Goal: Task Accomplishment & Management: Use online tool/utility

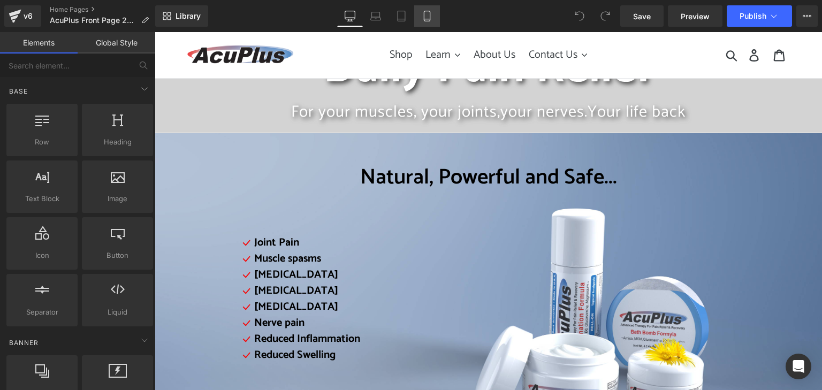
click at [427, 13] on icon at bounding box center [427, 16] width 11 height 11
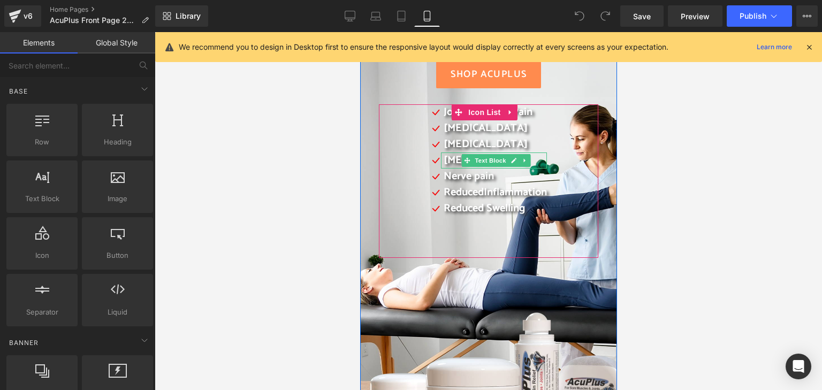
scroll to position [107, 0]
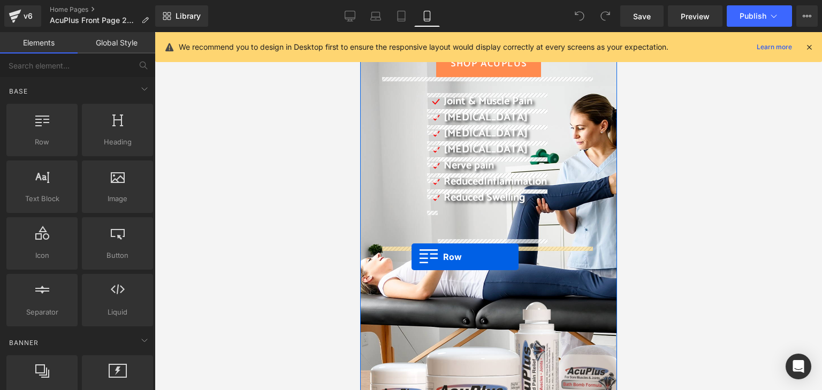
drag, startPoint x: 405, startPoint y: 164, endPoint x: 411, endPoint y: 257, distance: 93.4
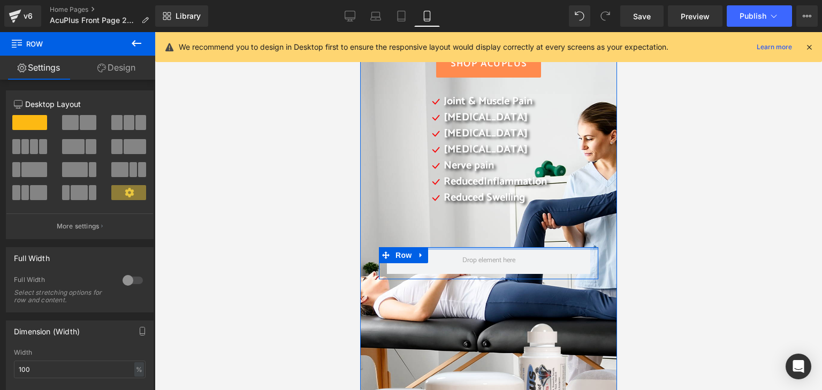
drag, startPoint x: 472, startPoint y: 255, endPoint x: 475, endPoint y: 233, distance: 22.2
click at [475, 234] on div "Daily Pain Relief For your muscles, your joints, your nerves. Your life back He…" at bounding box center [487, 129] width 235 height 301
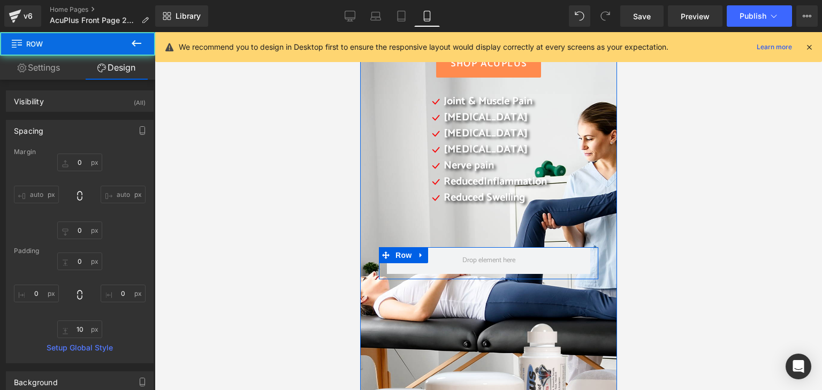
click at [474, 214] on div "Reduced Swelling Text Block" at bounding box center [493, 215] width 106 height 50
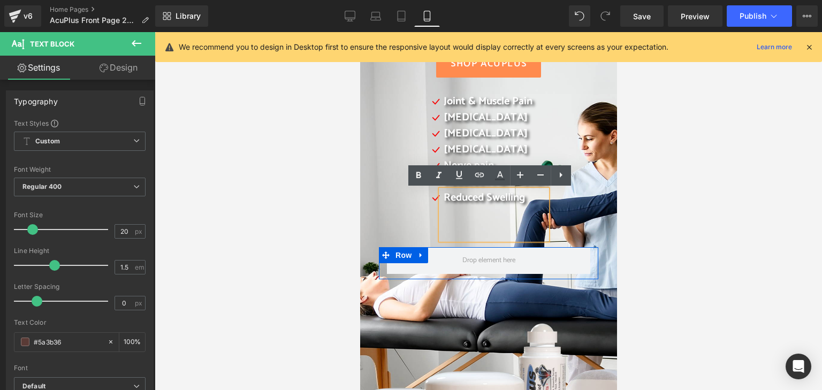
click at [382, 201] on div "Icon Joint & Muscle Pain Text Block Icon [MEDICAL_DATA] Text Block Icon [MEDICA…" at bounding box center [488, 169] width 218 height 151
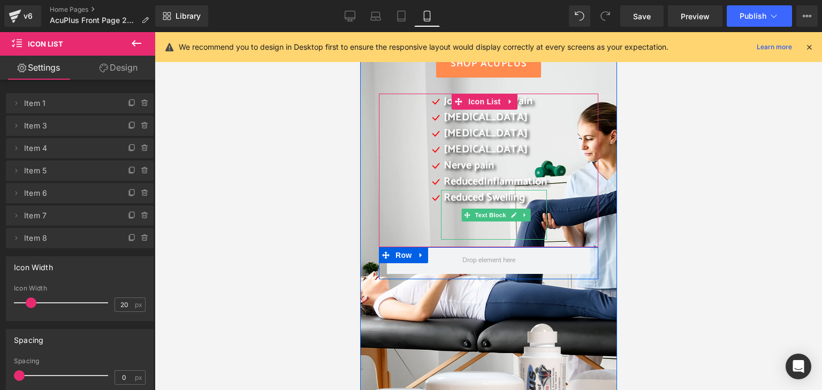
click at [451, 235] on div "Reduced Swelling" at bounding box center [493, 215] width 106 height 50
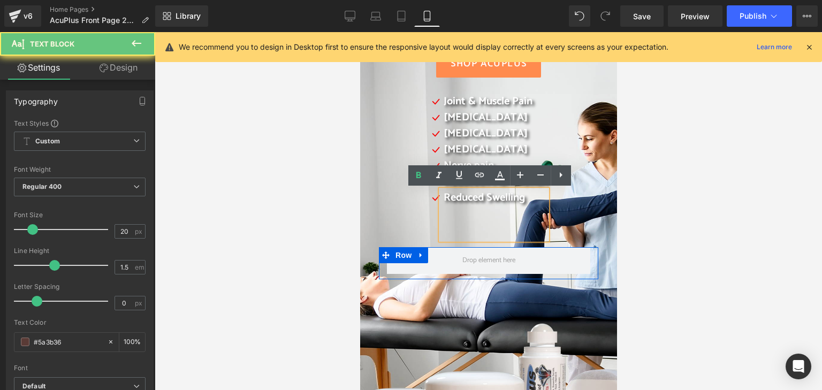
click at [451, 235] on div "Reduced Swelling" at bounding box center [493, 215] width 106 height 50
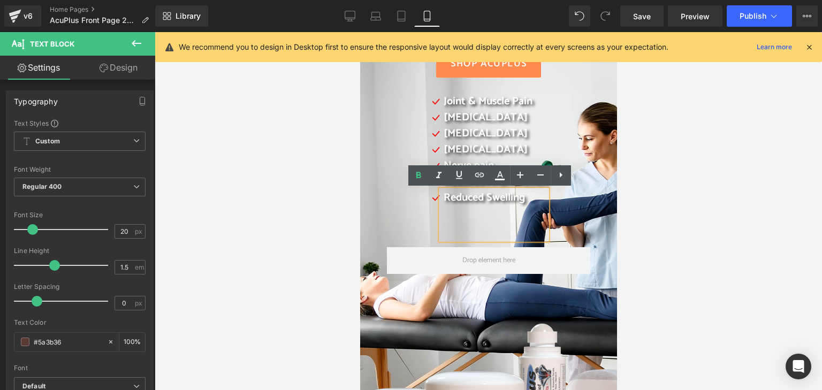
click at [599, 221] on div "Daily Pain Relief For your muscles, your joints, your nerves. Your life back He…" at bounding box center [488, 231] width 257 height 533
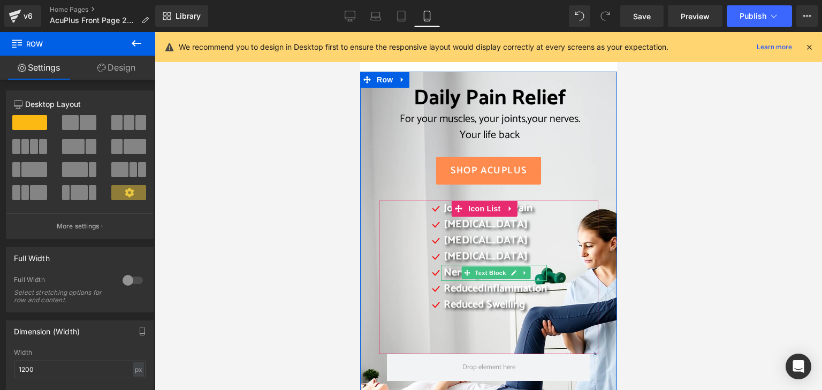
scroll to position [54, 0]
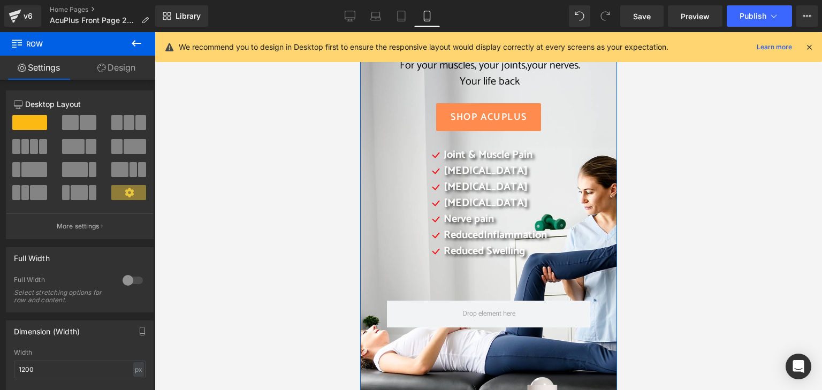
click at [36, 65] on link "Settings" at bounding box center [39, 68] width 78 height 24
click at [140, 40] on icon at bounding box center [136, 43] width 13 height 13
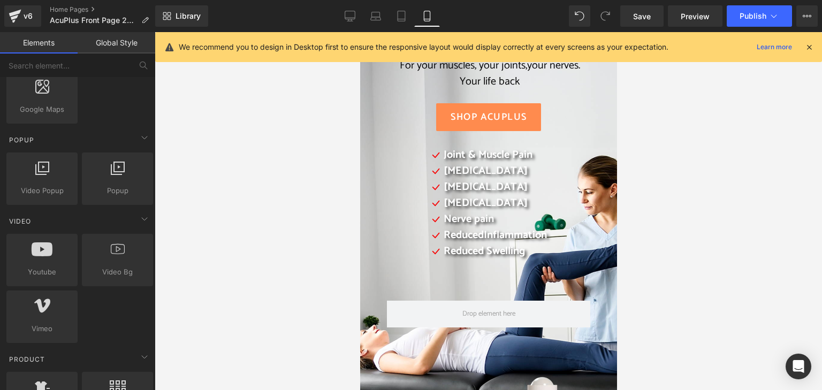
scroll to position [642, 0]
click at [143, 238] on icon at bounding box center [146, 241] width 8 height 8
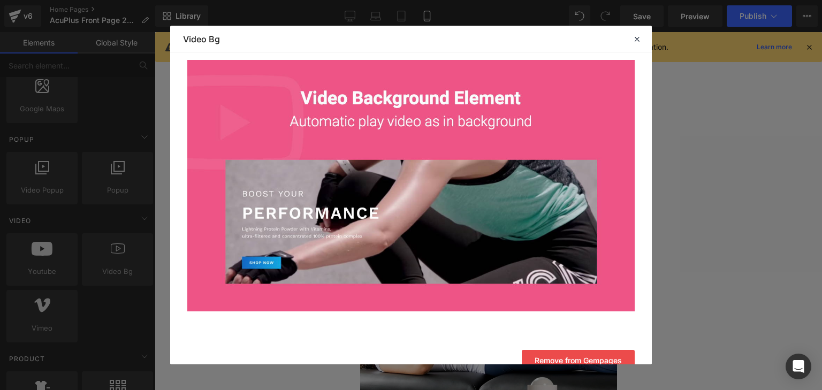
scroll to position [107, 0]
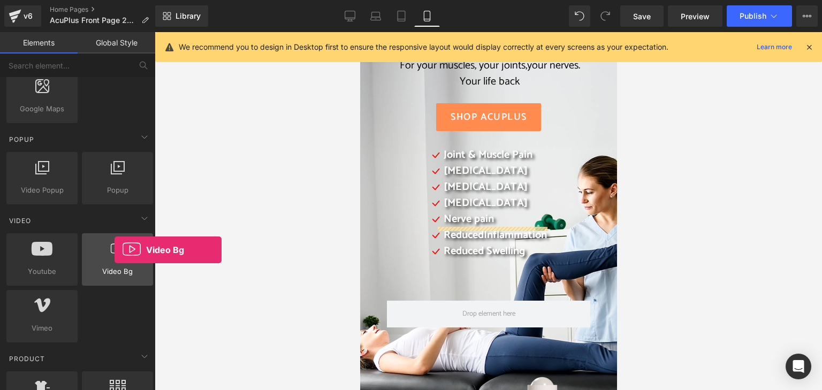
click at [115, 250] on icon at bounding box center [118, 249] width 14 height 14
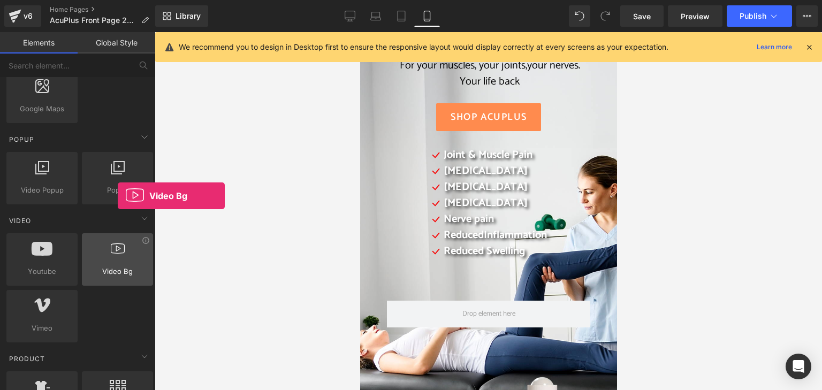
click at [118, 249] on icon at bounding box center [118, 249] width 14 height 14
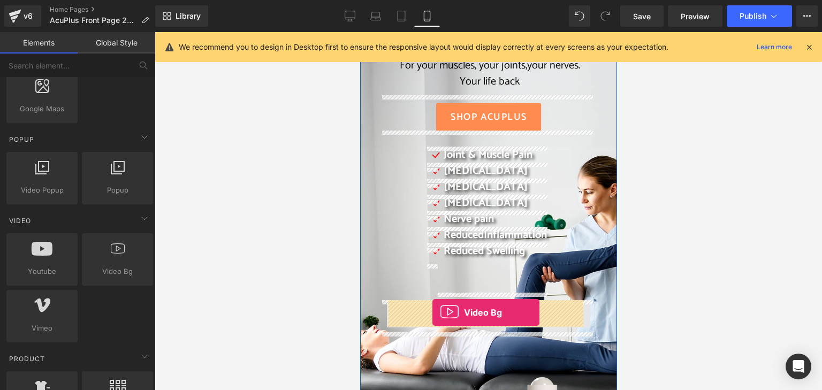
drag, startPoint x: 474, startPoint y: 282, endPoint x: 432, endPoint y: 313, distance: 52.5
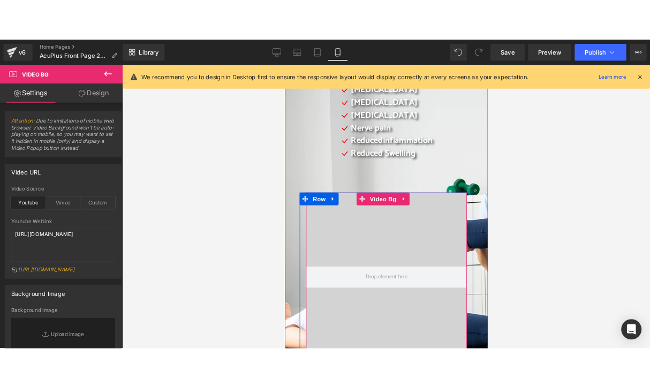
scroll to position [214, 0]
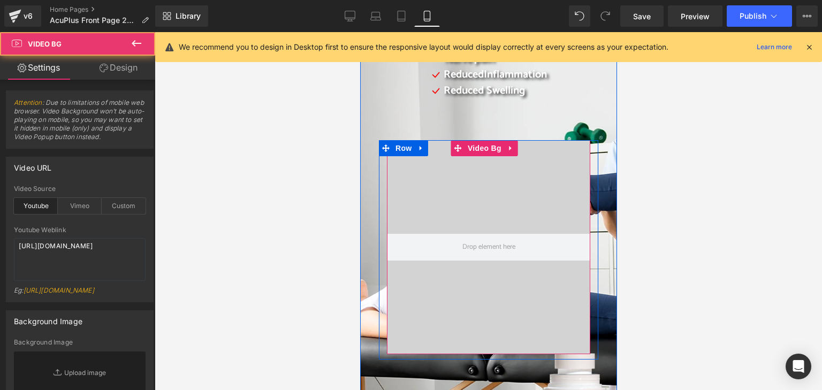
click at [440, 189] on div at bounding box center [487, 247] width 203 height 214
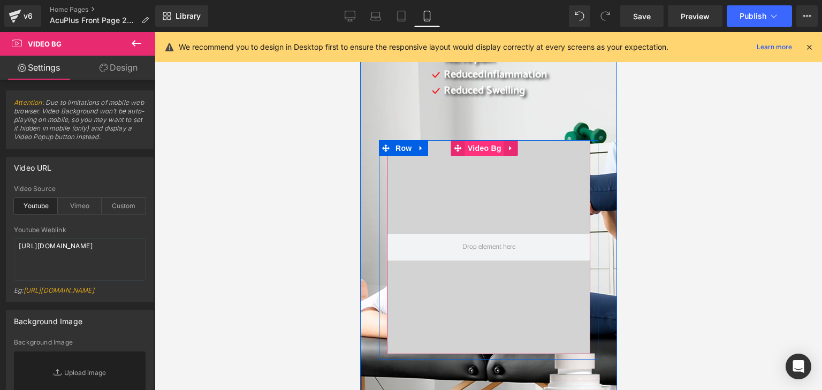
click at [485, 149] on span "Video Bg" at bounding box center [484, 148] width 39 height 16
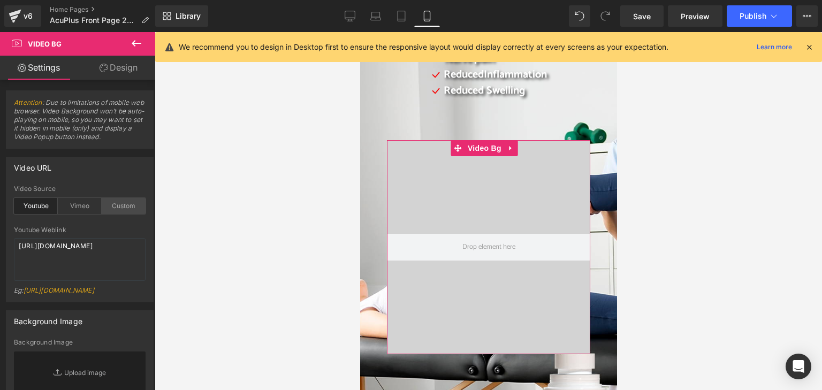
click at [118, 208] on div "Custom" at bounding box center [124, 206] width 44 height 16
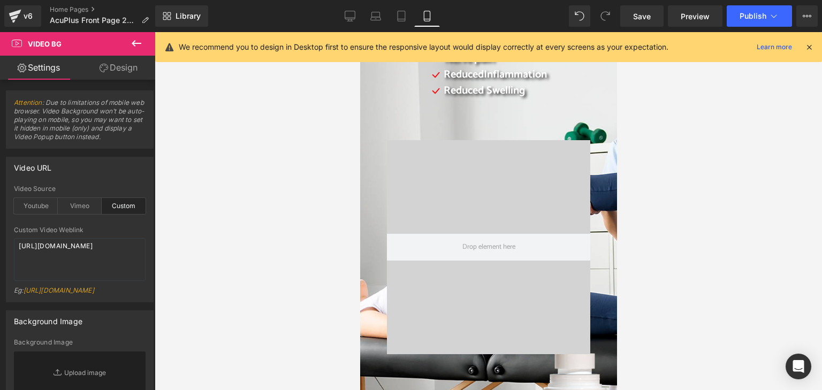
click at [110, 206] on div "Custom" at bounding box center [124, 206] width 44 height 16
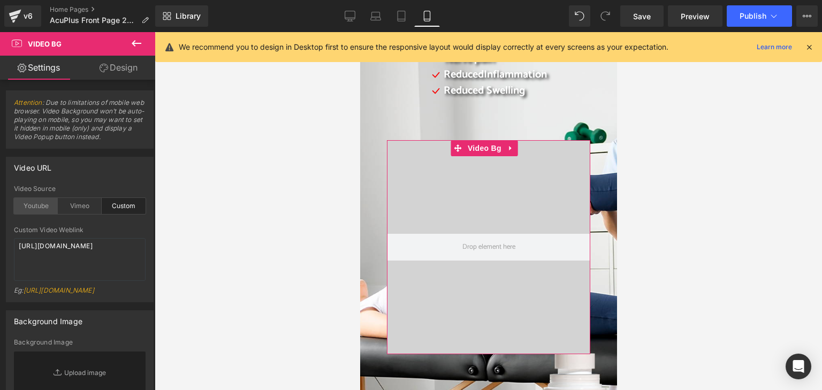
click at [25, 209] on div "Youtube" at bounding box center [36, 206] width 44 height 16
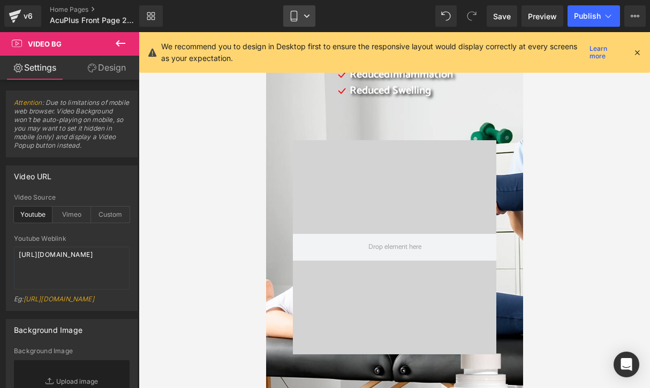
click at [308, 16] on icon at bounding box center [306, 15] width 5 height 3
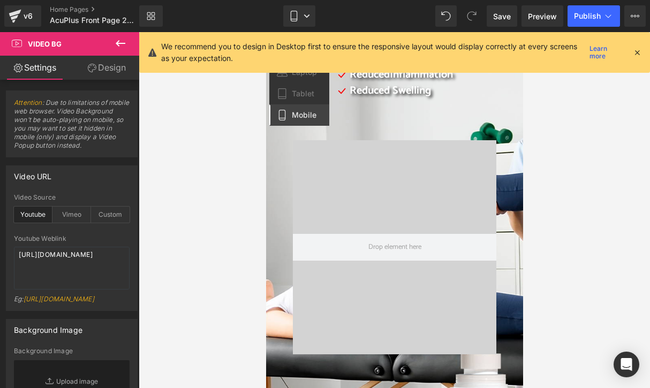
click at [636, 51] on icon at bounding box center [637, 53] width 10 height 10
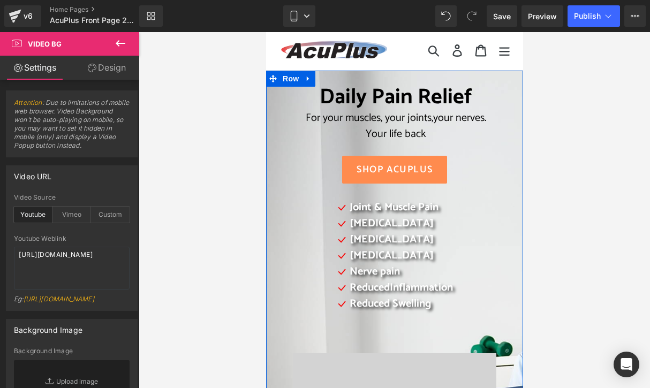
scroll to position [0, 0]
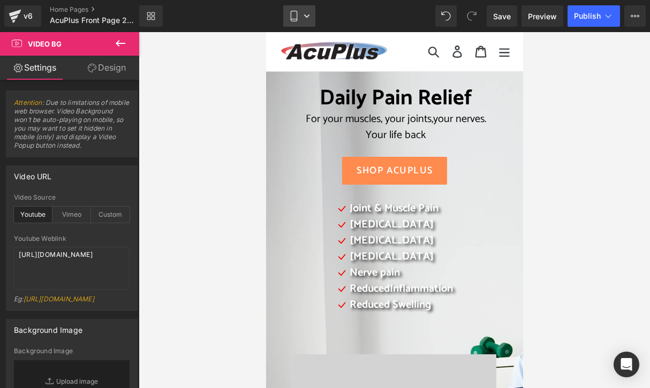
click at [305, 13] on icon at bounding box center [306, 16] width 6 height 6
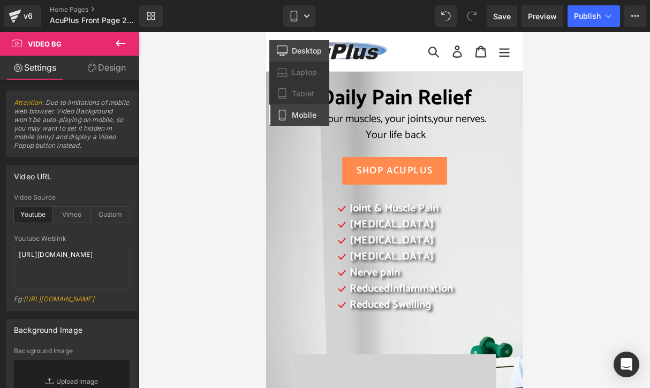
click at [299, 49] on span "Desktop" at bounding box center [307, 51] width 30 height 10
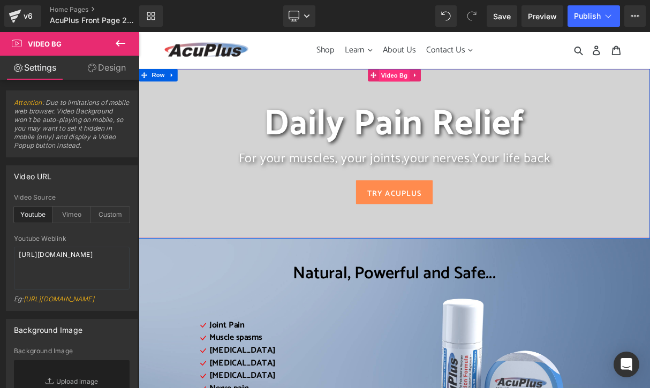
click at [455, 88] on span "Video Bg" at bounding box center [462, 87] width 39 height 16
click at [459, 85] on span "Video Bg" at bounding box center [462, 87] width 39 height 16
click at [462, 87] on span "Video Bg" at bounding box center [462, 87] width 39 height 16
click at [158, 87] on span "Row" at bounding box center [163, 87] width 21 height 16
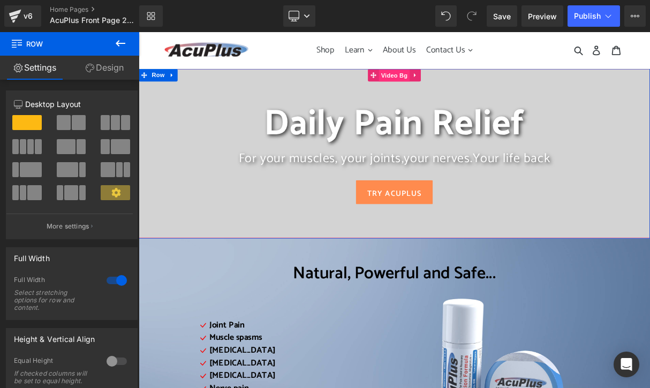
click at [453, 85] on span "Video Bg" at bounding box center [462, 87] width 39 height 16
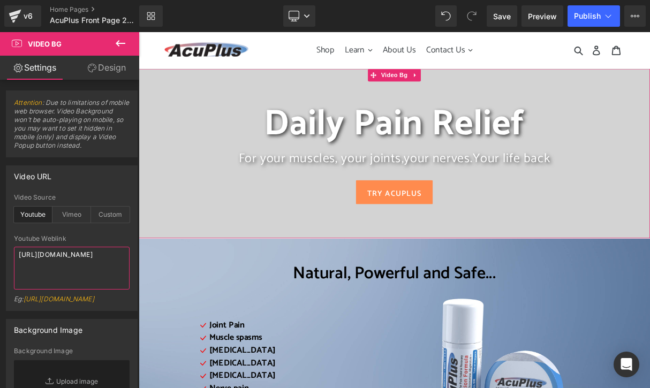
drag, startPoint x: 18, startPoint y: 256, endPoint x: 131, endPoint y: 256, distance: 112.9
click at [131, 256] on div "youtube Video Source Youtube Vimeo Custom Youtube Weblink [URL][DOMAIN_NAME] Eg…" at bounding box center [71, 252] width 131 height 117
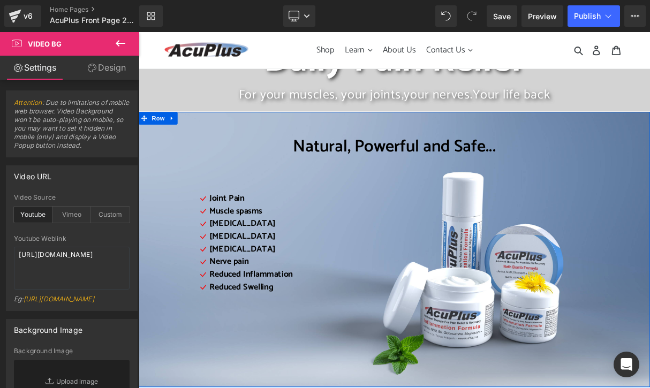
click at [165, 150] on div "Natural, Powerful and Safe..." at bounding box center [463, 162] width 648 height 57
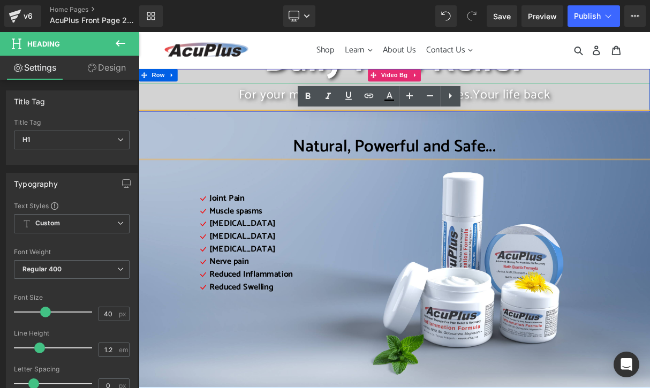
click at [658, 103] on p "For your muscles, your joints, your nerves. Your life back" at bounding box center [463, 112] width 648 height 21
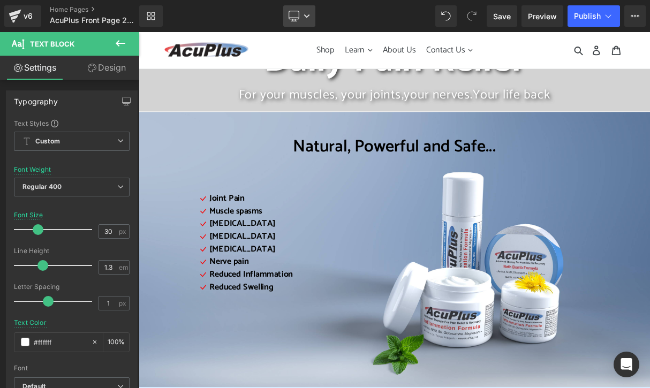
drag, startPoint x: 299, startPoint y: 16, endPoint x: 199, endPoint y: 3, distance: 101.4
click at [299, 16] on icon at bounding box center [293, 15] width 10 height 8
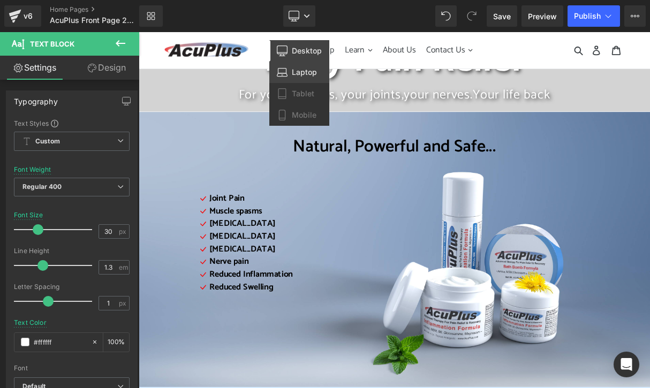
drag, startPoint x: 294, startPoint y: 69, endPoint x: 165, endPoint y: 32, distance: 134.2
click at [294, 69] on span "Laptop" at bounding box center [304, 72] width 25 height 10
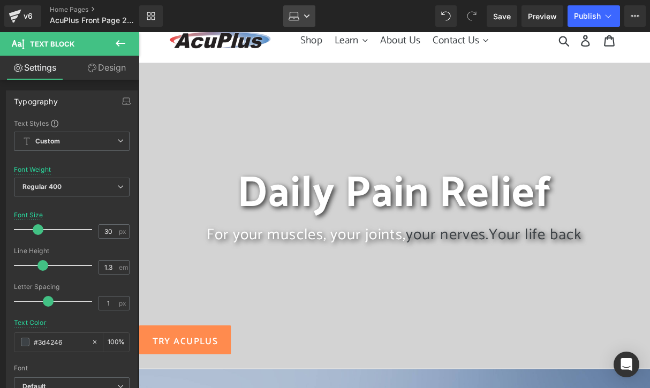
click at [306, 18] on icon at bounding box center [306, 16] width 6 height 6
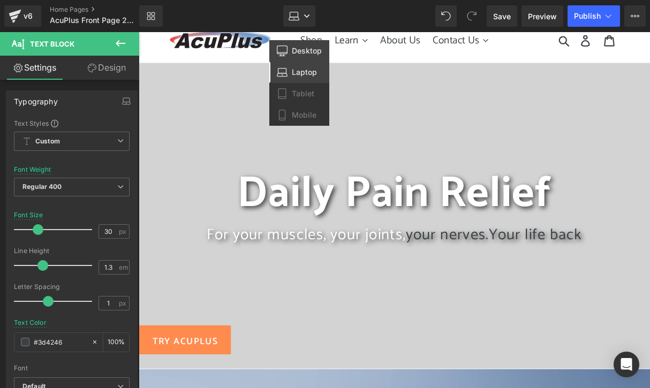
click at [301, 52] on span "Desktop" at bounding box center [307, 51] width 30 height 10
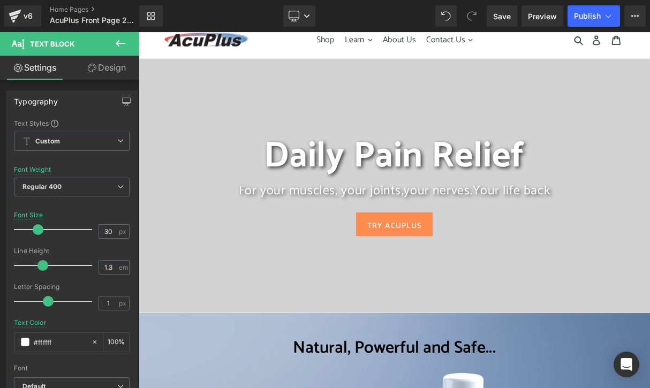
scroll to position [0, 0]
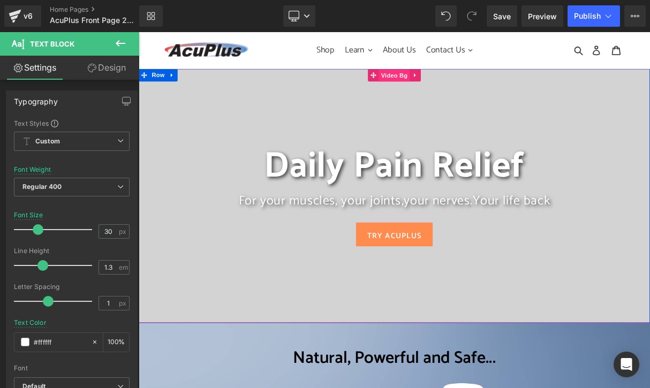
click at [459, 87] on span "Video Bg" at bounding box center [462, 87] width 39 height 16
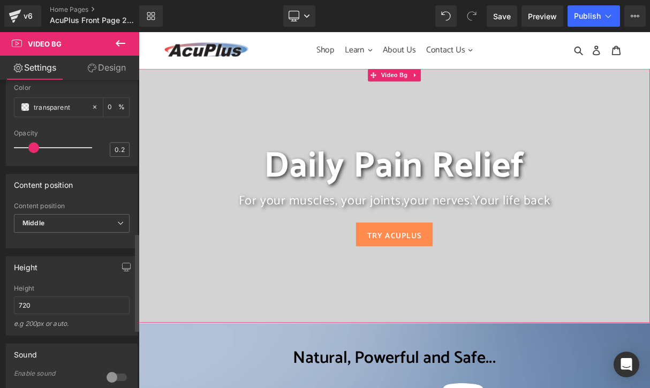
scroll to position [535, 0]
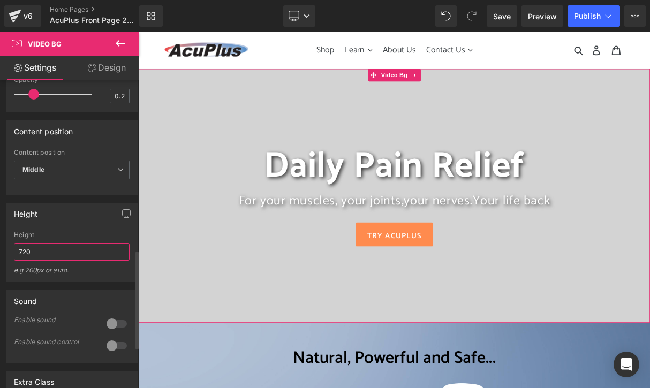
click at [35, 261] on input "720" at bounding box center [72, 252] width 116 height 18
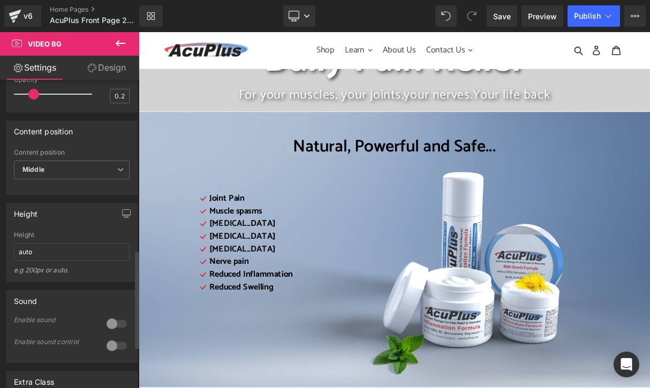
click at [5, 282] on div "Height 720 Height auto e.g 200px or auto. 600px Height 600px e.g 200px or auto.…" at bounding box center [72, 238] width 144 height 87
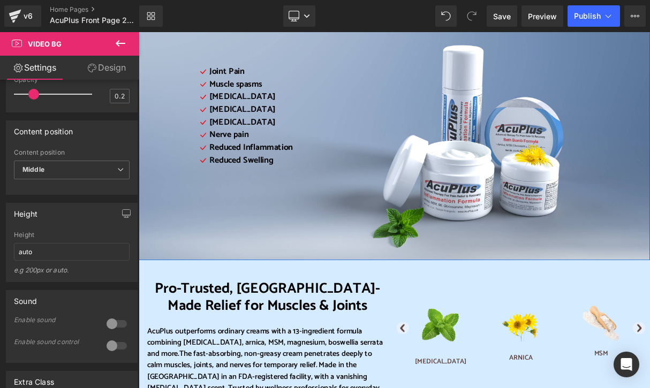
scroll to position [0, 0]
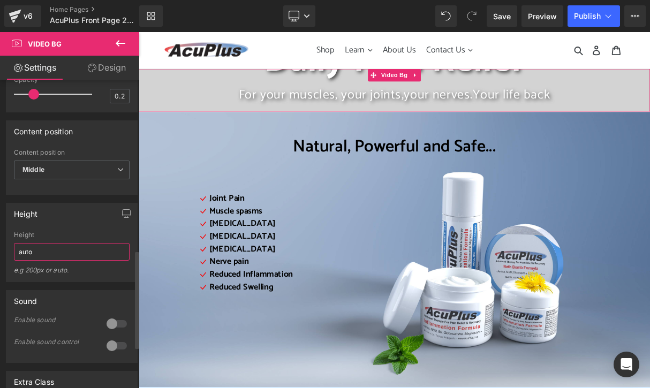
click at [46, 261] on input "auto" at bounding box center [72, 252] width 116 height 18
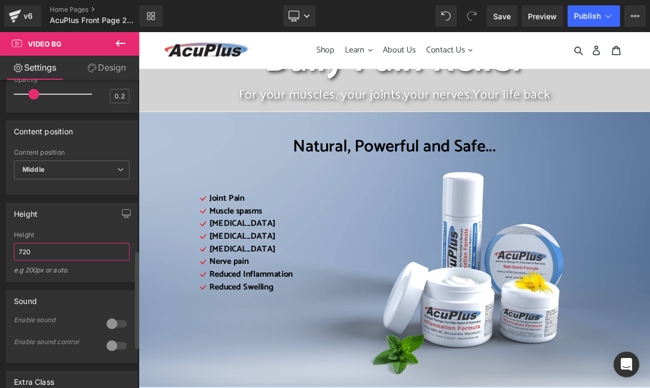
type input "720"
click at [96, 239] on div "Height" at bounding box center [72, 234] width 116 height 7
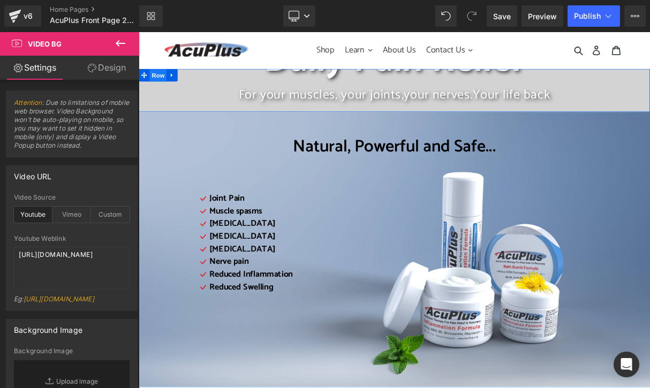
click at [160, 86] on span "Row" at bounding box center [163, 87] width 21 height 16
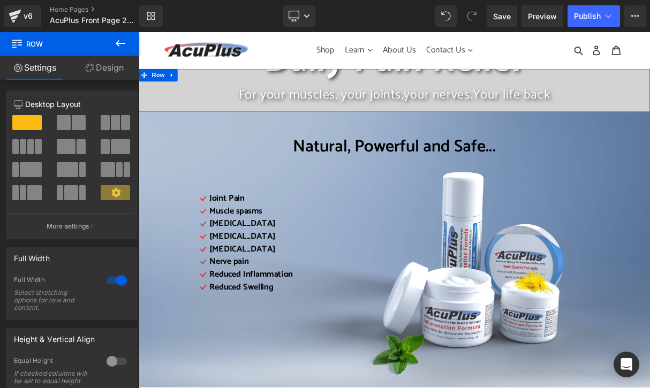
click at [116, 67] on link "Design" at bounding box center [105, 68] width 70 height 24
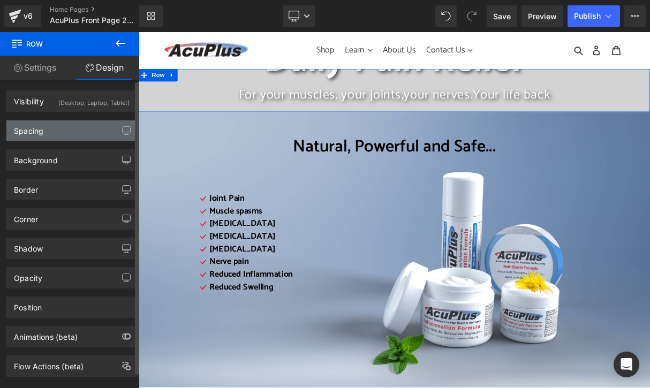
click at [27, 132] on div "Spacing" at bounding box center [28, 127] width 29 height 15
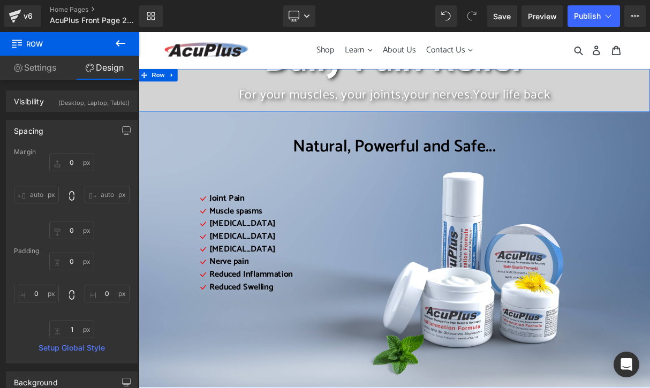
click at [113, 69] on link "Design" at bounding box center [105, 68] width 70 height 24
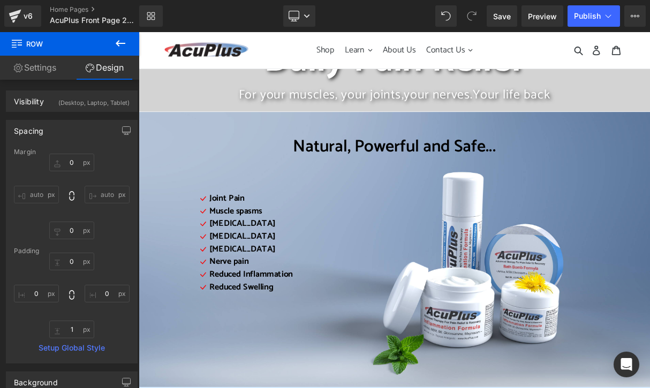
click at [118, 43] on icon at bounding box center [121, 43] width 10 height 6
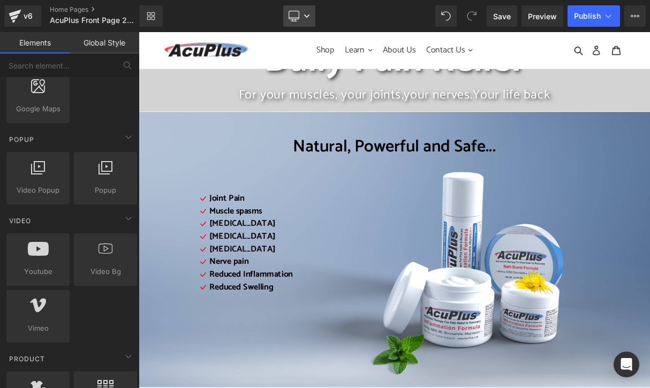
click at [309, 13] on icon at bounding box center [306, 16] width 6 height 6
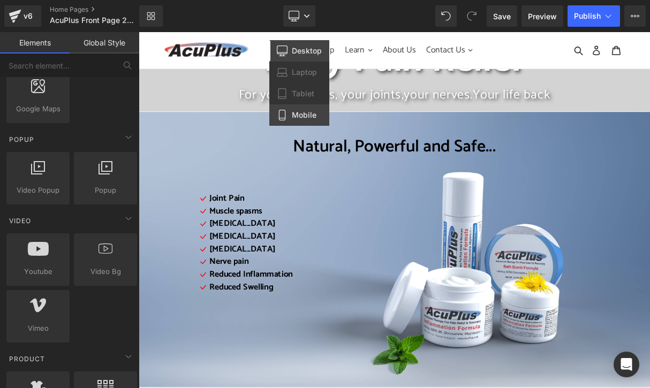
click at [299, 118] on span "Mobile" at bounding box center [304, 115] width 25 height 10
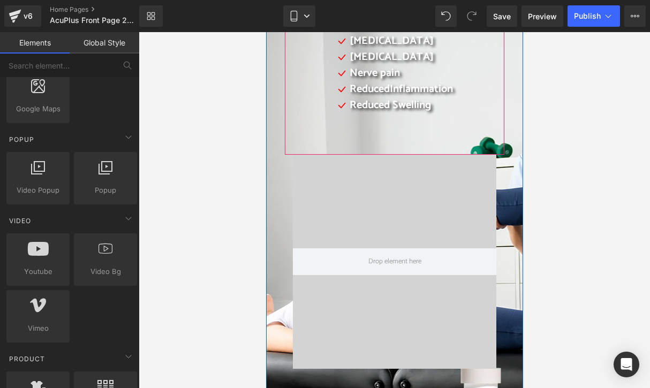
scroll to position [200, 0]
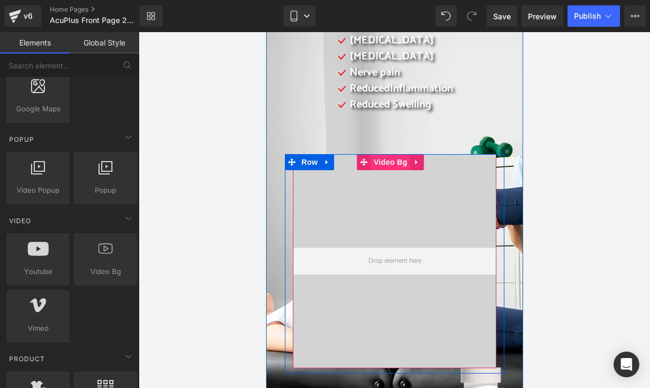
click at [387, 163] on span "Video Bg" at bounding box center [389, 162] width 39 height 16
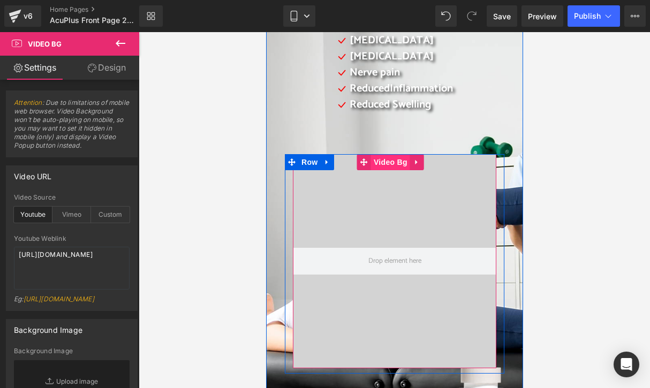
click at [387, 159] on span "Video Bg" at bounding box center [389, 162] width 39 height 16
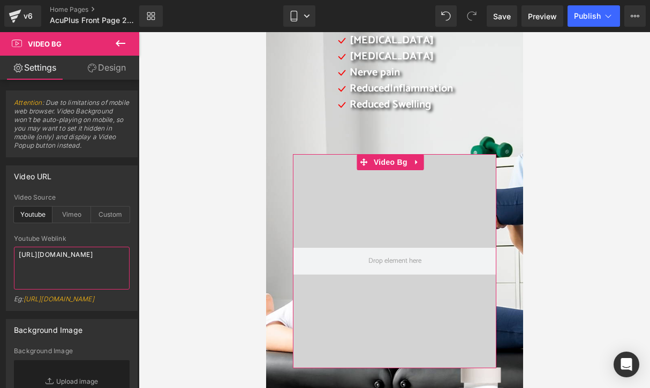
click at [104, 265] on textarea "[URL][DOMAIN_NAME]" at bounding box center [72, 268] width 116 height 43
click at [103, 265] on textarea "[URL][DOMAIN_NAME]" at bounding box center [72, 268] width 116 height 43
paste textarea "24TBO7piIik"
type textarea "[URL][DOMAIN_NAME]"
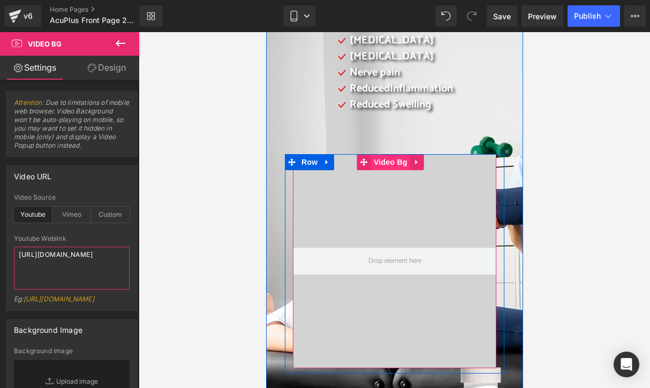
click at [383, 162] on span "Video Bg" at bounding box center [389, 162] width 39 height 16
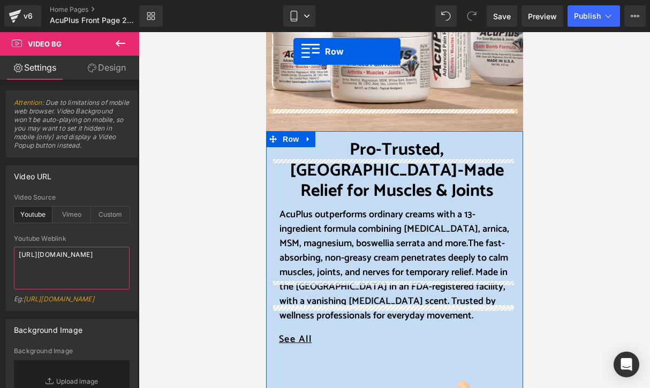
scroll to position [446, 0]
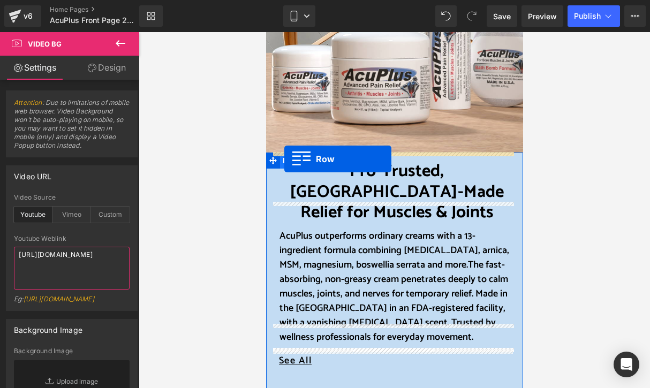
drag, startPoint x: 291, startPoint y: 53, endPoint x: 284, endPoint y: 159, distance: 106.2
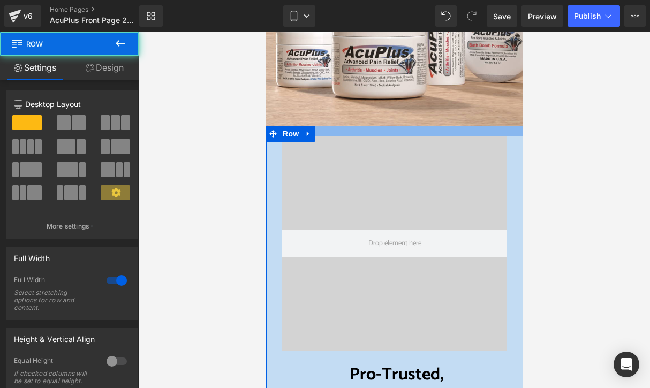
drag, startPoint x: 457, startPoint y: 126, endPoint x: 457, endPoint y: 137, distance: 10.7
click at [457, 137] on div "Video Bg Row" at bounding box center [393, 245] width 241 height 219
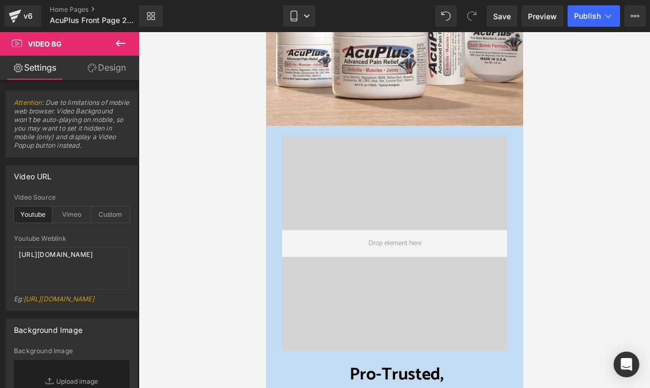
click at [579, 161] on div at bounding box center [394, 210] width 511 height 356
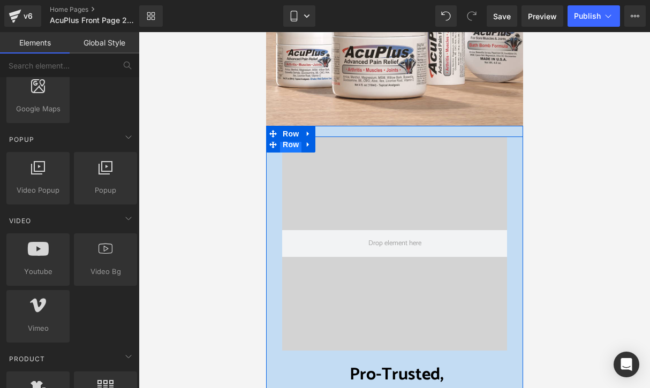
click at [295, 146] on span "Row" at bounding box center [289, 144] width 21 height 16
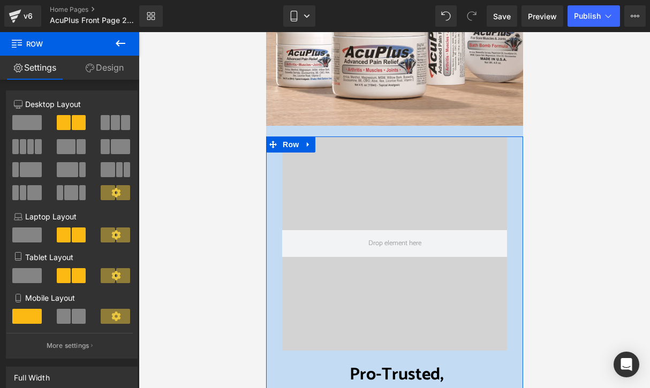
click at [103, 65] on link "Design" at bounding box center [105, 68] width 70 height 24
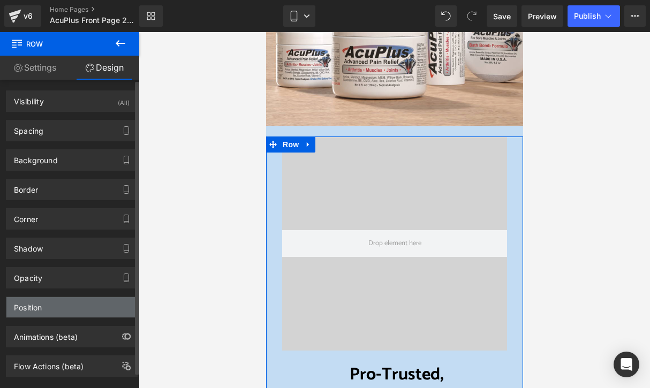
click at [37, 313] on div "Position" at bounding box center [71, 307] width 131 height 20
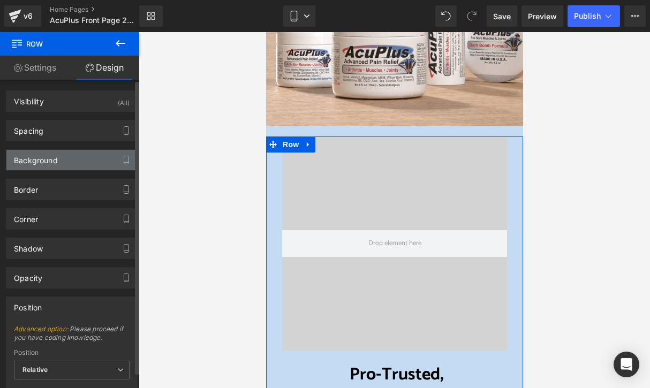
click at [33, 154] on div "Background" at bounding box center [36, 157] width 44 height 15
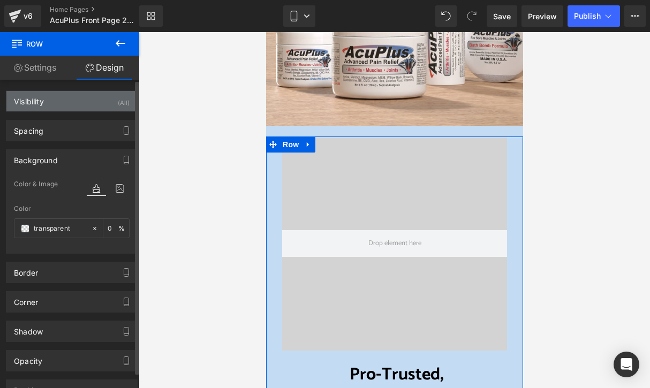
click at [30, 98] on div "Visibility" at bounding box center [29, 98] width 30 height 15
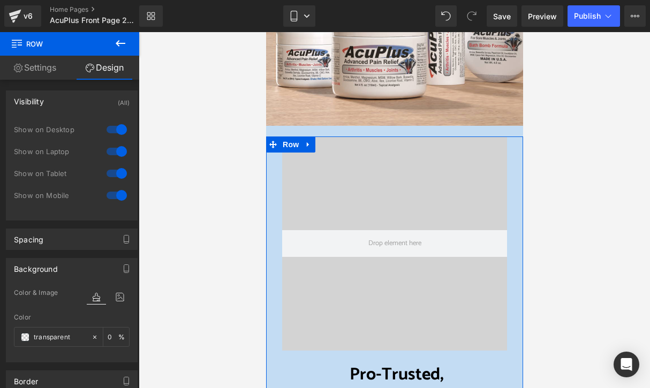
click at [38, 69] on link "Settings" at bounding box center [35, 68] width 70 height 24
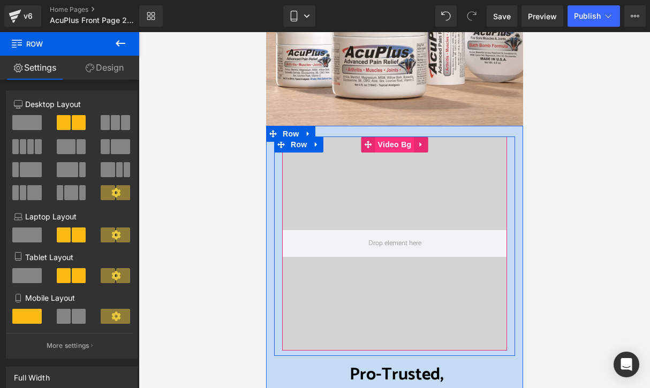
click at [384, 145] on span "Video Bg" at bounding box center [394, 144] width 39 height 16
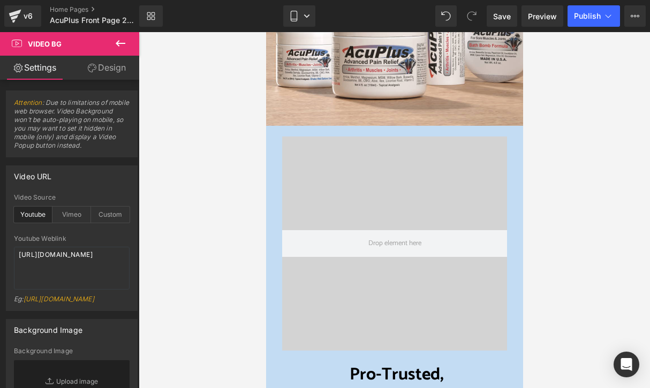
click at [120, 44] on icon at bounding box center [120, 43] width 13 height 13
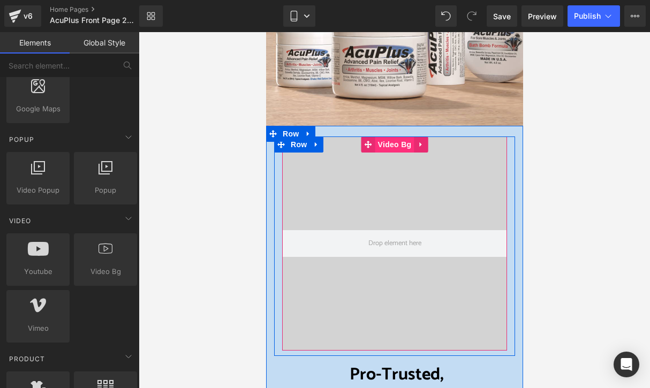
click at [386, 146] on span "Video Bg" at bounding box center [394, 144] width 39 height 16
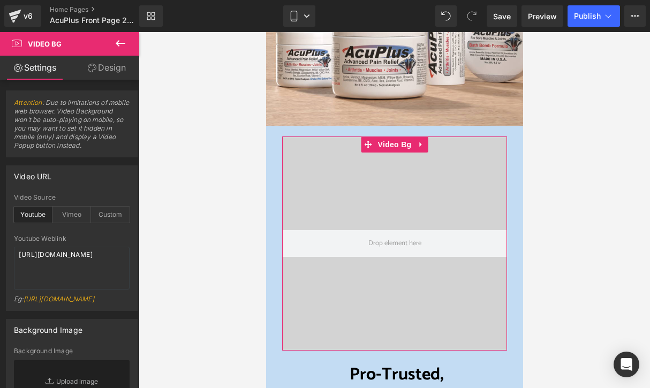
click at [52, 71] on link "Settings" at bounding box center [35, 68] width 70 height 24
click at [110, 69] on link "Design" at bounding box center [107, 68] width 70 height 24
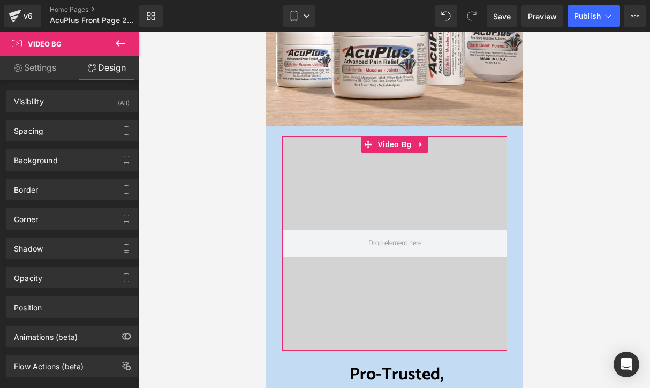
click at [26, 66] on link "Settings" at bounding box center [35, 68] width 70 height 24
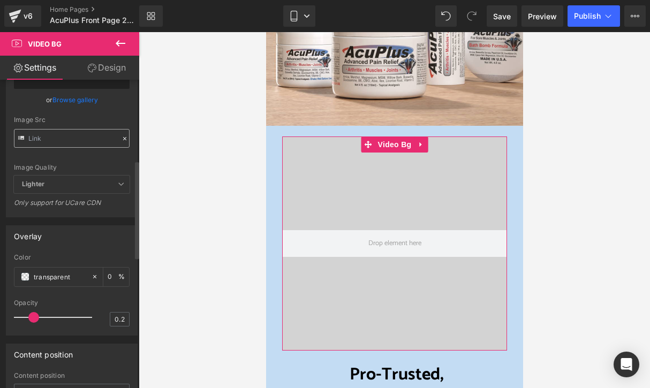
scroll to position [321, 0]
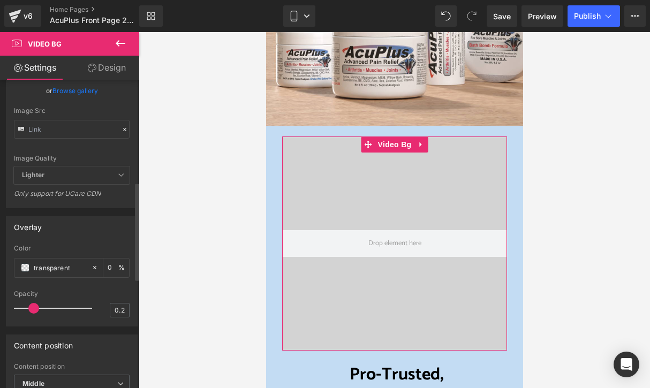
click at [90, 184] on span "Lighter" at bounding box center [72, 175] width 116 height 18
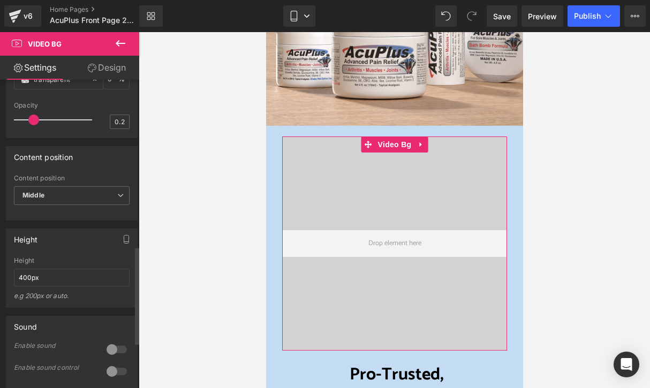
scroll to position [535, 0]
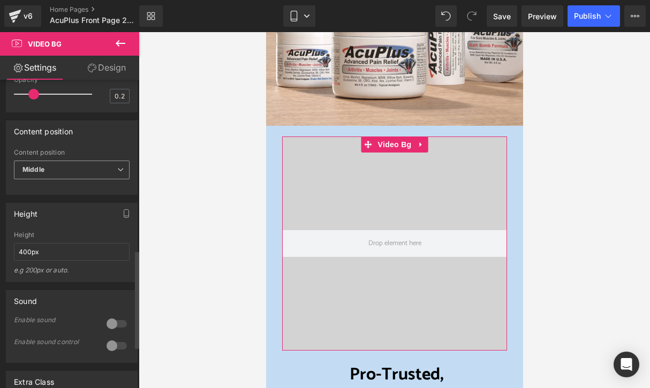
click at [123, 179] on span "Middle" at bounding box center [72, 170] width 116 height 19
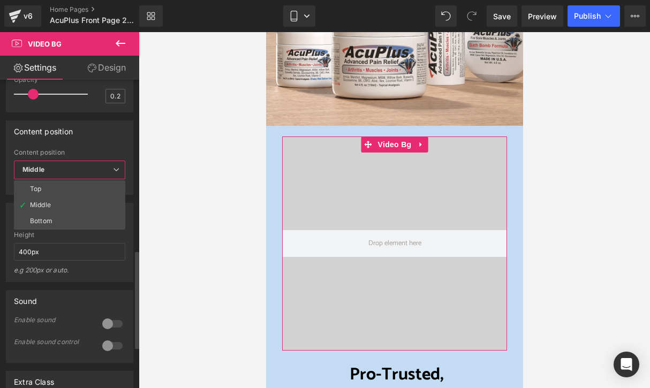
click at [123, 179] on span "Middle" at bounding box center [69, 170] width 111 height 19
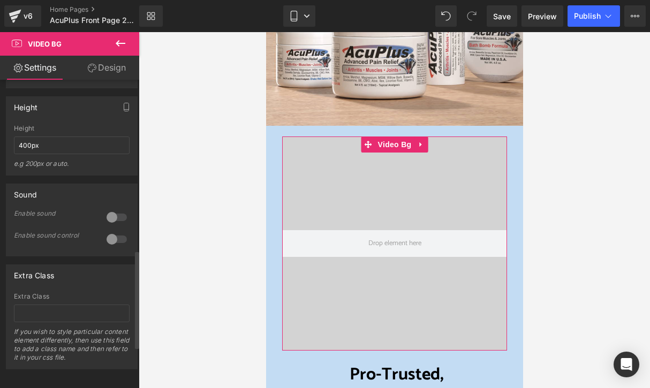
scroll to position [642, 0]
click at [18, 154] on input "400px" at bounding box center [72, 145] width 116 height 18
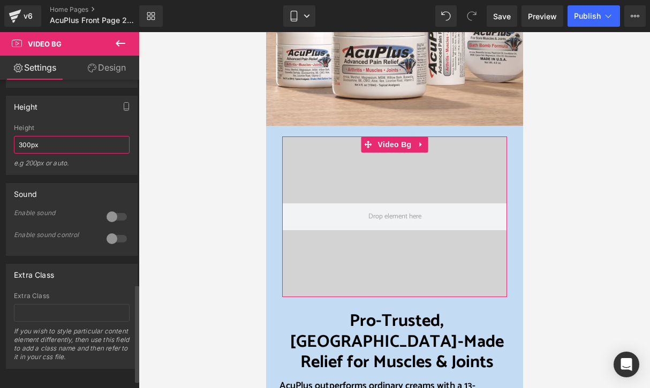
type input "300px"
click at [132, 193] on div "Sound 0 Enable sound 0 Enable sound control" at bounding box center [72, 215] width 144 height 81
click at [115, 208] on div at bounding box center [117, 214] width 26 height 17
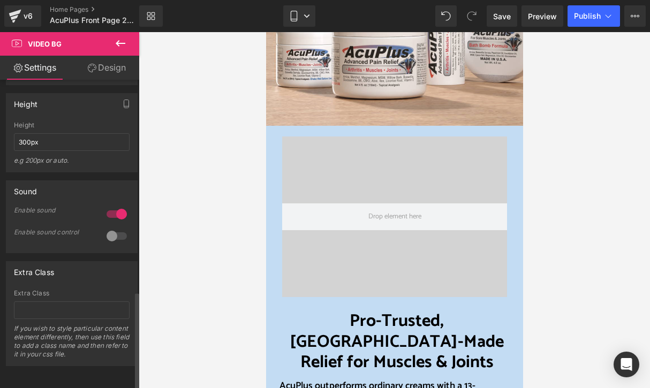
click at [115, 208] on div at bounding box center [117, 214] width 26 height 17
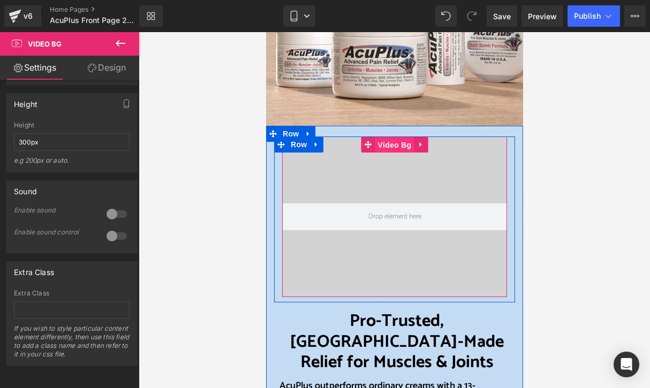
click at [381, 147] on span "Video Bg" at bounding box center [394, 145] width 39 height 16
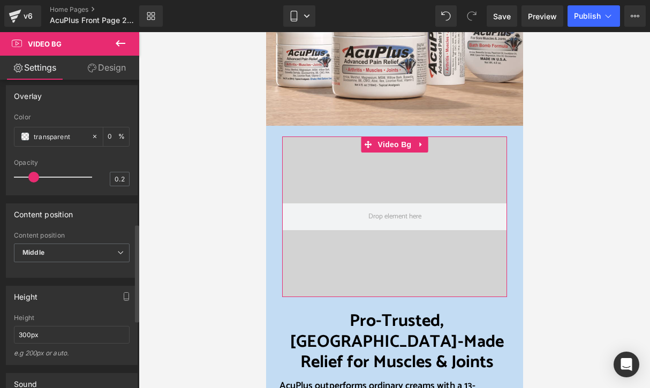
scroll to position [452, 0]
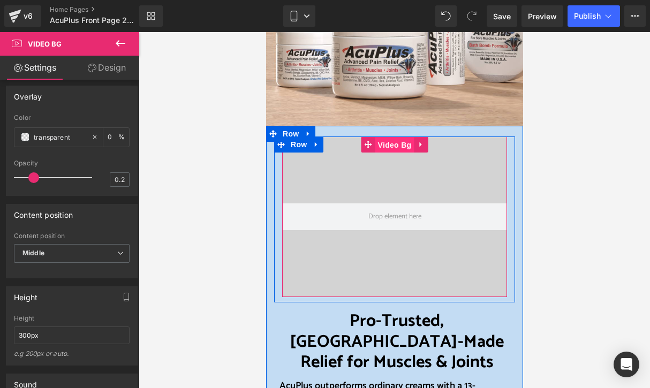
click at [385, 145] on span "Video Bg" at bounding box center [394, 145] width 39 height 16
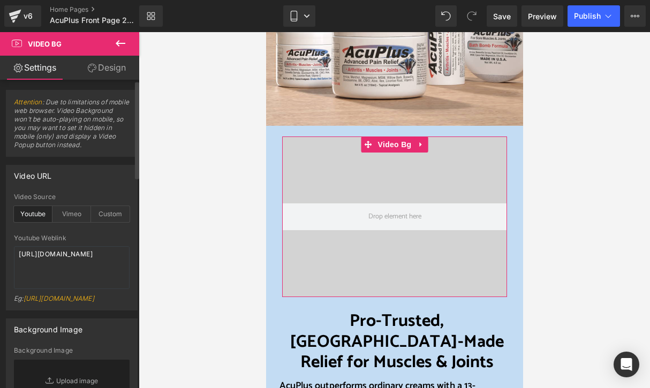
scroll to position [0, 0]
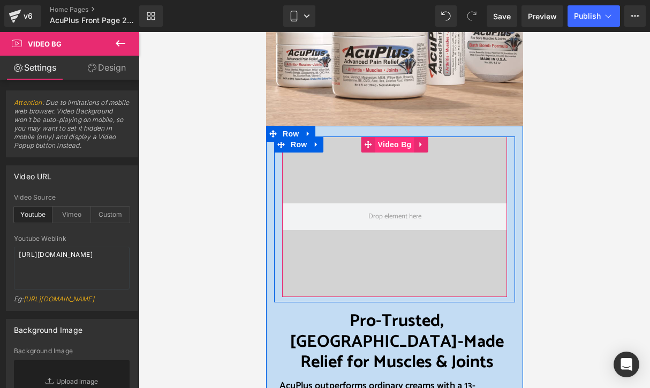
click at [386, 145] on span "Video Bg" at bounding box center [394, 144] width 39 height 16
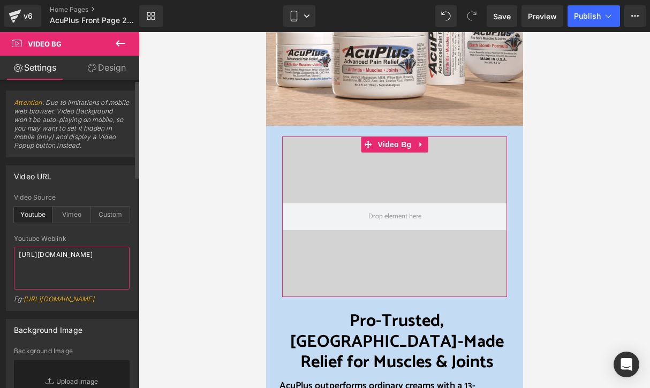
click at [88, 264] on textarea "[URL][DOMAIN_NAME]" at bounding box center [72, 268] width 116 height 43
click at [88, 263] on textarea "[URL][DOMAIN_NAME]" at bounding box center [72, 268] width 116 height 43
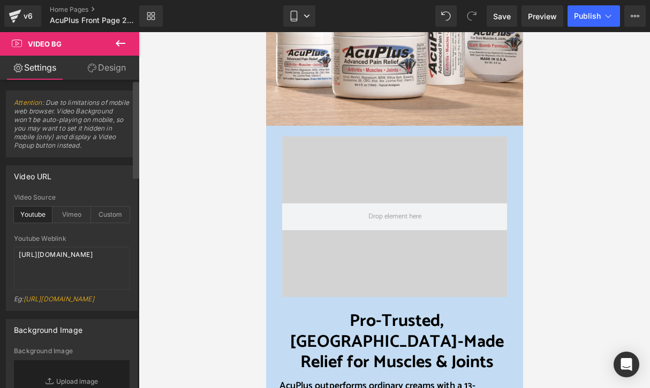
click at [135, 291] on div at bounding box center [136, 236] width 6 height 309
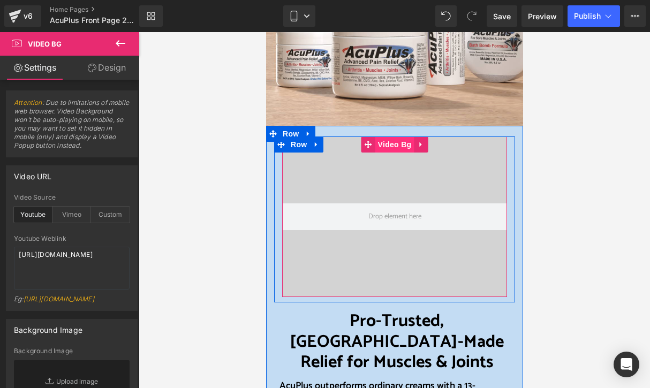
click at [382, 142] on span "Video Bg" at bounding box center [394, 144] width 39 height 16
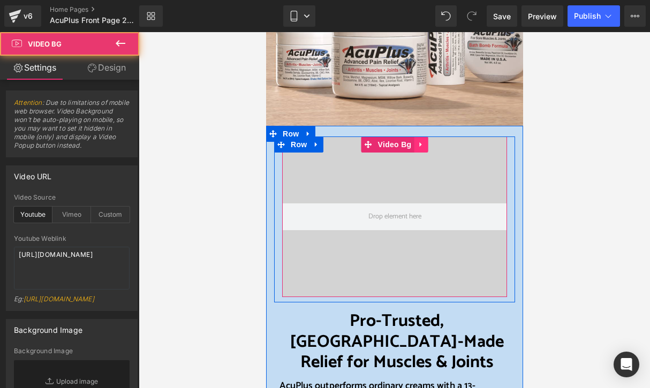
click at [416, 143] on icon at bounding box center [419, 145] width 7 height 8
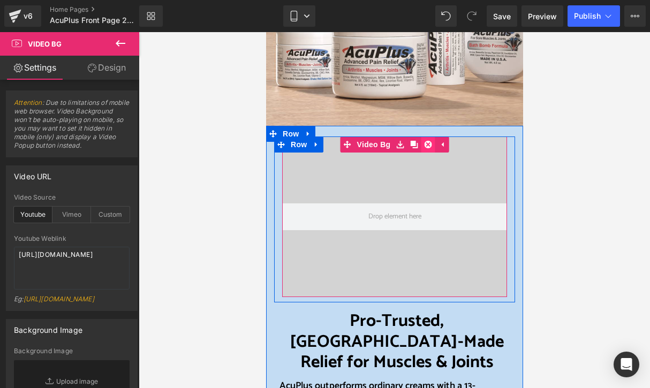
click at [425, 144] on icon at bounding box center [426, 144] width 7 height 7
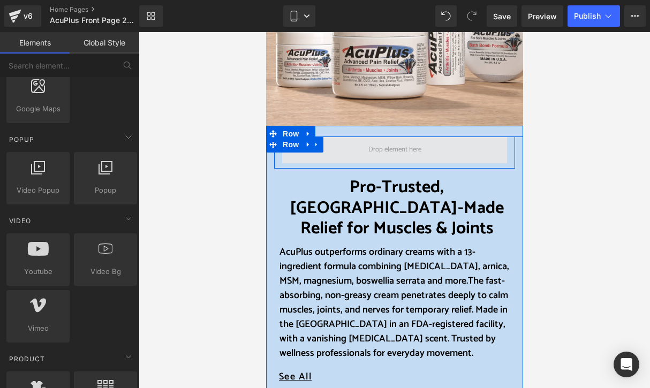
click at [384, 148] on span at bounding box center [394, 150] width 60 height 16
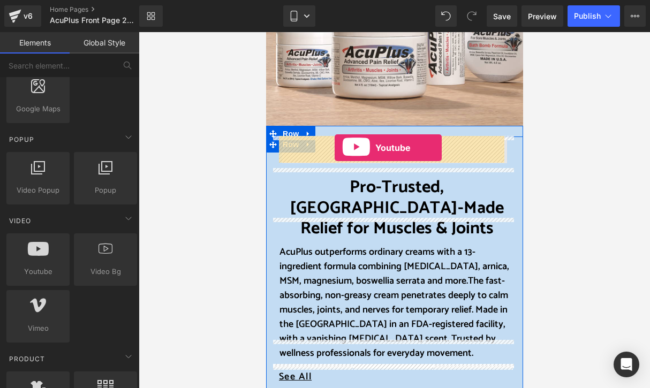
drag, startPoint x: 300, startPoint y: 288, endPoint x: 334, endPoint y: 148, distance: 144.9
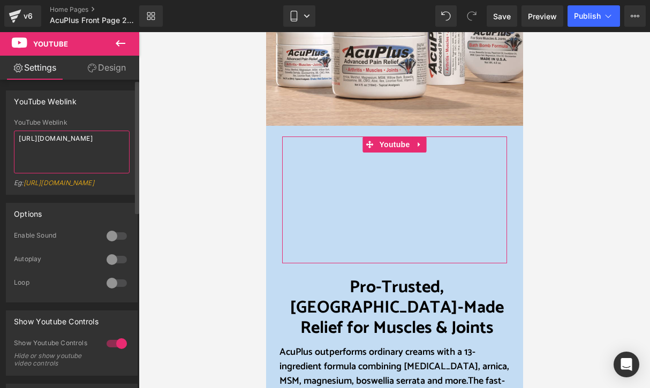
click at [93, 152] on textarea "[URL][DOMAIN_NAME]" at bounding box center [72, 152] width 116 height 43
paste textarea "24TBO7piIik"
type textarea "[URL][DOMAIN_NAME]"
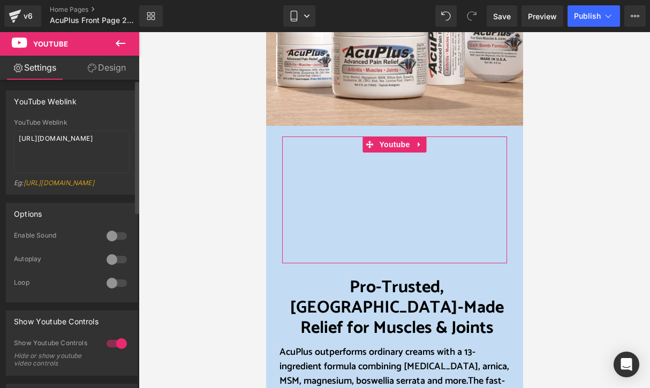
click at [113, 292] on div at bounding box center [117, 283] width 26 height 17
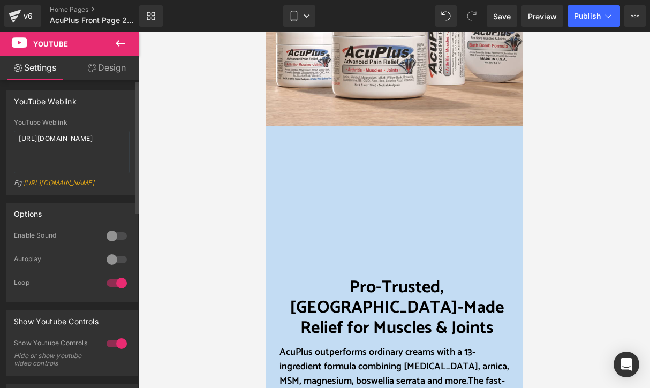
scroll to position [54, 0]
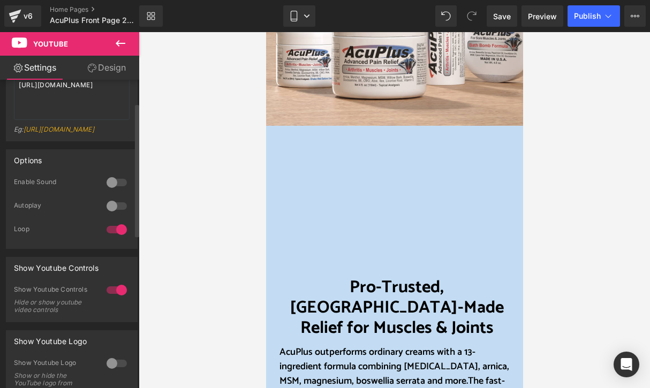
click at [118, 215] on div at bounding box center [117, 205] width 26 height 17
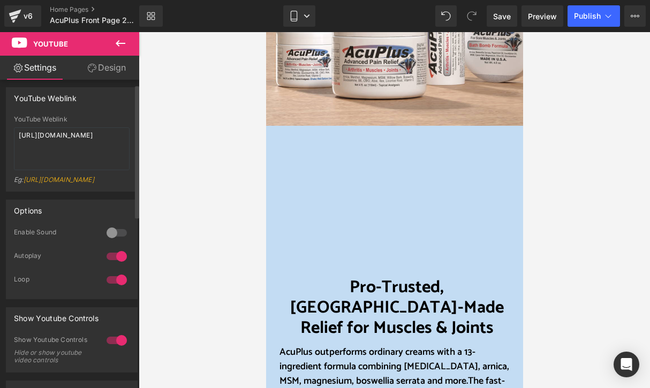
scroll to position [0, 0]
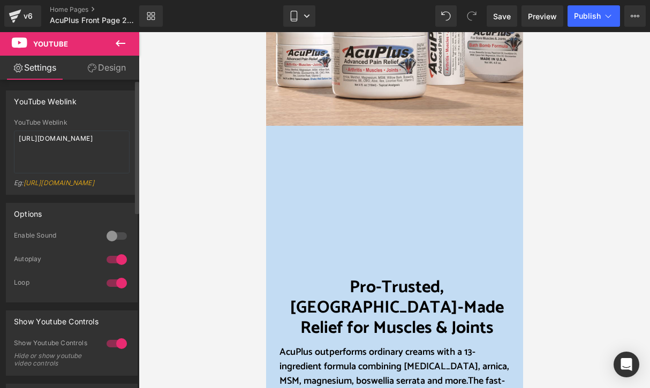
click at [115, 245] on div at bounding box center [117, 235] width 26 height 17
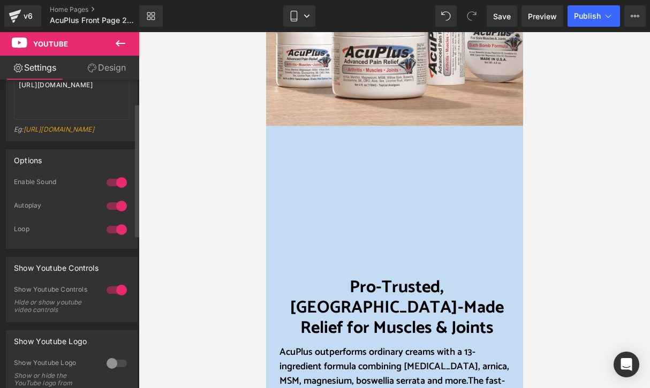
scroll to position [107, 0]
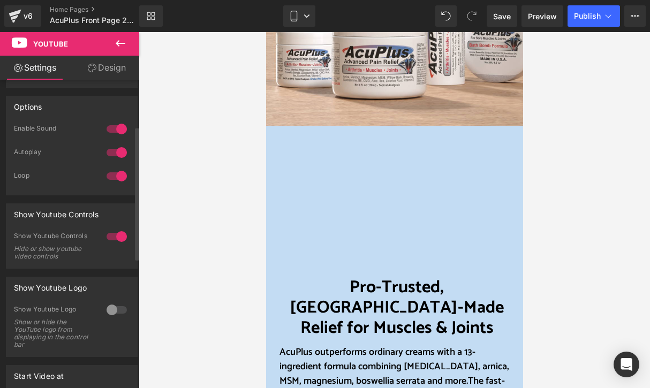
click at [115, 245] on div at bounding box center [117, 236] width 26 height 17
click at [507, 16] on span "Save" at bounding box center [502, 16] width 18 height 11
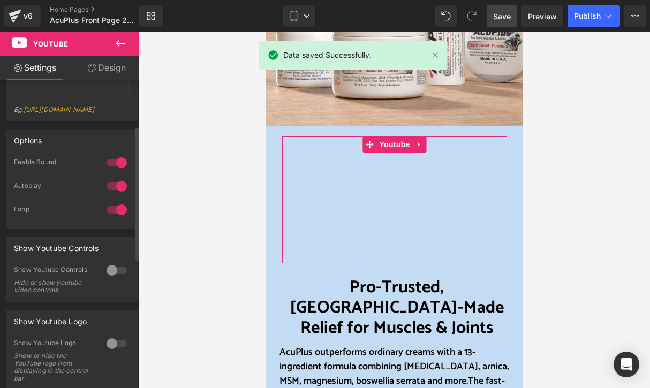
scroll to position [0, 0]
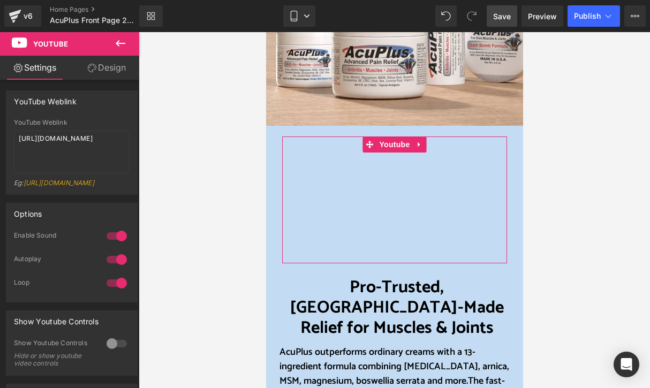
click at [113, 67] on link "Design" at bounding box center [107, 68] width 70 height 24
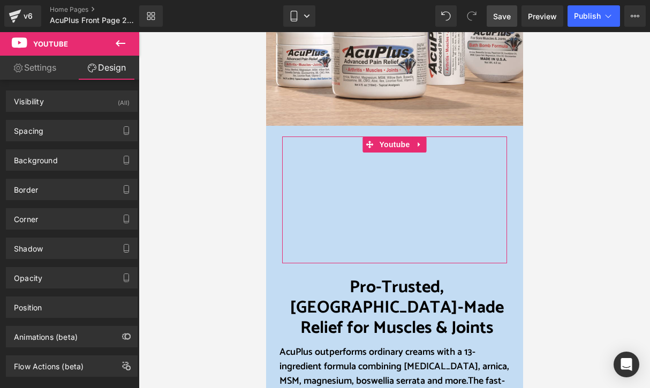
click at [43, 68] on link "Settings" at bounding box center [35, 68] width 70 height 24
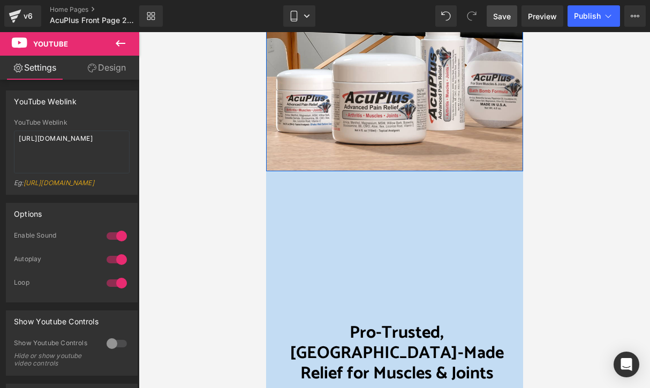
scroll to position [446, 0]
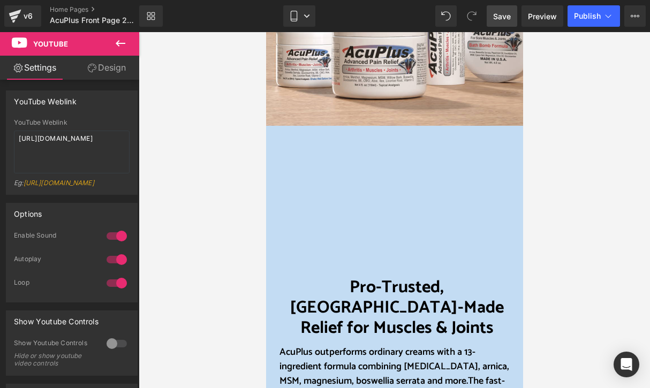
click at [500, 17] on span "Save" at bounding box center [502, 16] width 18 height 11
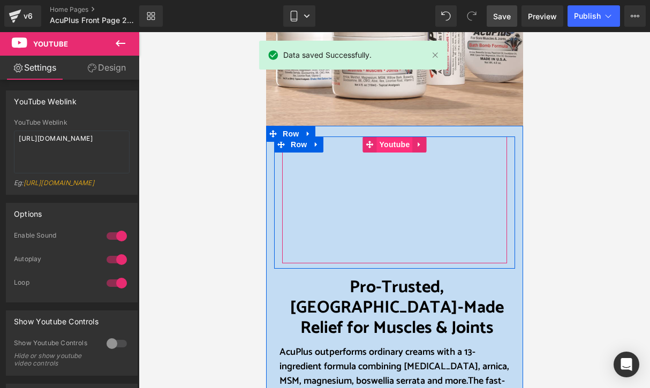
click at [389, 141] on span "Youtube" at bounding box center [394, 144] width 36 height 16
click at [392, 145] on span "Youtube" at bounding box center [394, 145] width 36 height 16
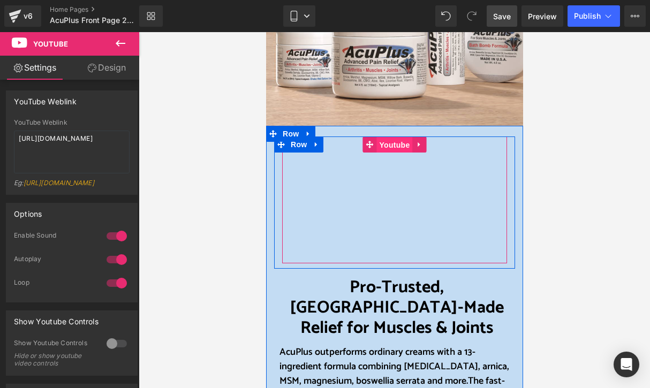
click at [384, 144] on span "Youtube" at bounding box center [394, 145] width 36 height 16
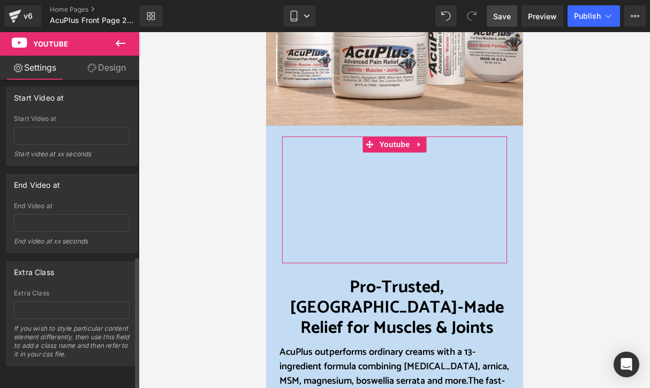
scroll to position [407, 0]
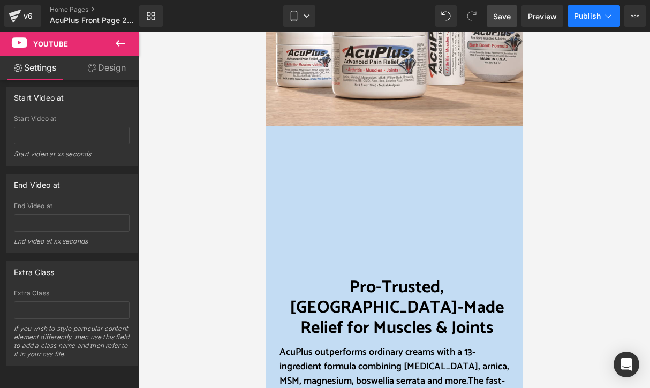
click at [592, 22] on button "Publish" at bounding box center [593, 15] width 52 height 21
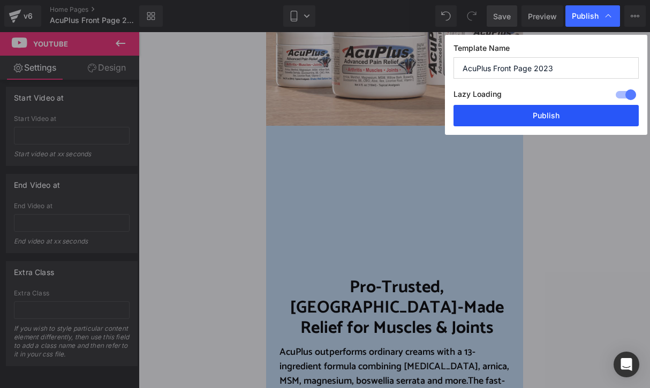
click at [538, 118] on button "Publish" at bounding box center [545, 115] width 185 height 21
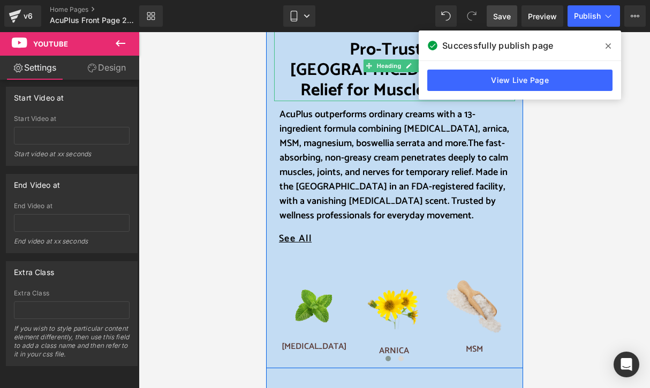
scroll to position [749, 0]
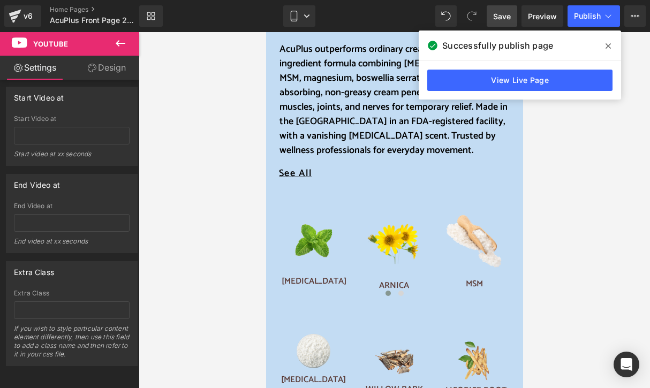
click at [606, 44] on icon at bounding box center [607, 45] width 5 height 5
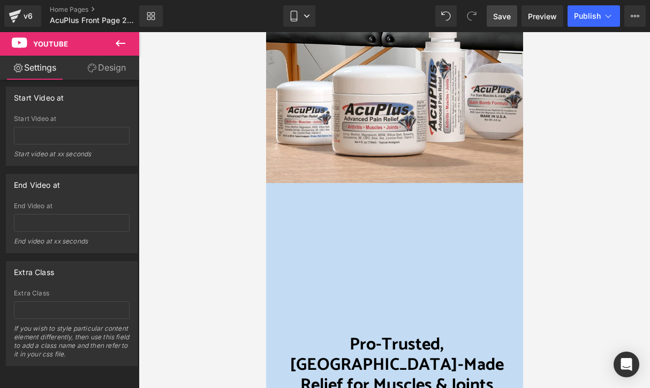
scroll to position [375, 0]
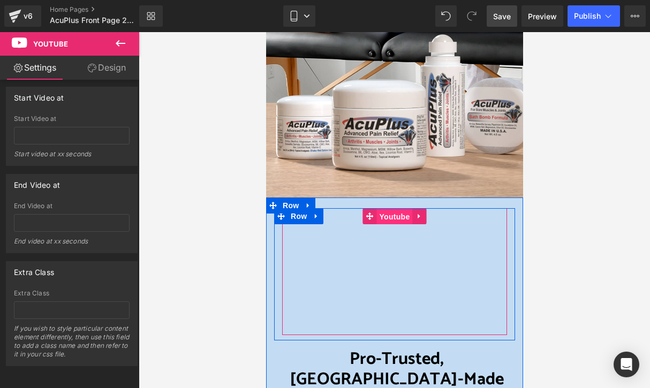
click at [382, 215] on span "Youtube" at bounding box center [394, 217] width 36 height 16
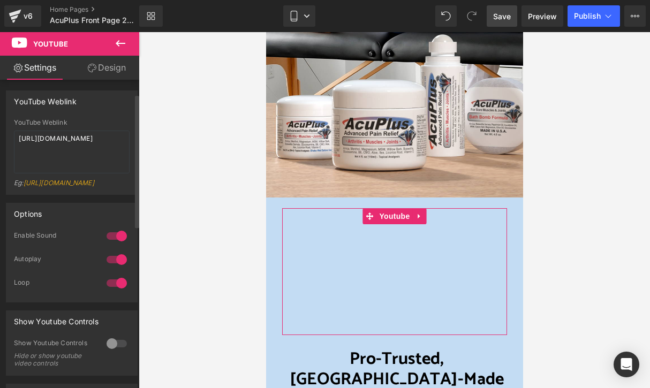
scroll to position [0, 0]
click at [91, 148] on textarea "[URL][DOMAIN_NAME]" at bounding box center [72, 152] width 116 height 43
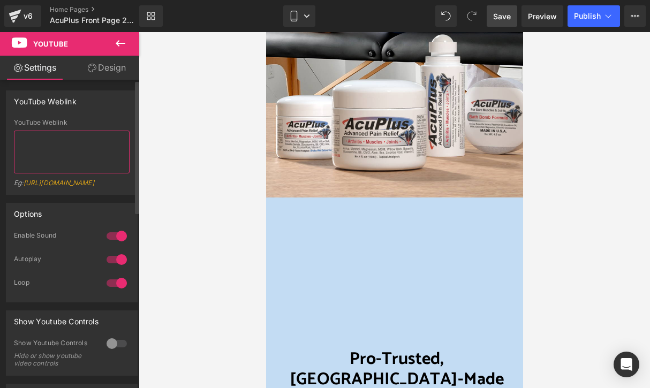
paste textarea "[URL][DOMAIN_NAME]"
type textarea "[URL][DOMAIN_NAME]"
click at [503, 14] on span "Save" at bounding box center [502, 16] width 18 height 11
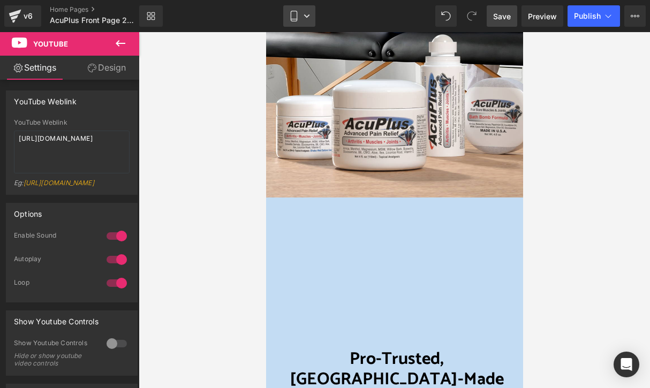
click at [313, 12] on link "Mobile" at bounding box center [299, 15] width 32 height 21
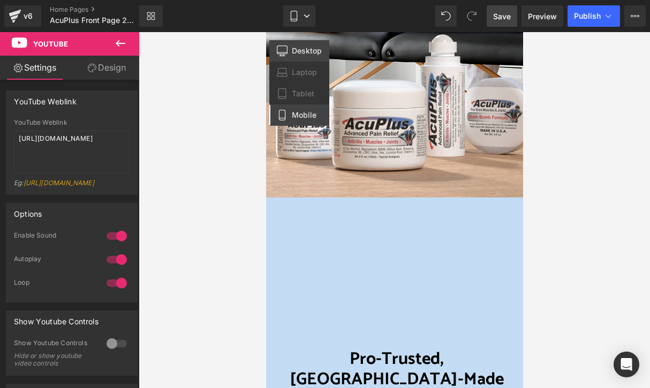
click at [303, 46] on span "Desktop" at bounding box center [307, 51] width 30 height 10
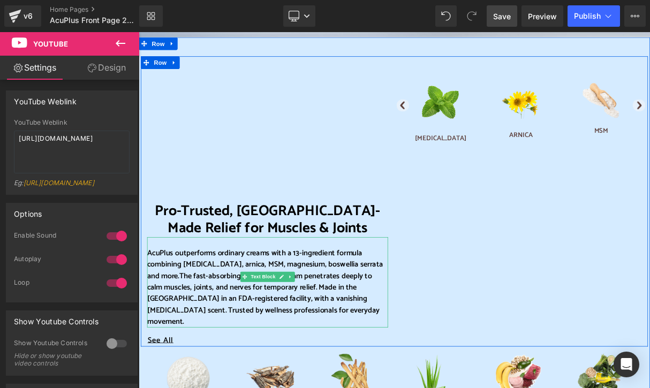
scroll to position [535, 0]
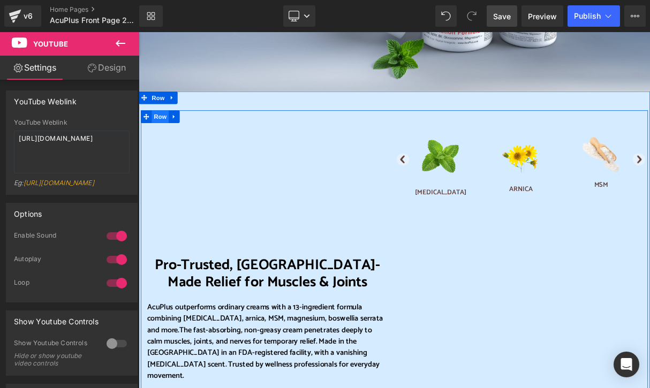
click at [169, 137] on span "Row" at bounding box center [165, 139] width 21 height 16
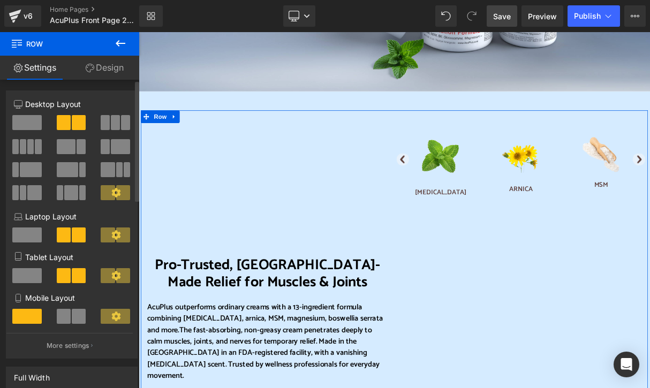
click at [29, 124] on span at bounding box center [26, 122] width 29 height 15
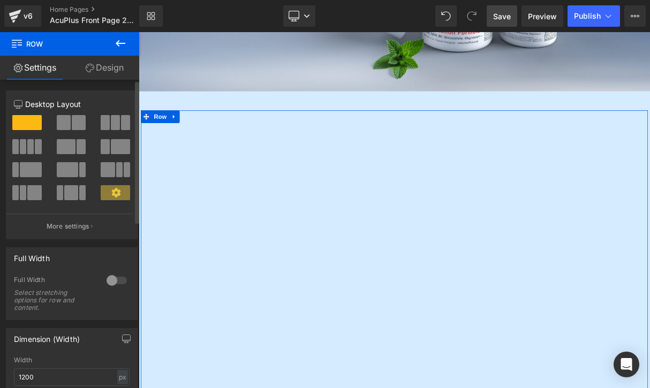
click at [63, 125] on span at bounding box center [64, 122] width 14 height 15
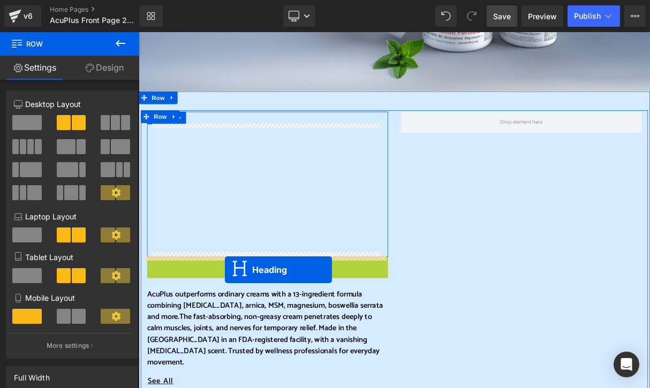
drag, startPoint x: 272, startPoint y: 339, endPoint x: 248, endPoint y: 333, distance: 25.3
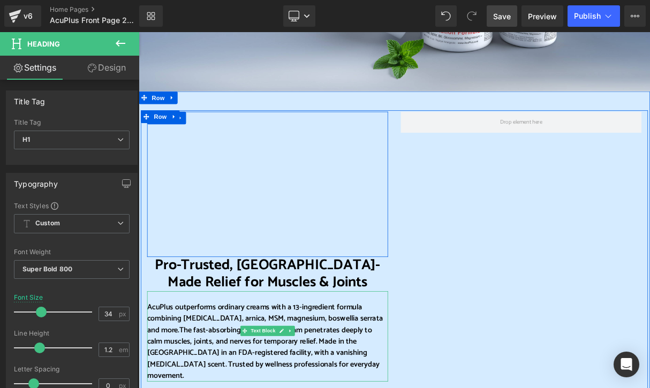
click at [292, 377] on font "AcuPlus outperforms ordinary creams with a 13-ingredient formula combining [MED…" at bounding box center [298, 395] width 299 height 45
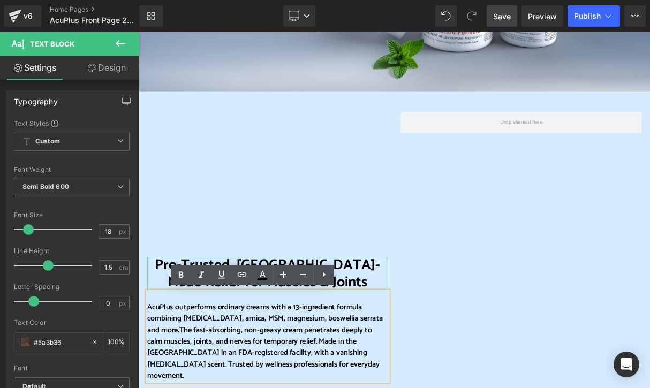
click at [438, 325] on h1 "Pro-Trusted, [GEOGRAPHIC_DATA]-Made Relief for Muscles & Joints" at bounding box center [301, 339] width 305 height 44
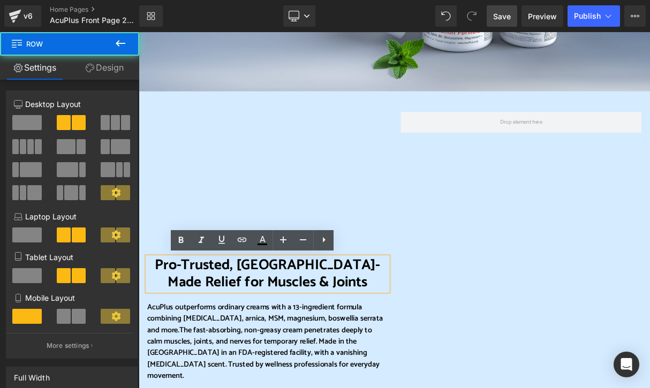
click at [530, 353] on div at bounding box center [622, 376] width 321 height 486
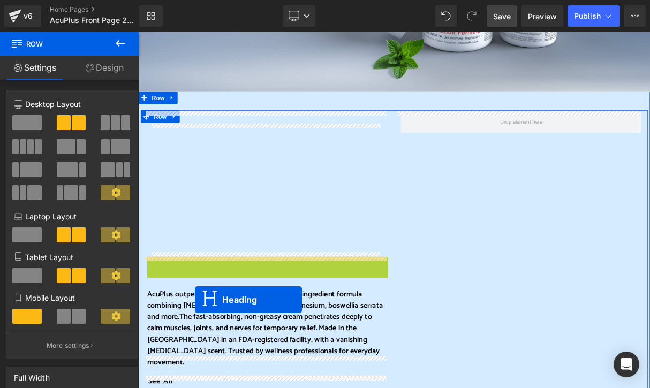
drag, startPoint x: 272, startPoint y: 340, endPoint x: 210, endPoint y: 371, distance: 70.1
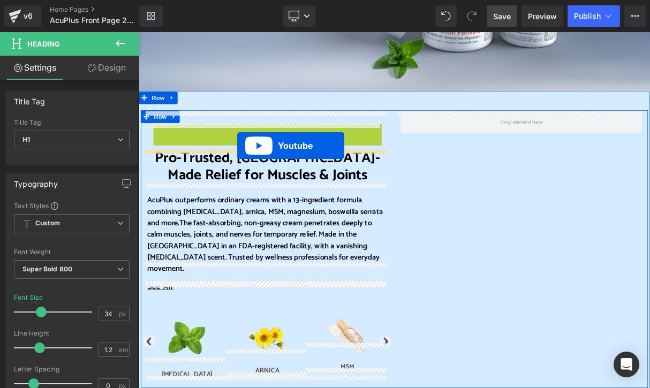
drag, startPoint x: 273, startPoint y: 158, endPoint x: 263, endPoint y: 176, distance: 19.9
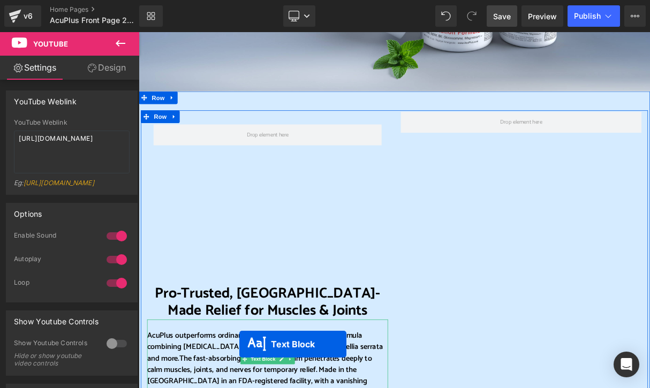
scroll to position [557, 0]
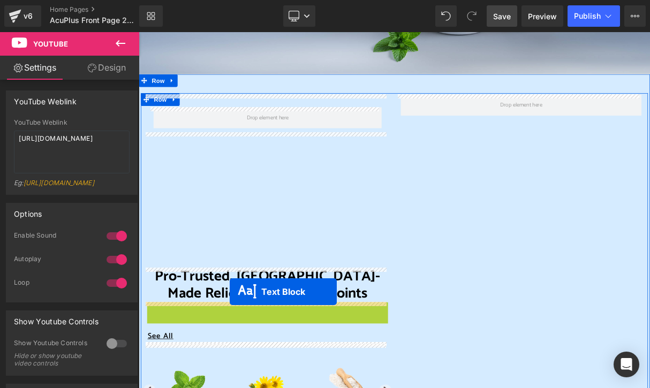
drag, startPoint x: 268, startPoint y: 446, endPoint x: 254, endPoint y: 361, distance: 86.3
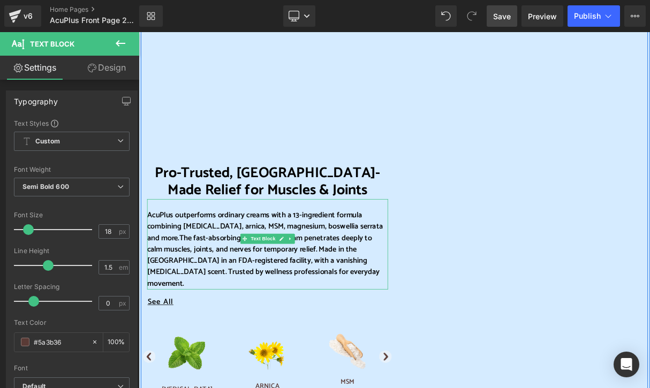
scroll to position [664, 0]
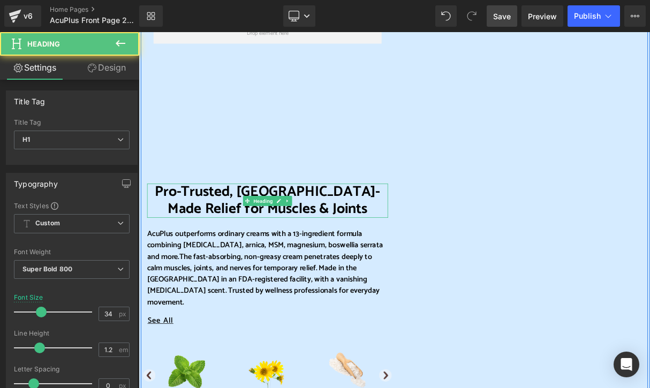
click at [228, 241] on font "Pro-Trusted, [GEOGRAPHIC_DATA]-Made Relief for Muscles & Joints" at bounding box center [301, 245] width 285 height 51
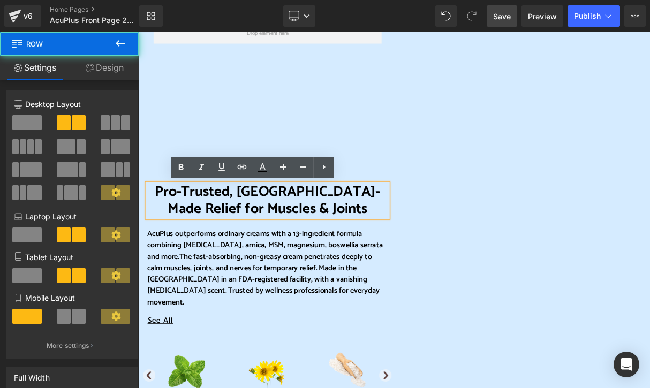
click at [514, 260] on div at bounding box center [622, 265] width 321 height 522
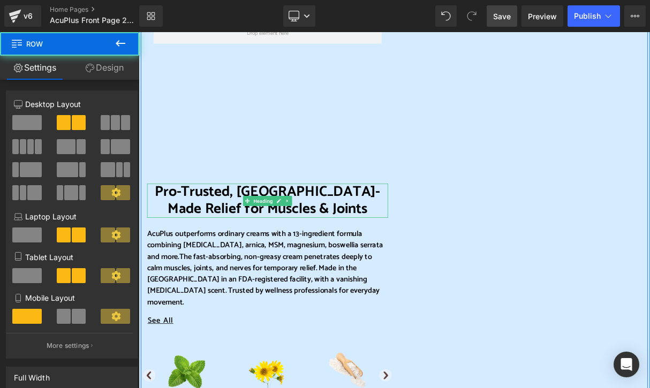
click at [359, 240] on font "Pro-Trusted, [GEOGRAPHIC_DATA]-Made Relief for Muscles & Joints" at bounding box center [301, 245] width 285 height 51
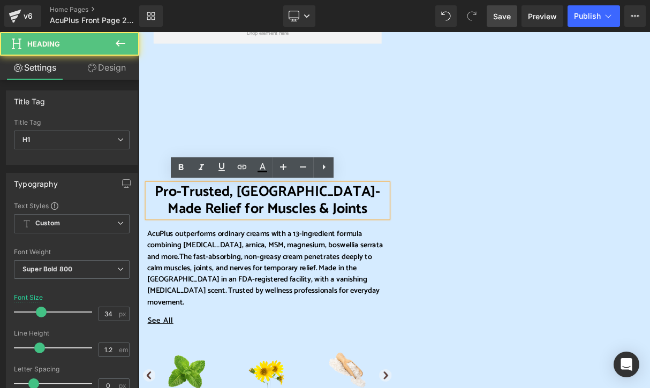
click at [377, 249] on font "Pro-Trusted, [GEOGRAPHIC_DATA]-Made Relief for Muscles & Joints" at bounding box center [301, 245] width 285 height 51
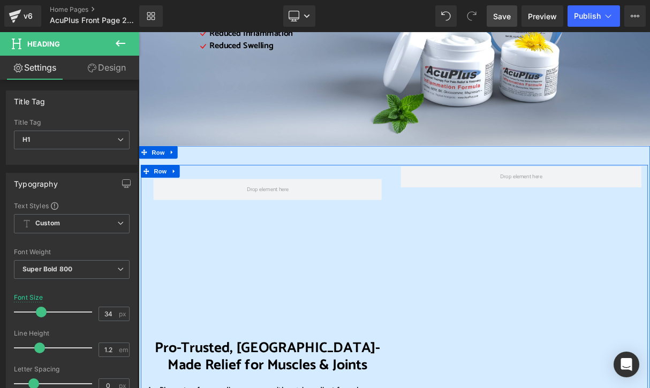
scroll to position [450, 0]
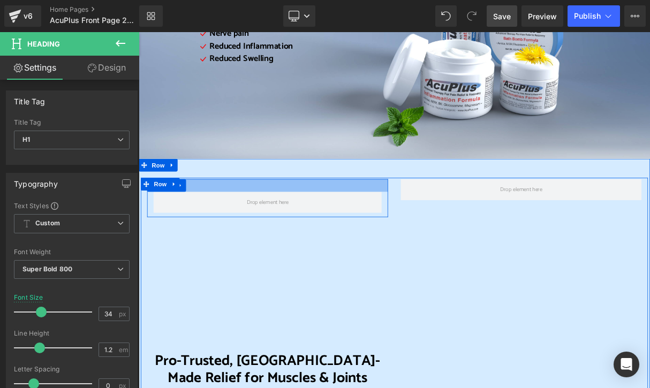
click at [399, 221] on div at bounding box center [301, 226] width 305 height 16
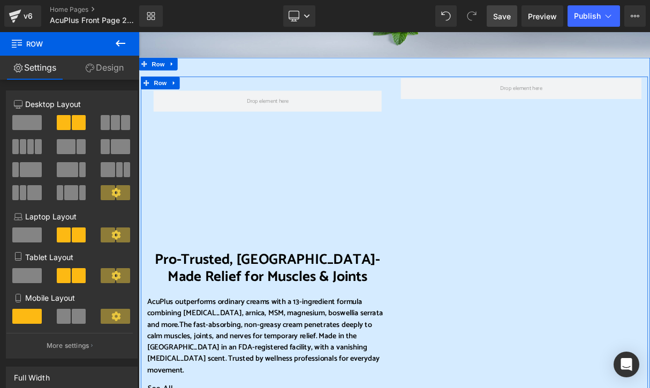
scroll to position [557, 0]
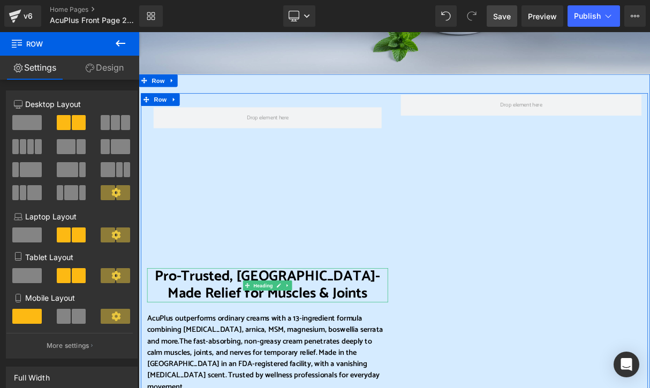
click at [204, 346] on font "Pro-Trusted, [GEOGRAPHIC_DATA]-Made Relief for Muscles & Joints" at bounding box center [301, 352] width 285 height 51
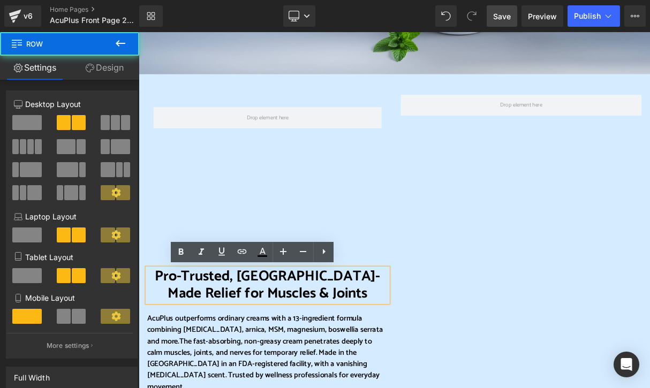
click at [496, 339] on div at bounding box center [622, 372] width 321 height 522
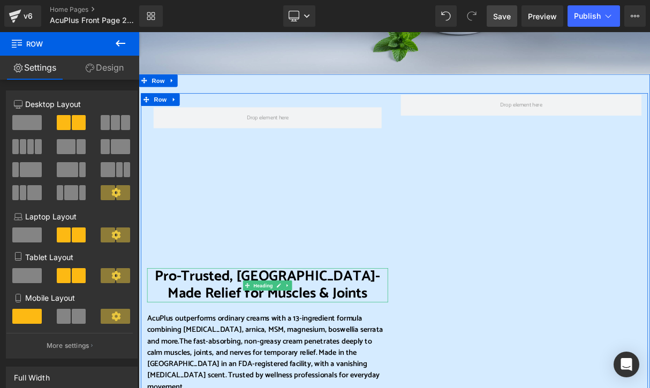
click at [187, 356] on font "Pro-Trusted, [GEOGRAPHIC_DATA]-Made Relief for Muscles & Joints" at bounding box center [301, 352] width 285 height 51
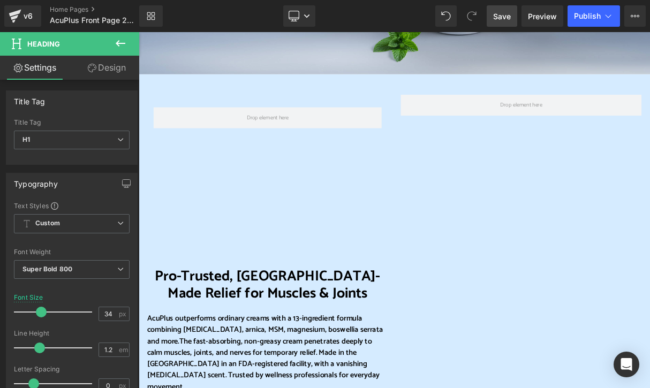
drag, startPoint x: 118, startPoint y: 48, endPoint x: 2, endPoint y: 101, distance: 127.4
click at [118, 48] on icon at bounding box center [120, 43] width 13 height 13
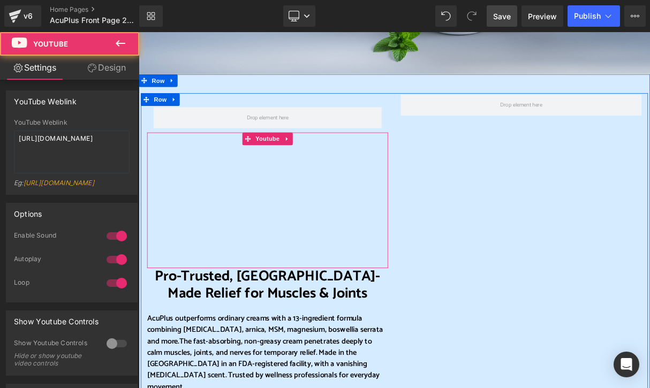
click at [210, 261] on div at bounding box center [301, 245] width 305 height 172
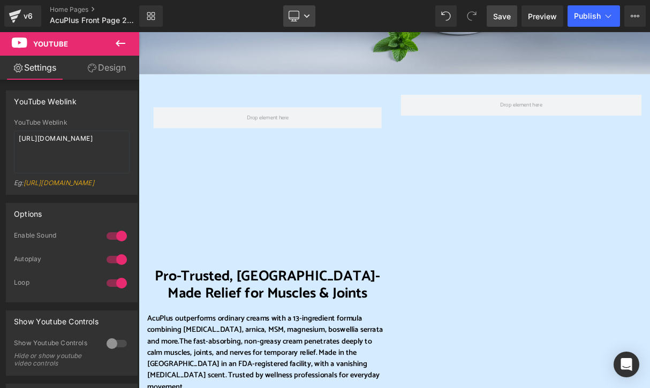
click at [305, 11] on link "Desktop" at bounding box center [299, 15] width 32 height 21
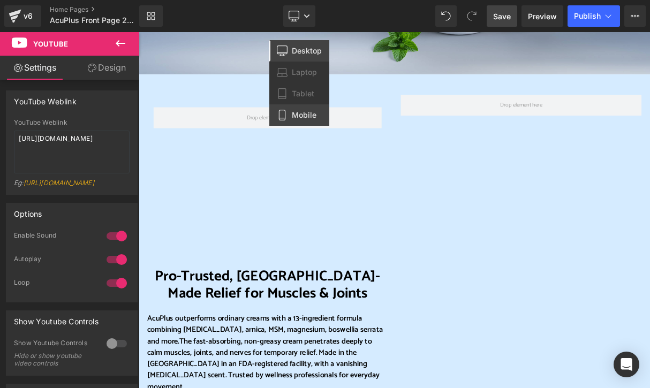
click at [305, 116] on span "Mobile" at bounding box center [304, 115] width 25 height 10
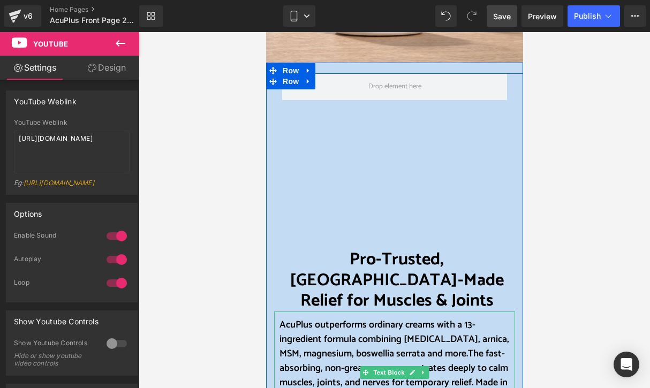
scroll to position [508, 0]
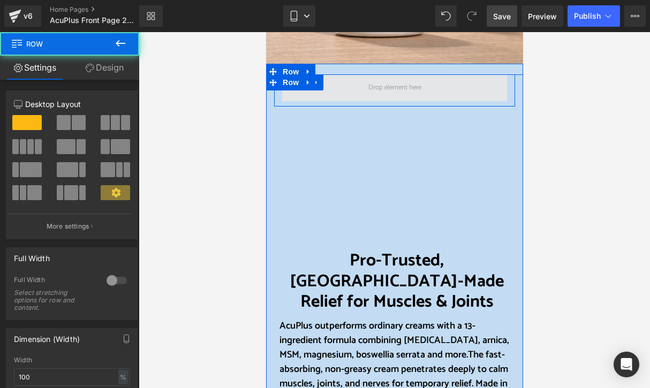
click at [346, 93] on span at bounding box center [394, 87] width 225 height 27
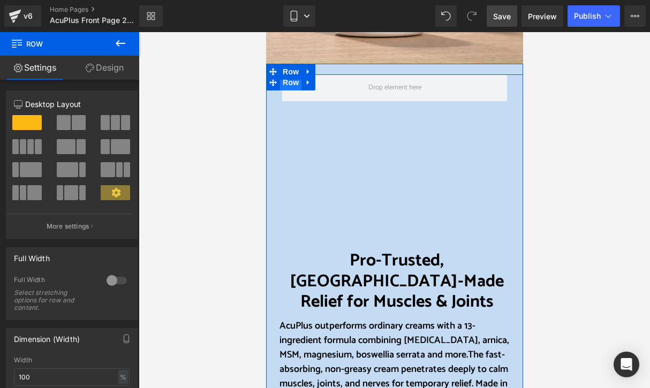
click at [288, 86] on span "Row" at bounding box center [289, 82] width 21 height 16
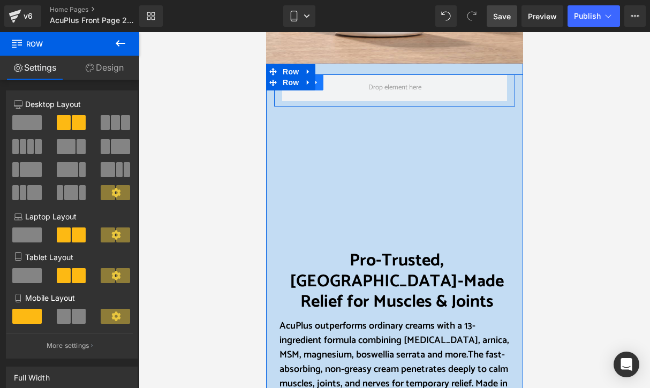
click at [314, 83] on icon at bounding box center [315, 83] width 7 height 8
click at [340, 82] on icon at bounding box center [343, 82] width 7 height 7
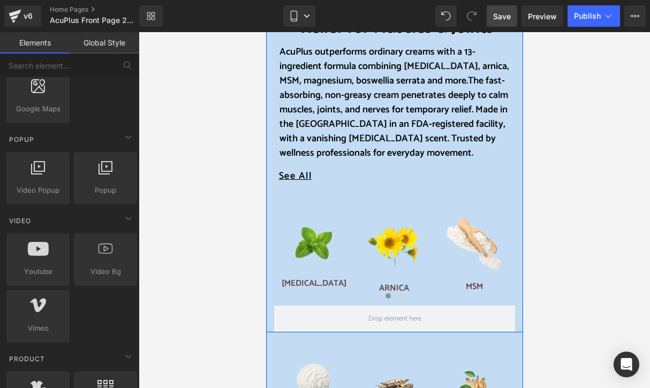
scroll to position [776, 0]
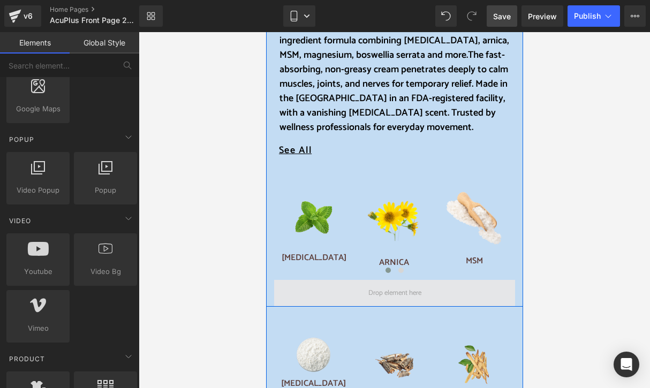
click at [381, 286] on span at bounding box center [394, 294] width 60 height 16
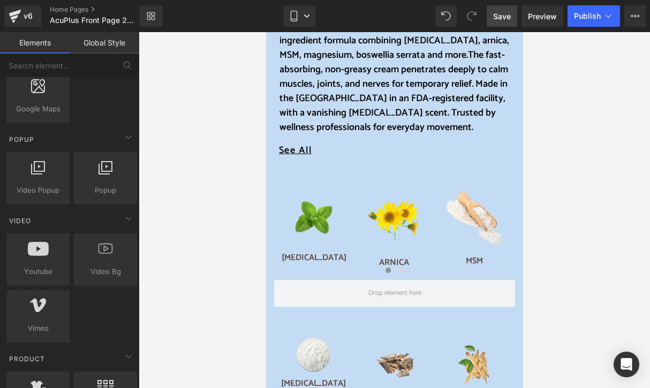
click at [225, 249] on div at bounding box center [394, 210] width 511 height 356
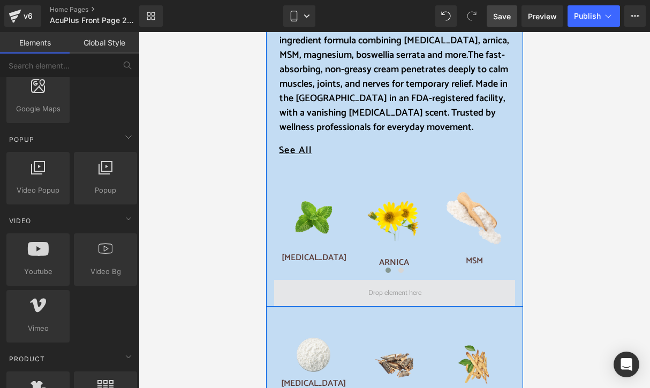
click at [381, 286] on span at bounding box center [394, 294] width 60 height 16
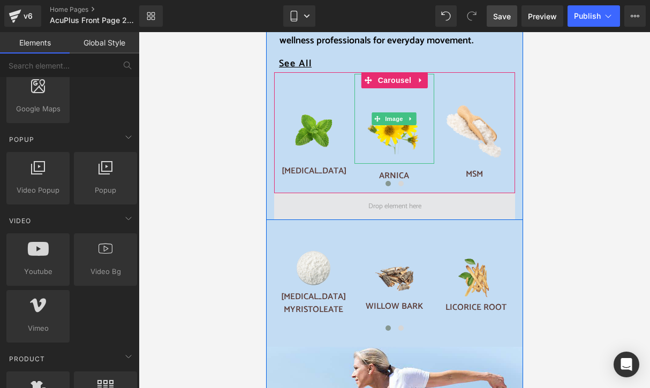
scroll to position [883, 0]
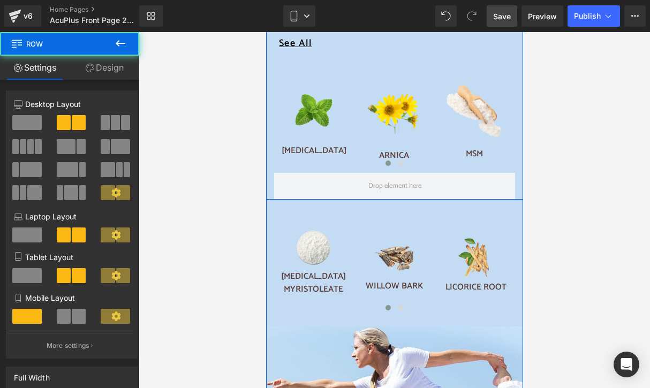
click at [511, 173] on div at bounding box center [393, 186] width 257 height 27
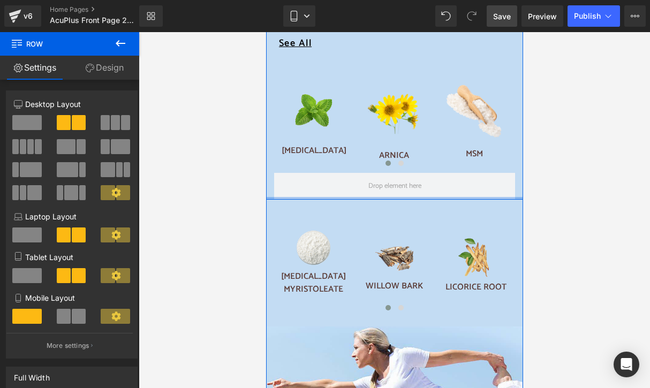
click at [504, 197] on div at bounding box center [393, 198] width 257 height 3
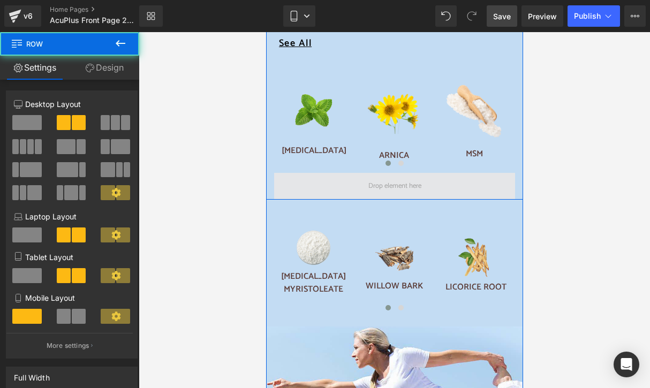
click at [502, 173] on span at bounding box center [393, 186] width 241 height 27
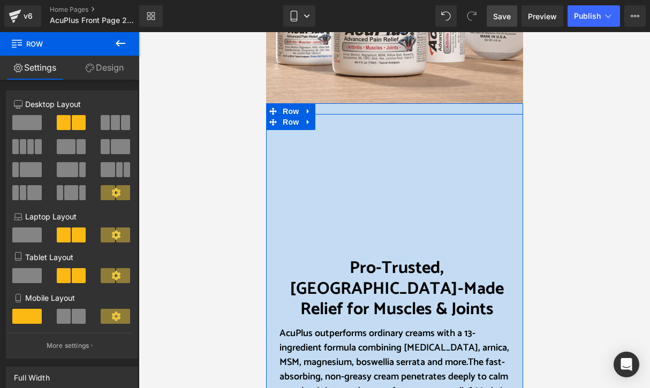
scroll to position [455, 0]
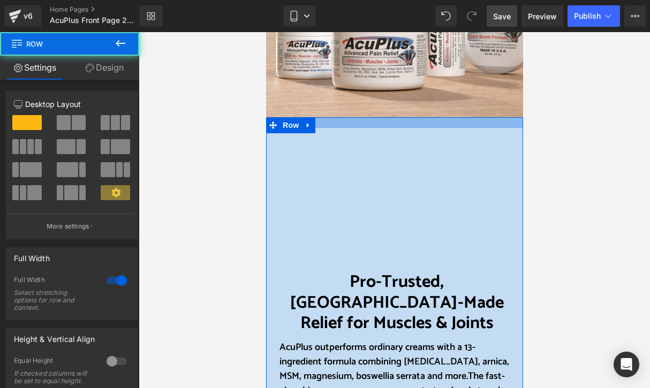
click at [325, 123] on div at bounding box center [393, 122] width 257 height 11
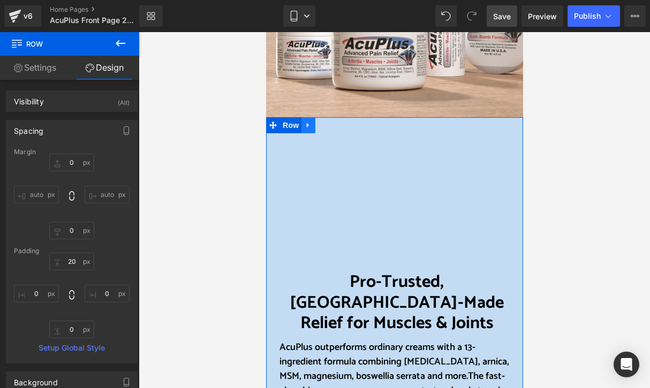
click at [306, 123] on icon at bounding box center [307, 125] width 7 height 8
click at [332, 125] on icon at bounding box center [335, 124] width 7 height 7
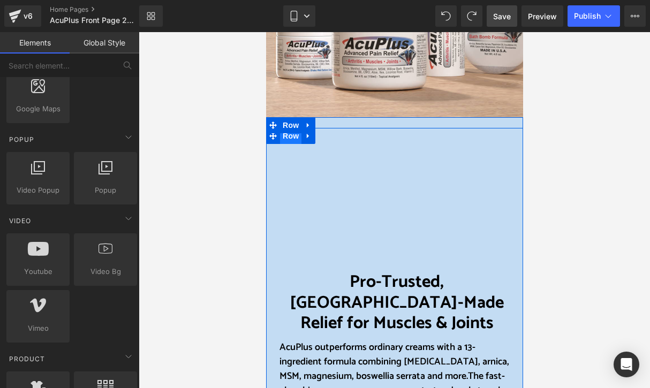
click at [285, 135] on span "Row" at bounding box center [289, 136] width 21 height 16
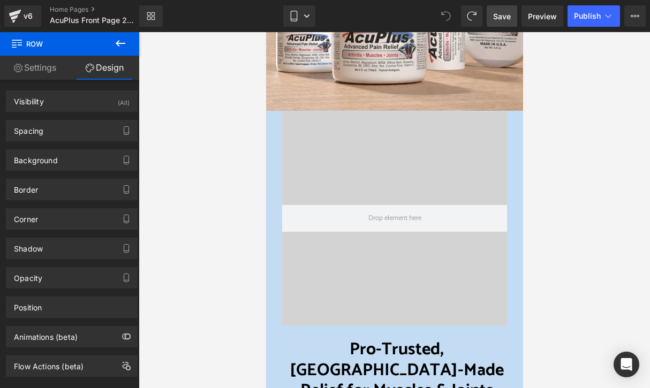
scroll to position [521, 0]
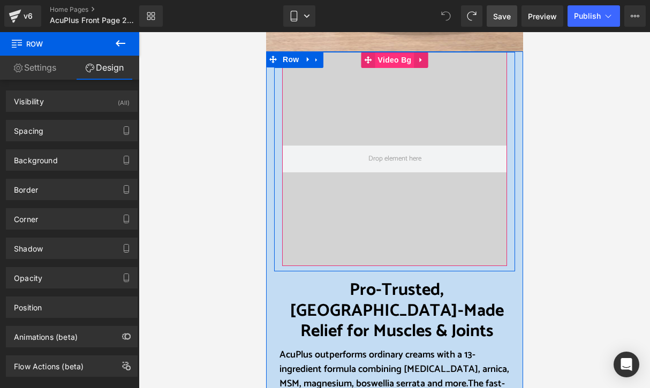
click at [388, 60] on span "Video Bg" at bounding box center [394, 60] width 39 height 16
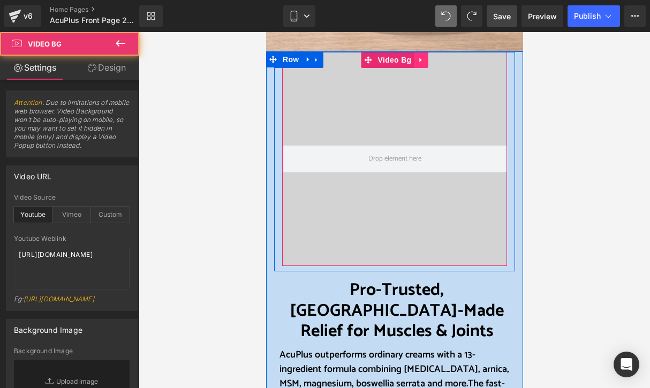
click at [417, 59] on icon at bounding box center [419, 60] width 7 height 8
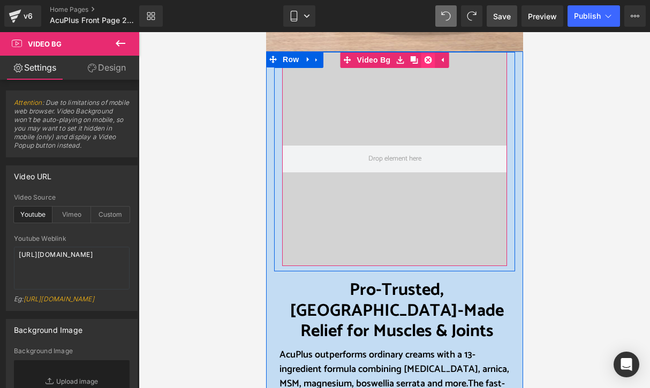
click at [423, 59] on icon at bounding box center [426, 60] width 7 height 8
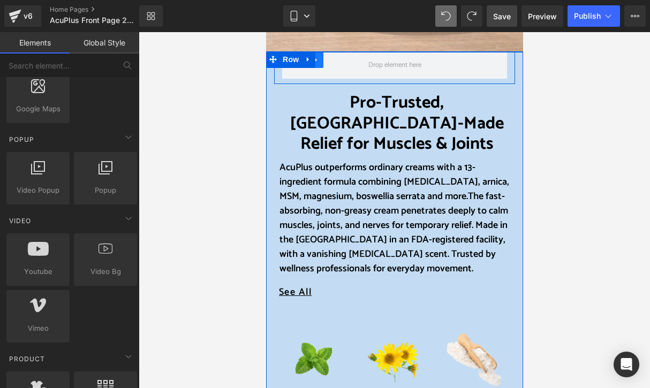
click at [317, 57] on link at bounding box center [316, 60] width 14 height 16
click at [341, 61] on icon at bounding box center [343, 59] width 7 height 7
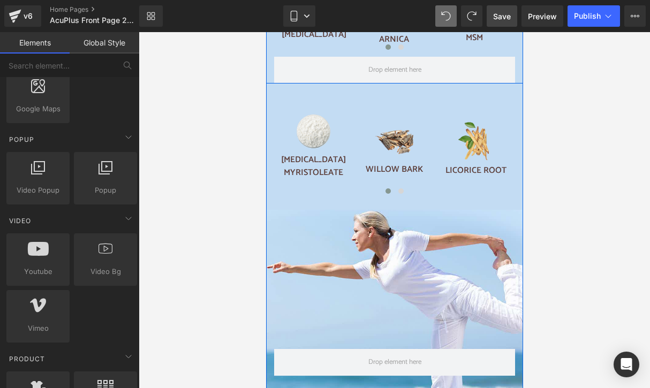
scroll to position [842, 0]
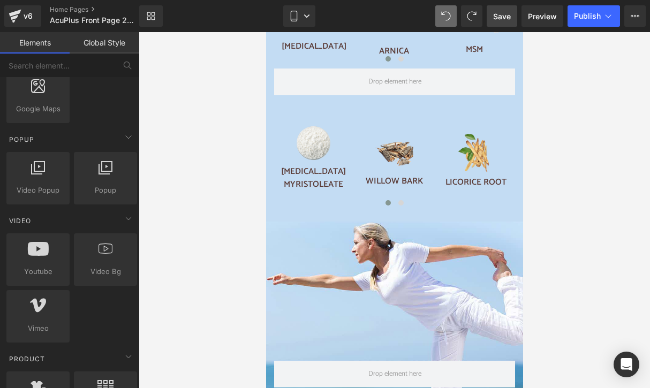
click at [493, 14] on link "Save" at bounding box center [502, 15] width 31 height 21
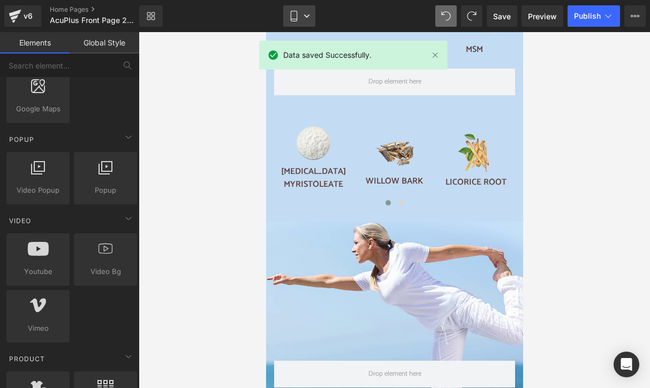
click at [309, 16] on icon at bounding box center [306, 16] width 6 height 6
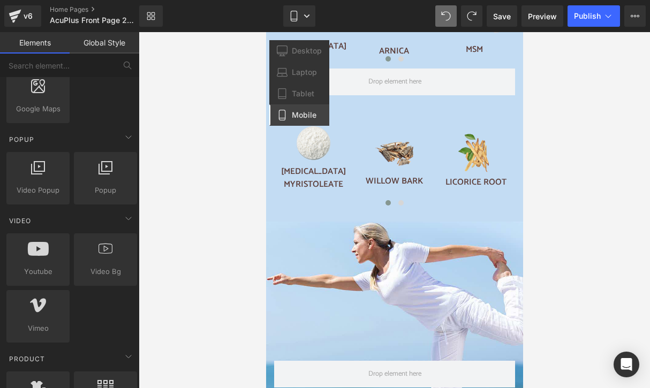
click at [215, 109] on div at bounding box center [394, 210] width 511 height 356
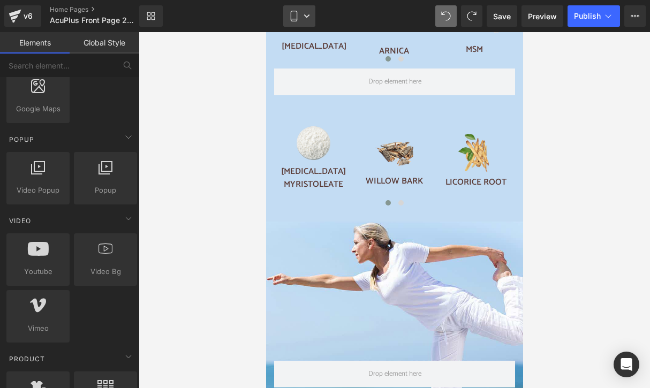
click at [308, 13] on icon at bounding box center [306, 16] width 6 height 6
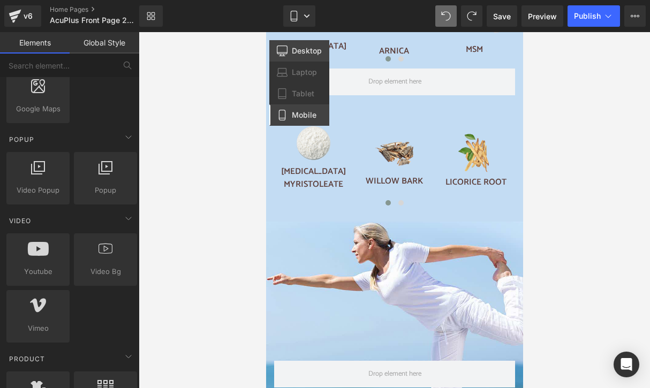
click at [308, 53] on span "Desktop" at bounding box center [307, 51] width 30 height 10
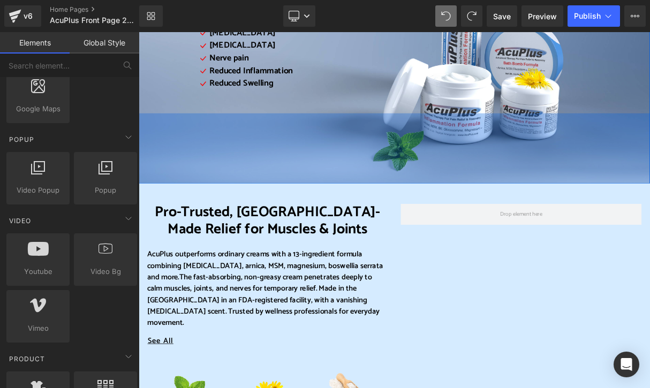
scroll to position [552, 0]
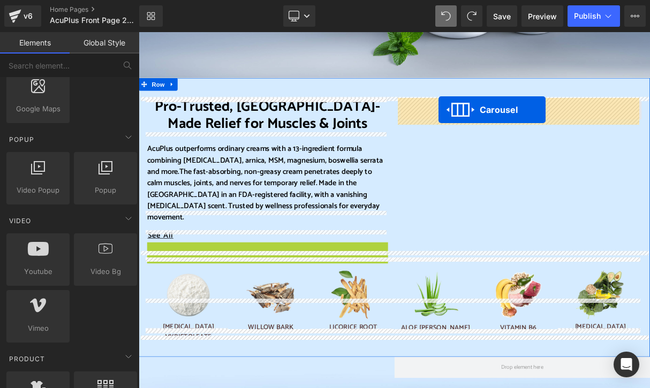
drag, startPoint x: 273, startPoint y: 292, endPoint x: 518, endPoint y: 131, distance: 293.6
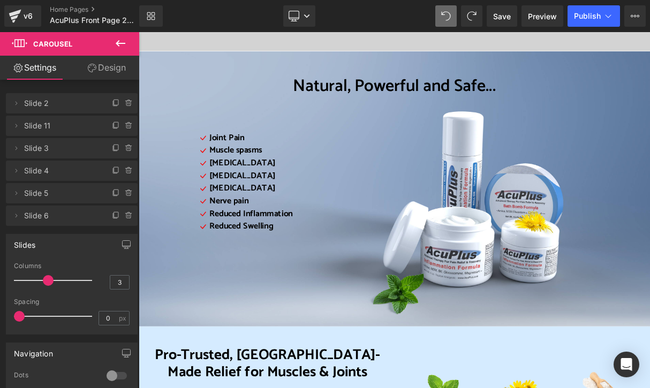
scroll to position [231, 0]
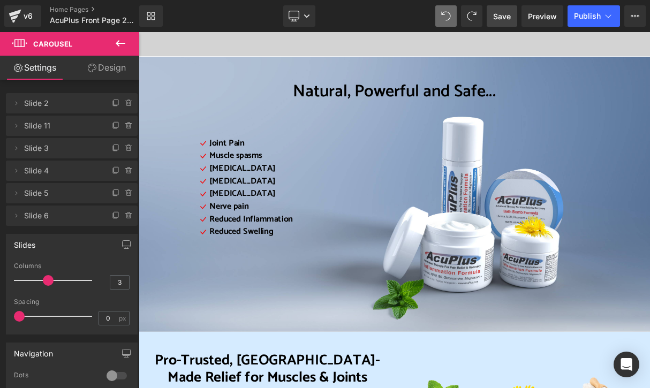
click at [500, 20] on span "Save" at bounding box center [502, 16] width 18 height 11
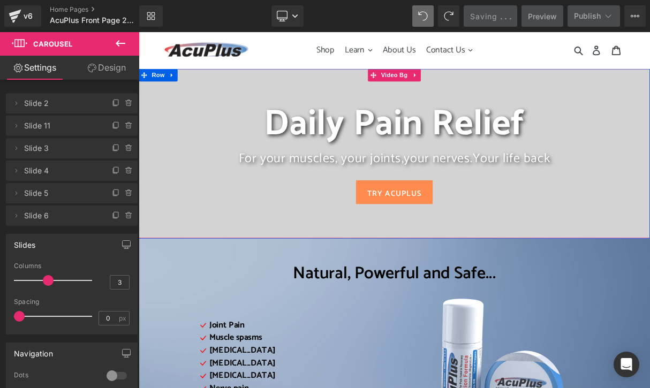
scroll to position [0, 0]
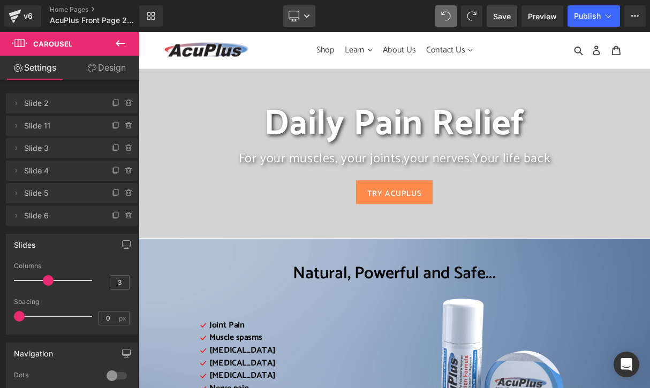
click at [308, 13] on icon at bounding box center [306, 16] width 6 height 6
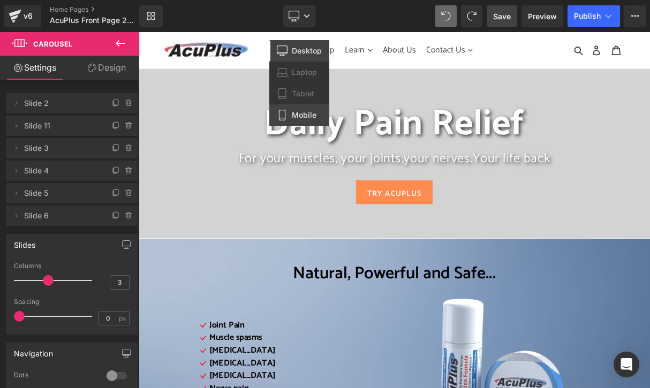
click at [311, 114] on span "Mobile" at bounding box center [304, 115] width 25 height 10
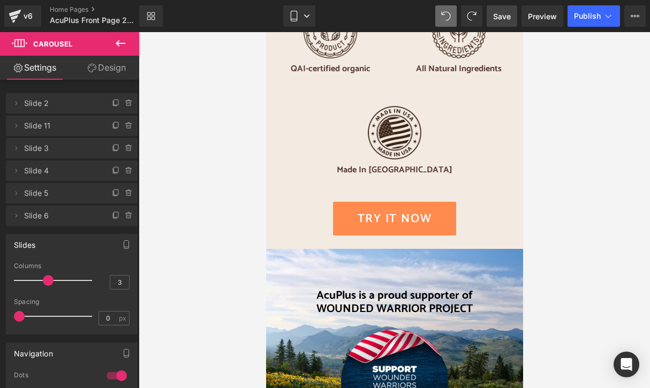
scroll to position [2730, 0]
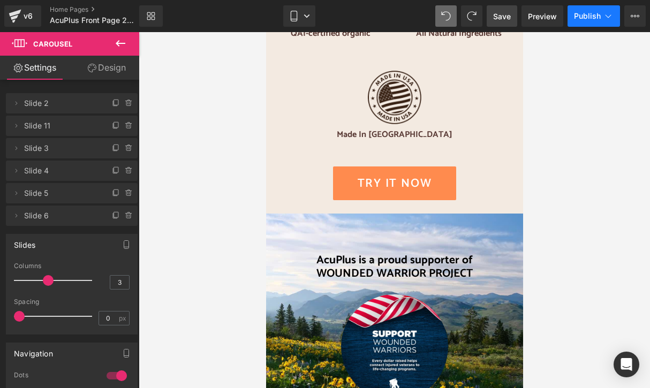
click at [586, 18] on span "Publish" at bounding box center [587, 16] width 27 height 9
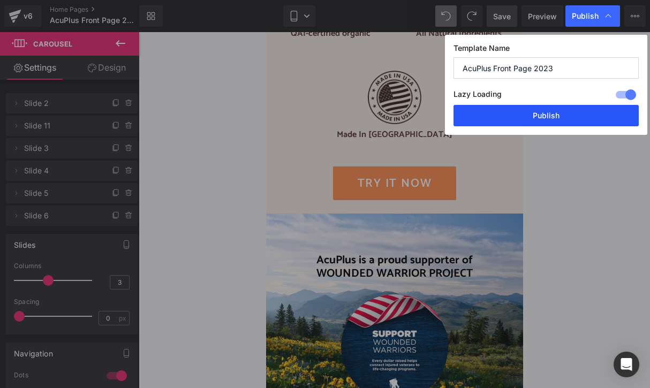
drag, startPoint x: 547, startPoint y: 118, endPoint x: 186, endPoint y: 173, distance: 364.8
click at [547, 118] on button "Publish" at bounding box center [545, 115] width 185 height 21
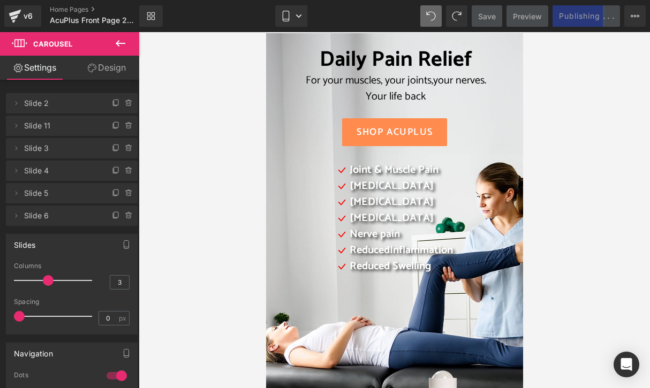
scroll to position [0, 0]
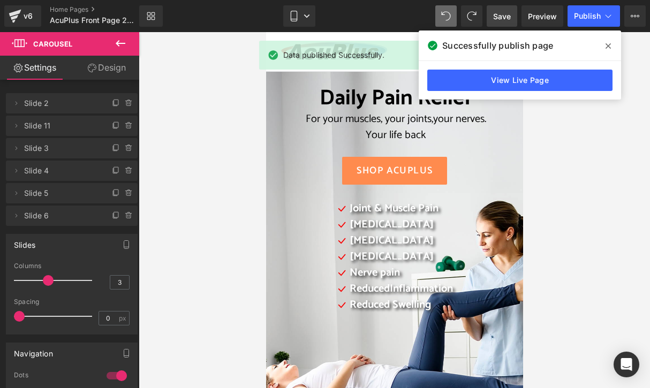
click at [612, 47] on span at bounding box center [607, 45] width 17 height 17
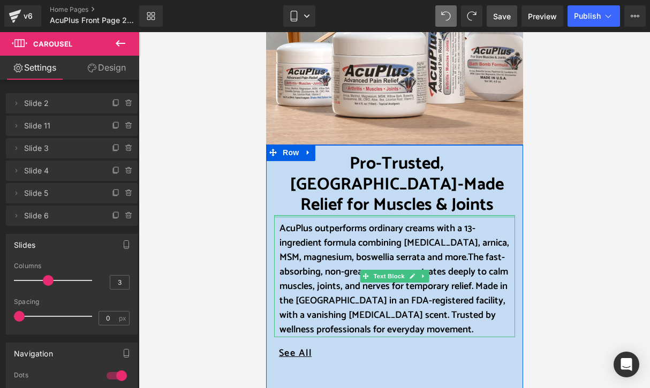
scroll to position [428, 0]
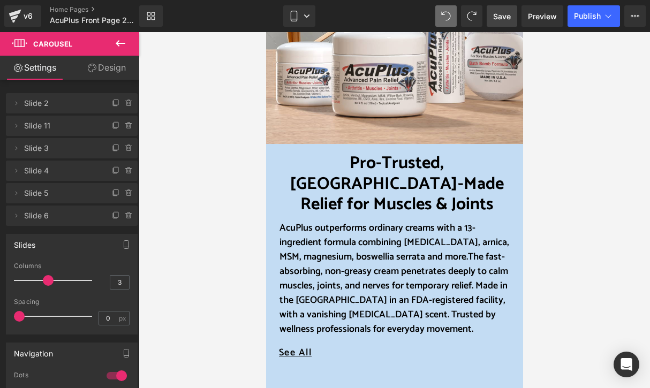
click at [116, 46] on icon at bounding box center [120, 43] width 13 height 13
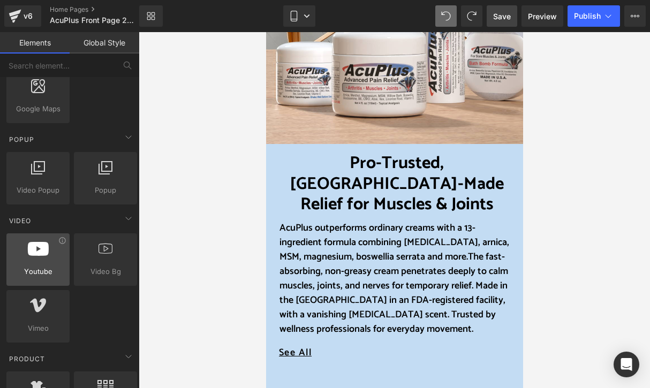
scroll to position [696, 0]
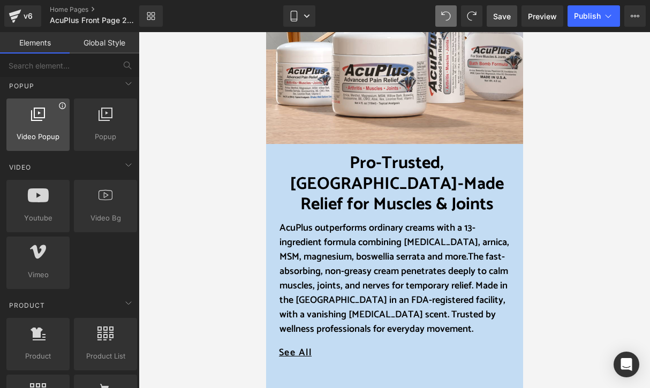
click at [61, 103] on icon at bounding box center [62, 106] width 8 height 8
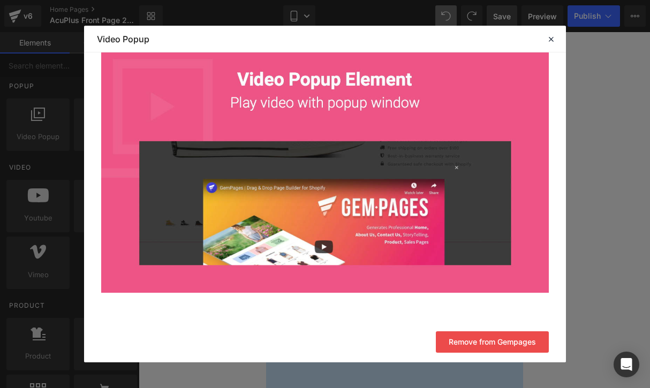
scroll to position [96, 0]
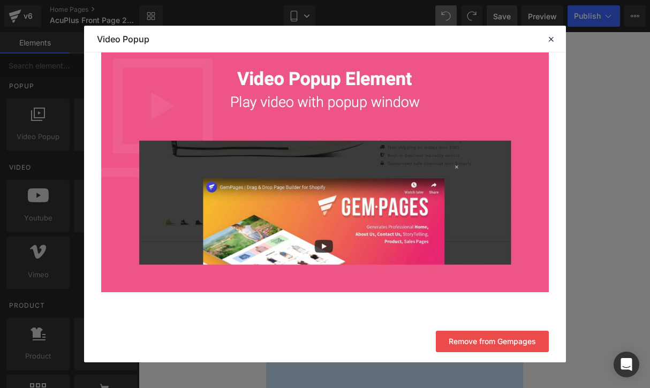
click at [546, 37] on icon at bounding box center [551, 39] width 10 height 10
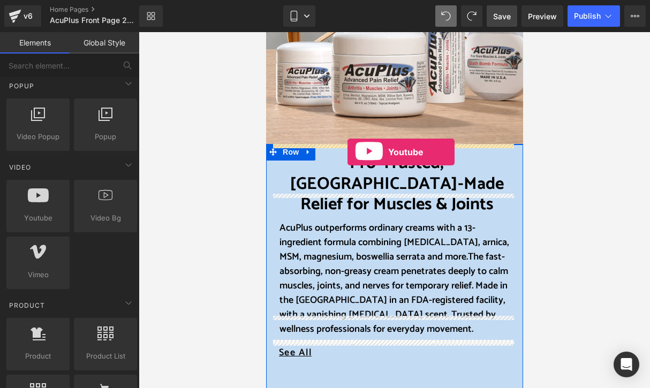
drag, startPoint x: 300, startPoint y: 242, endPoint x: 347, endPoint y: 152, distance: 101.7
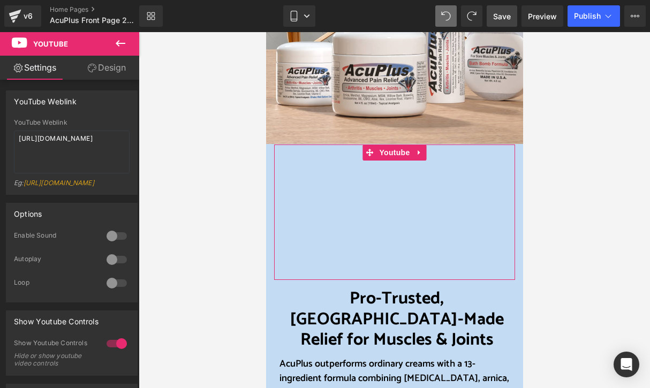
click at [116, 63] on link "Design" at bounding box center [107, 68] width 70 height 24
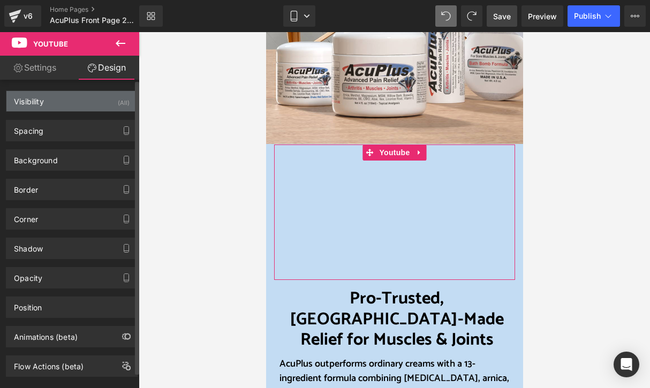
click at [84, 105] on div "Visibility (All)" at bounding box center [71, 101] width 131 height 20
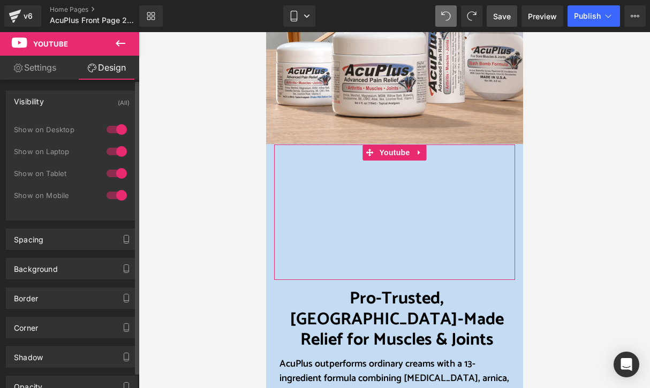
click at [111, 172] on div at bounding box center [117, 173] width 26 height 17
click at [114, 151] on div at bounding box center [117, 151] width 26 height 17
click at [117, 128] on div at bounding box center [117, 129] width 26 height 17
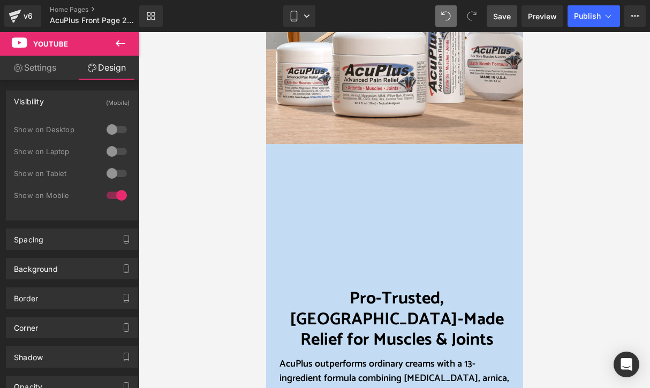
click at [204, 161] on div at bounding box center [394, 210] width 511 height 356
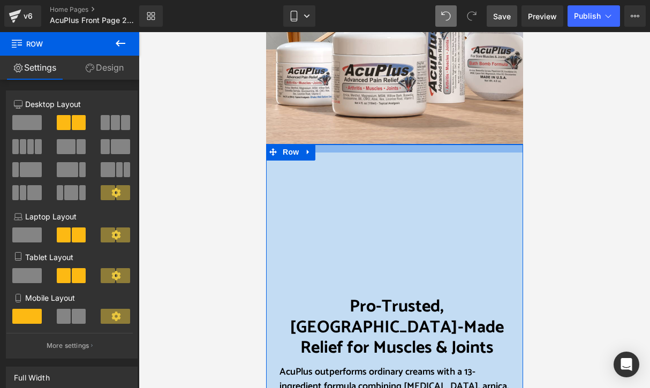
drag, startPoint x: 500, startPoint y: 145, endPoint x: 500, endPoint y: 153, distance: 8.0
click at [500, 153] on div "Youtube Pro-Trusted, [GEOGRAPHIC_DATA]-Made Relief for Muscles & Joints Heading…" at bounding box center [393, 385] width 257 height 481
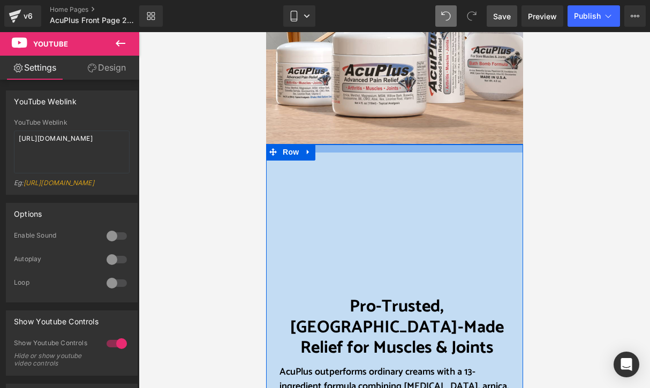
click at [502, 151] on div "Youtube Pro-Trusted, [GEOGRAPHIC_DATA]-Made Relief for Muscles & Joints Heading…" at bounding box center [393, 385] width 257 height 481
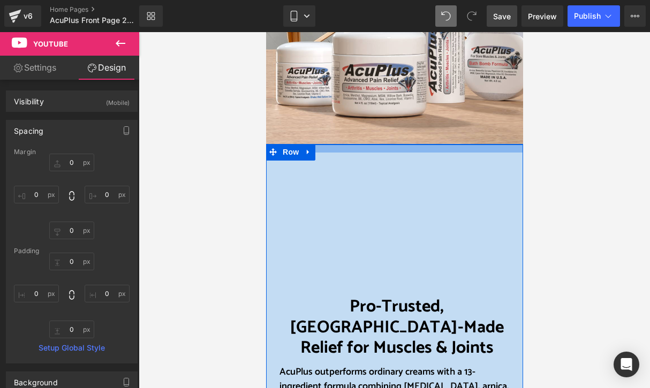
click at [503, 149] on div "Youtube Pro-Trusted, [GEOGRAPHIC_DATA]-Made Relief for Muscles & Joints Heading…" at bounding box center [393, 385] width 257 height 481
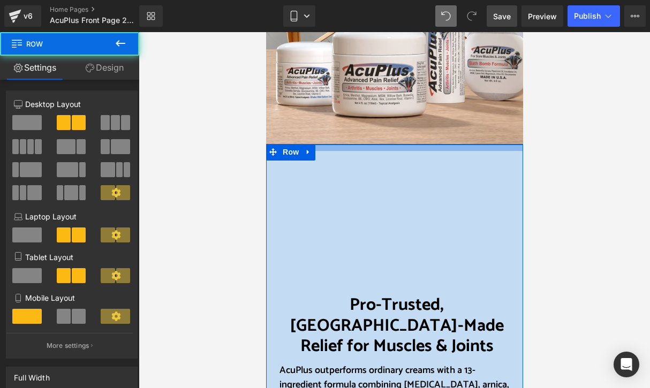
click at [460, 150] on div at bounding box center [393, 148] width 257 height 6
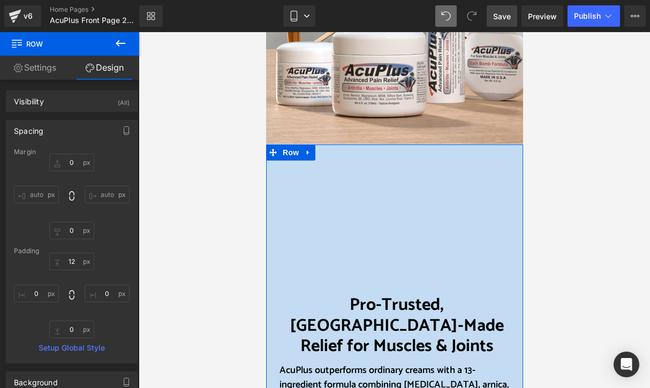
click at [51, 68] on link "Settings" at bounding box center [35, 68] width 70 height 24
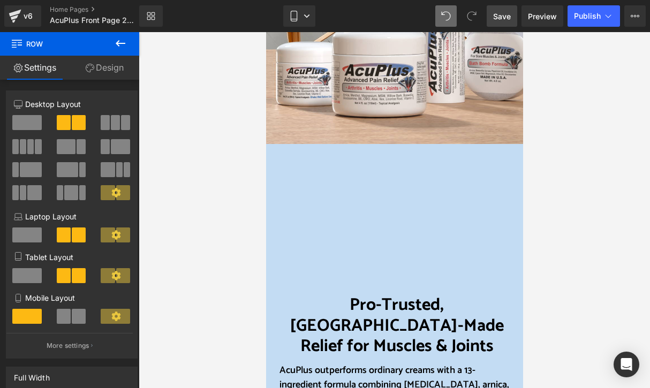
click at [123, 44] on icon at bounding box center [120, 43] width 13 height 13
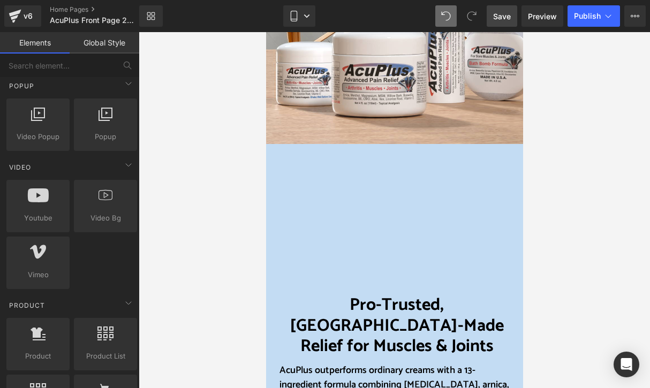
click at [357, 186] on div at bounding box center [393, 218] width 241 height 135
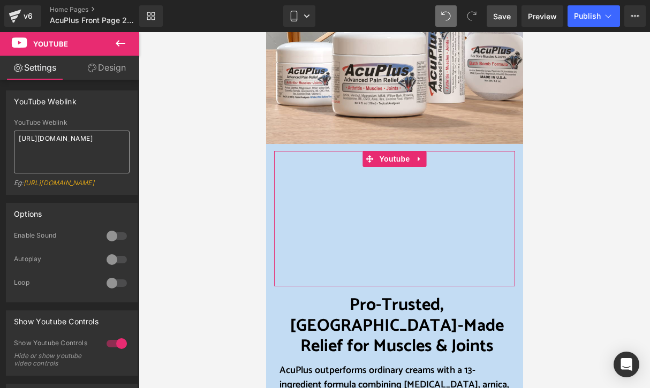
click at [108, 148] on textarea "[URL][DOMAIN_NAME]" at bounding box center [72, 152] width 116 height 43
type textarea "[URL][DOMAIN_NAME]"
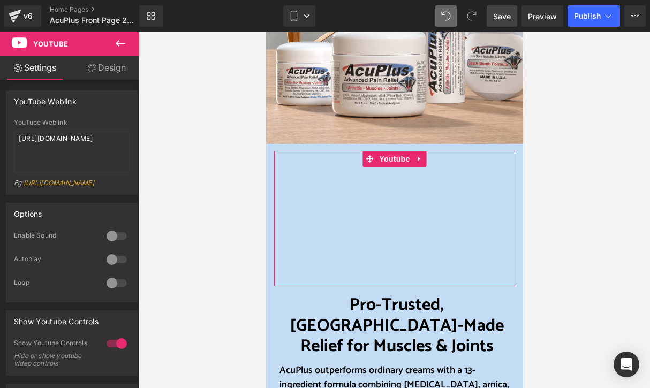
click at [112, 245] on div at bounding box center [117, 235] width 26 height 17
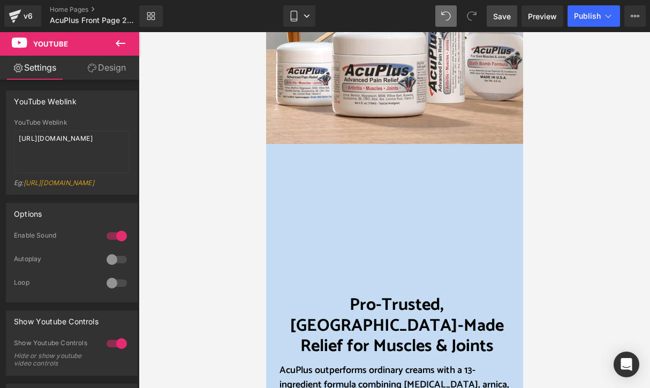
click at [115, 268] on div at bounding box center [117, 259] width 26 height 17
click at [116, 292] on div at bounding box center [117, 283] width 26 height 17
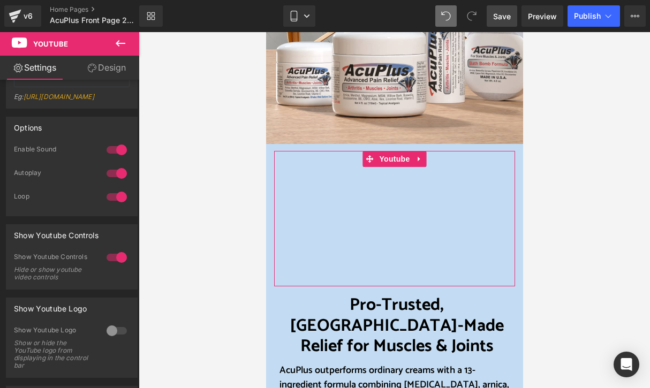
scroll to position [107, 0]
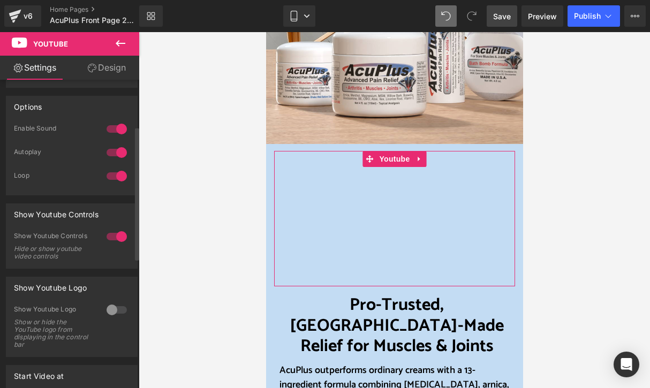
click at [117, 245] on div at bounding box center [117, 236] width 26 height 17
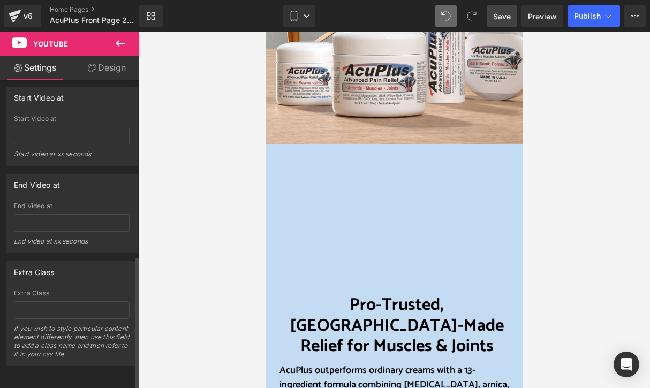
scroll to position [407, 0]
drag, startPoint x: 500, startPoint y: 17, endPoint x: 237, endPoint y: 7, distance: 263.5
click at [500, 17] on span "Save" at bounding box center [502, 16] width 18 height 11
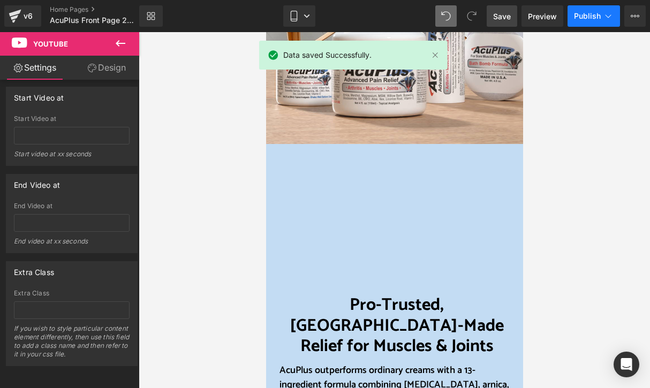
click at [582, 16] on span "Publish" at bounding box center [587, 16] width 27 height 9
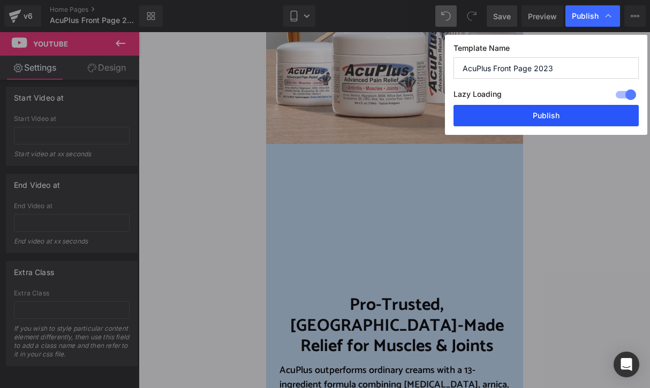
click at [574, 120] on button "Publish" at bounding box center [545, 115] width 185 height 21
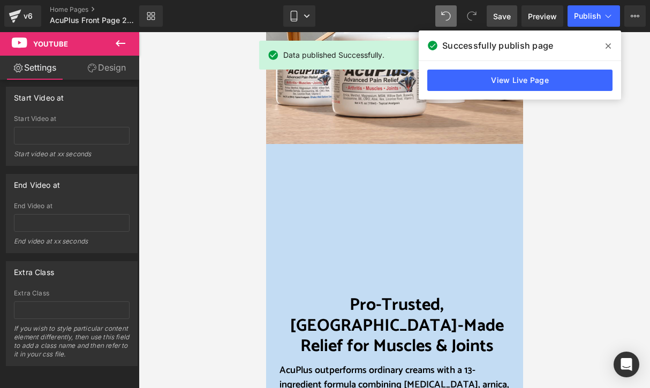
click at [610, 44] on icon at bounding box center [607, 46] width 5 height 9
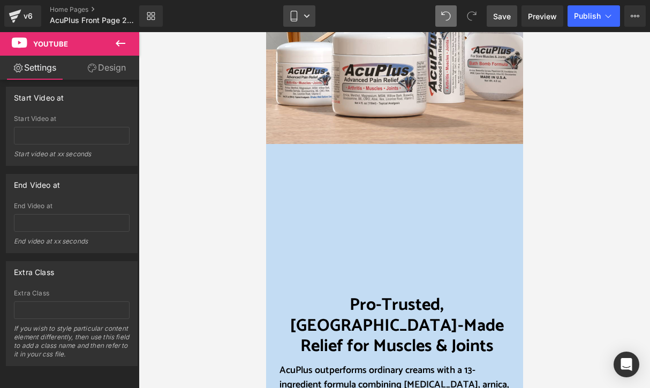
click at [303, 14] on link "Mobile" at bounding box center [299, 15] width 32 height 21
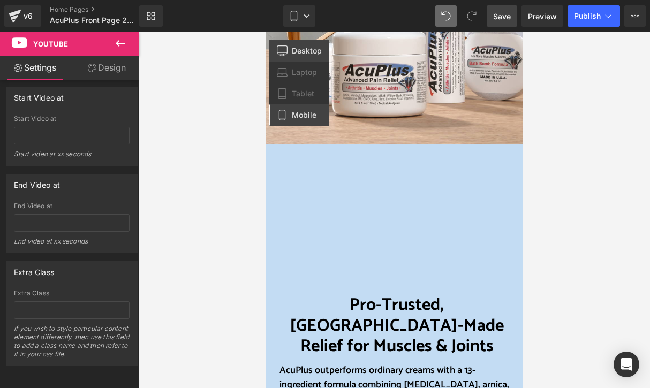
click at [299, 50] on span "Desktop" at bounding box center [307, 51] width 30 height 10
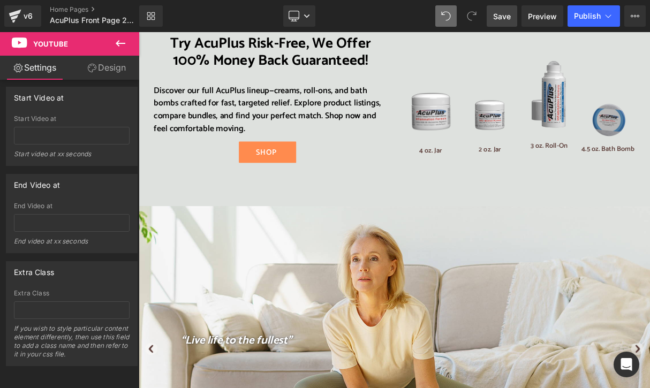
scroll to position [1927, 0]
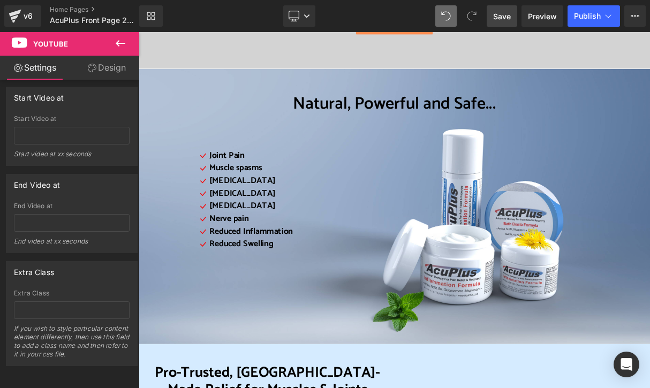
scroll to position [214, 0]
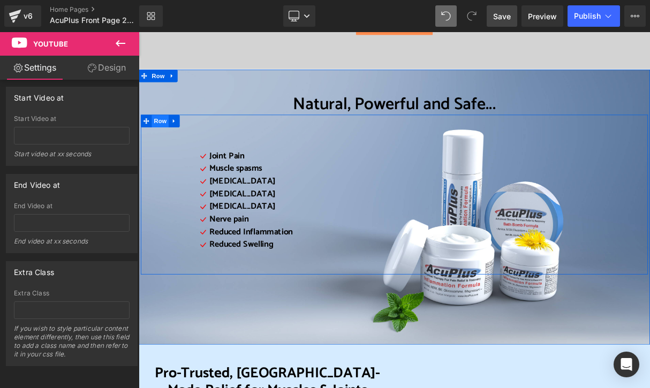
click at [163, 149] on span "Row" at bounding box center [165, 145] width 21 height 16
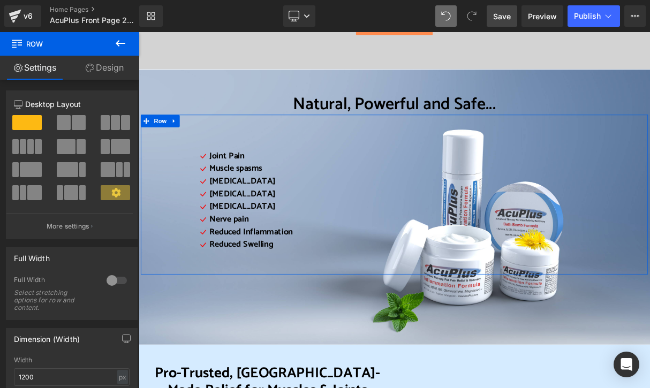
click at [111, 70] on link "Design" at bounding box center [105, 68] width 70 height 24
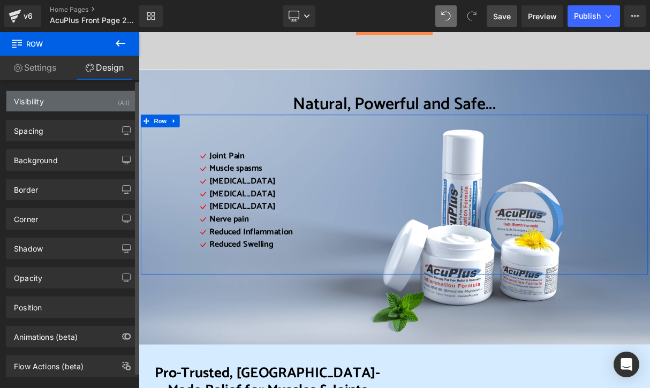
click at [102, 103] on div "Visibility (All)" at bounding box center [71, 101] width 131 height 20
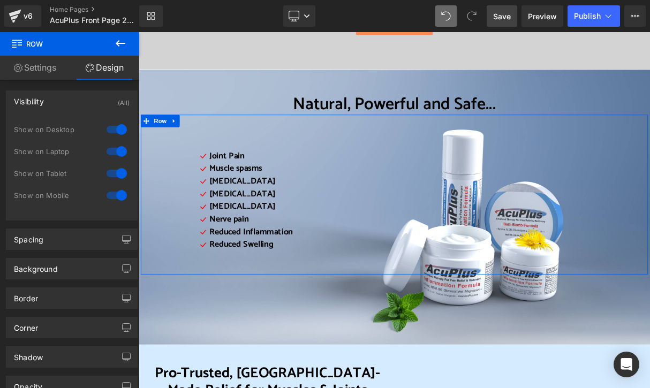
click at [104, 70] on link "Design" at bounding box center [105, 68] width 70 height 24
click at [45, 71] on link "Settings" at bounding box center [35, 68] width 70 height 24
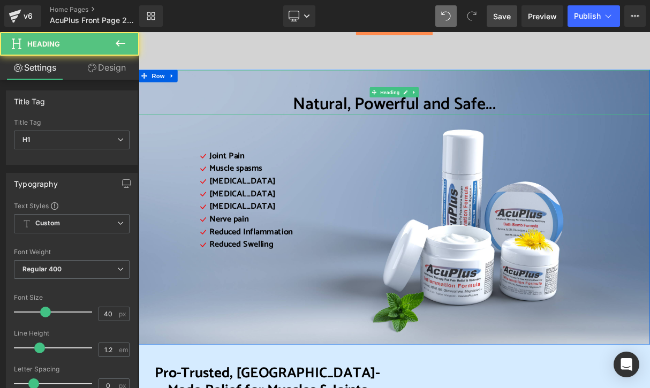
click at [206, 94] on div "Natural, Powerful and Safe..." at bounding box center [463, 108] width 648 height 57
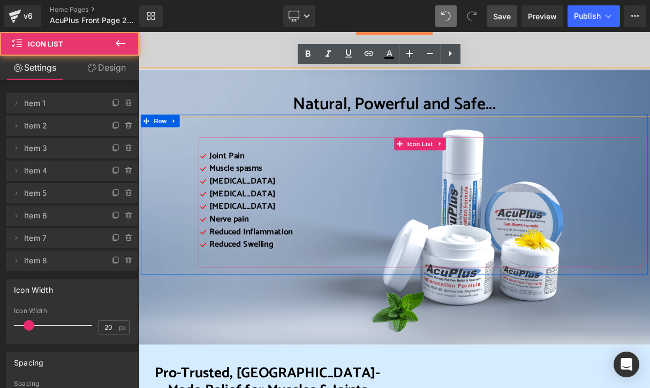
click at [716, 206] on div "Icon Joint Pain Text Block Icon Muscle spasms Text Block Icon [MEDICAL_DATA] Te…" at bounding box center [495, 248] width 561 height 134
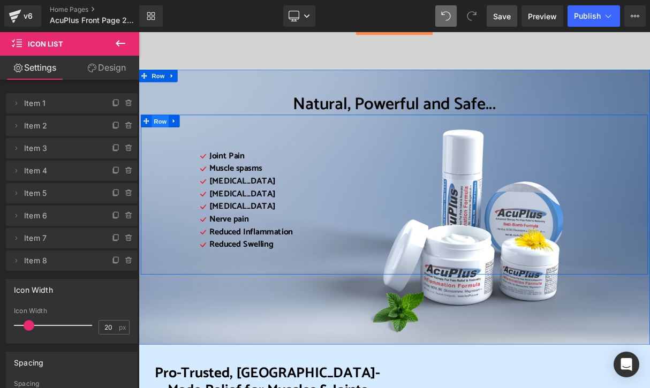
click at [164, 143] on span "Row" at bounding box center [165, 146] width 21 height 16
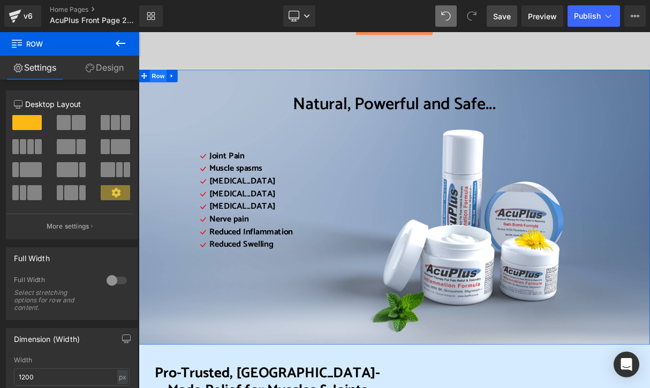
click at [155, 88] on span "Row" at bounding box center [163, 88] width 21 height 16
click at [112, 66] on link "Design" at bounding box center [105, 68] width 70 height 24
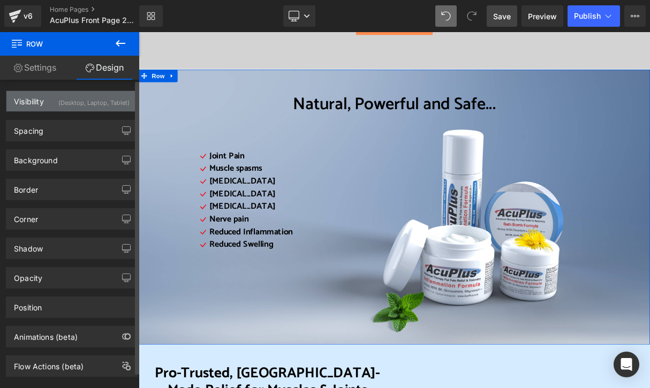
click at [115, 100] on div "(Desktop, Laptop, Tablet)" at bounding box center [93, 100] width 71 height 18
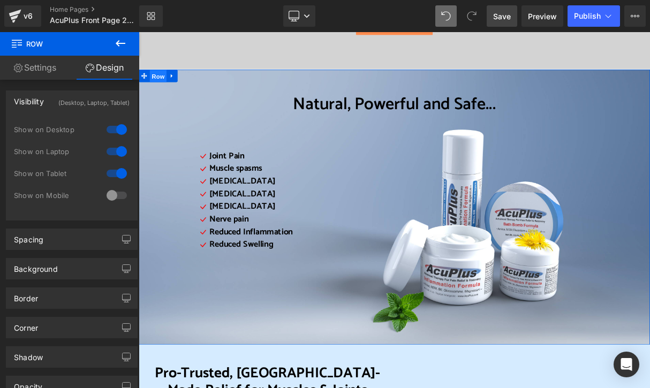
click at [157, 85] on span "Row" at bounding box center [163, 88] width 21 height 16
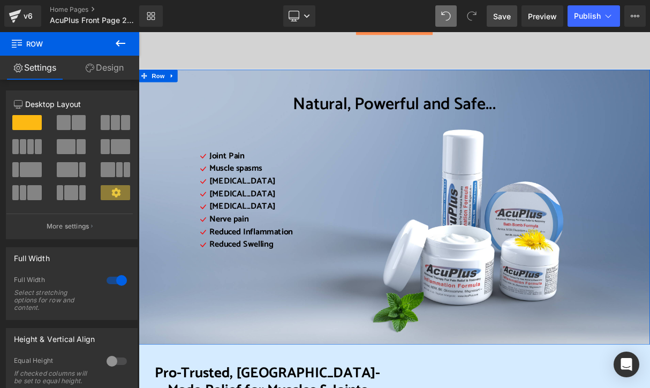
click at [78, 121] on span at bounding box center [79, 122] width 14 height 15
click at [162, 89] on span "Row" at bounding box center [163, 88] width 21 height 16
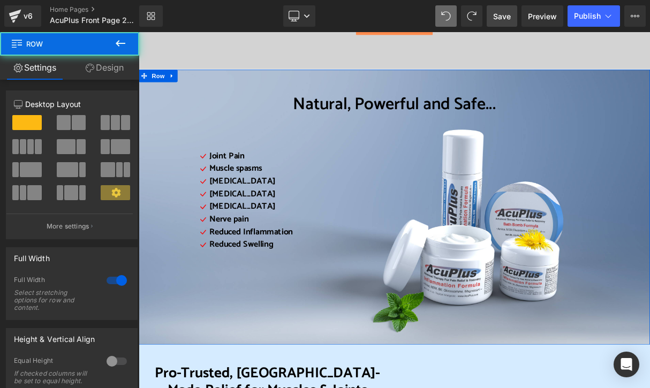
click at [119, 69] on link "Design" at bounding box center [105, 68] width 70 height 24
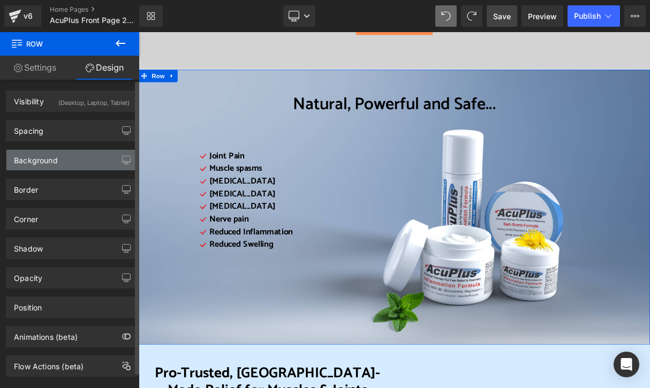
click at [74, 159] on div "Background" at bounding box center [71, 160] width 131 height 20
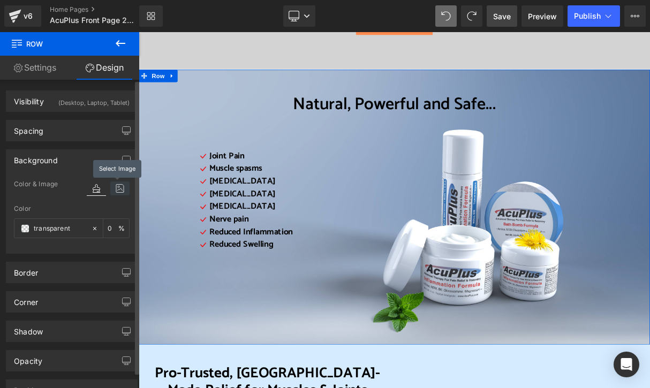
click at [116, 188] on icon at bounding box center [119, 188] width 19 height 14
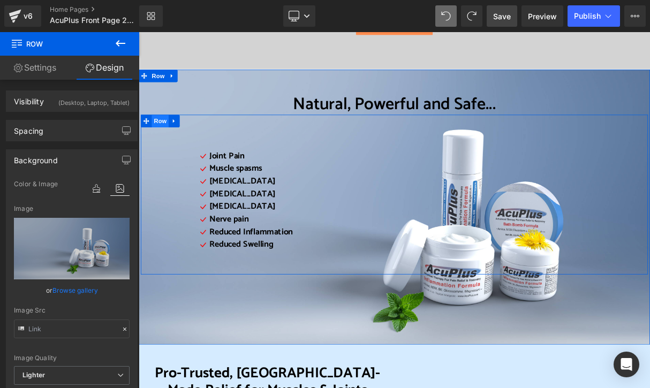
click at [159, 146] on span "Row" at bounding box center [165, 145] width 21 height 16
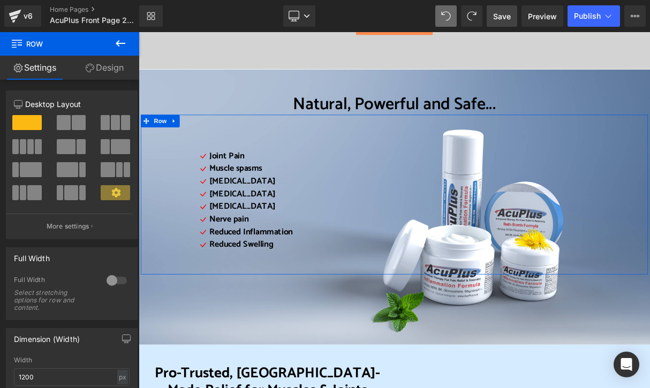
click at [72, 122] on span at bounding box center [79, 122] width 14 height 15
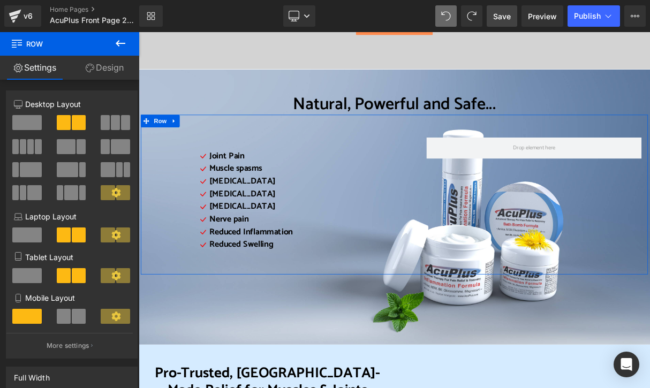
click at [40, 71] on link "Settings" at bounding box center [35, 68] width 70 height 24
click at [28, 49] on span "Row" at bounding box center [64, 44] width 107 height 24
click at [121, 44] on icon at bounding box center [120, 43] width 13 height 13
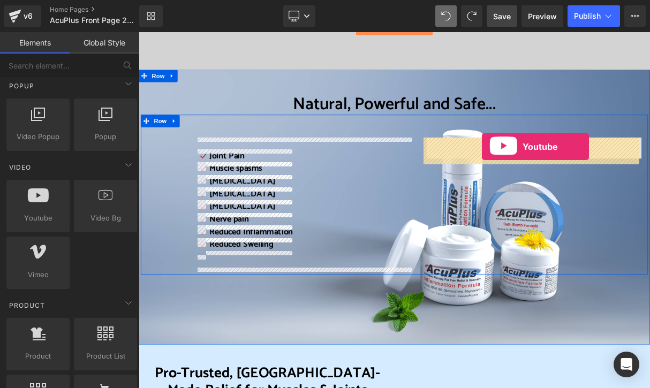
drag, startPoint x: 179, startPoint y: 240, endPoint x: 573, endPoint y: 177, distance: 399.5
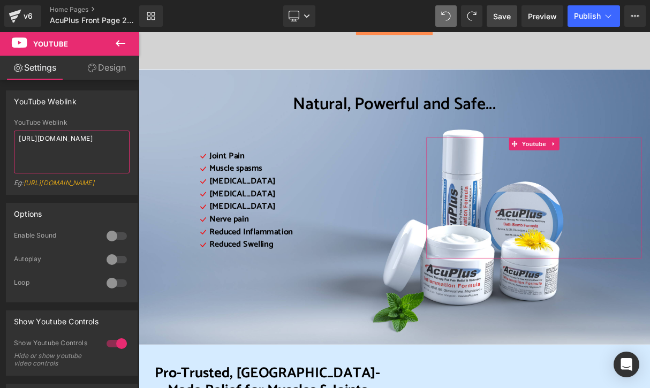
click at [96, 155] on textarea "[URL][DOMAIN_NAME]" at bounding box center [72, 152] width 116 height 43
paste textarea "msnTHKbR37"
type textarea "[URL][DOMAIN_NAME]"
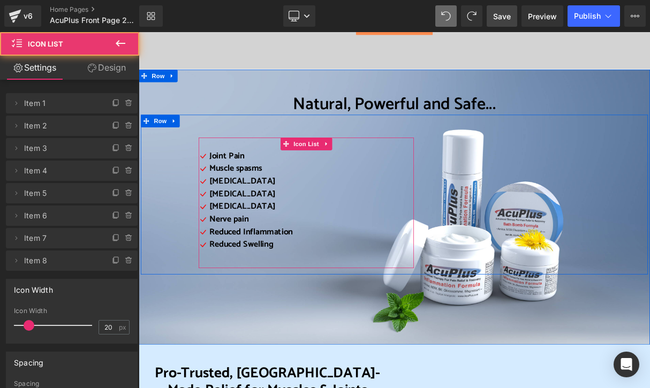
click at [473, 231] on div "Icon Joint Pain Text Block Icon Muscle spasms Text Block Icon [MEDICAL_DATA] Te…" at bounding box center [351, 248] width 272 height 134
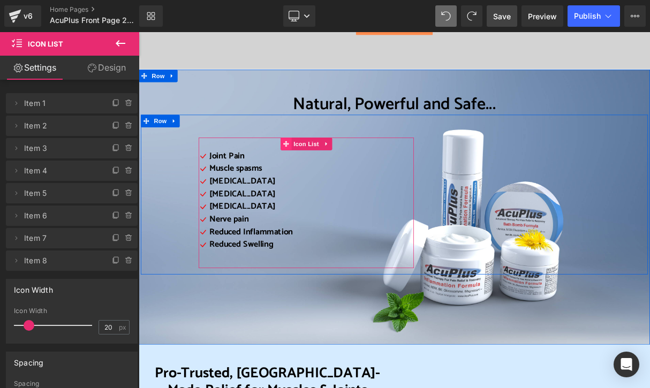
click at [321, 177] on icon at bounding box center [324, 173] width 7 height 7
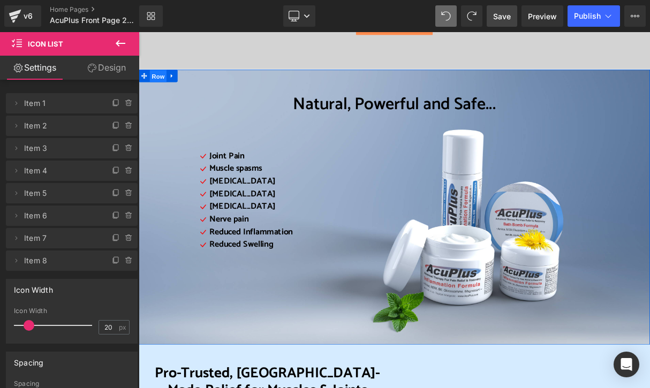
click at [159, 90] on span "Row" at bounding box center [163, 88] width 21 height 16
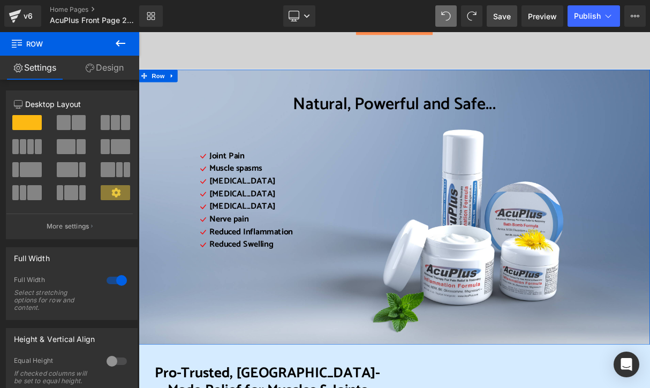
click at [108, 70] on link "Design" at bounding box center [105, 68] width 70 height 24
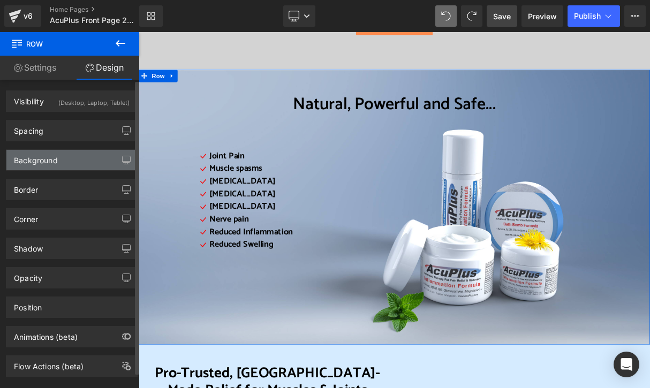
click at [65, 164] on div "Background" at bounding box center [71, 160] width 131 height 20
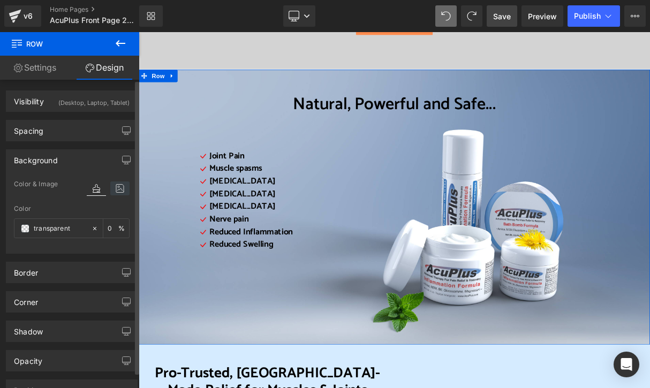
click at [116, 187] on icon at bounding box center [119, 188] width 19 height 14
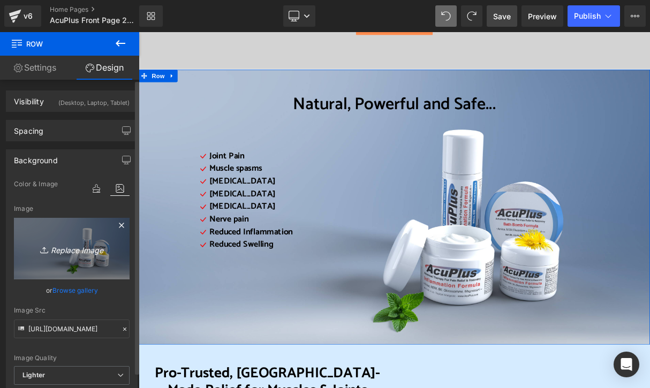
click at [83, 256] on link "Replace Image" at bounding box center [72, 249] width 116 height 62
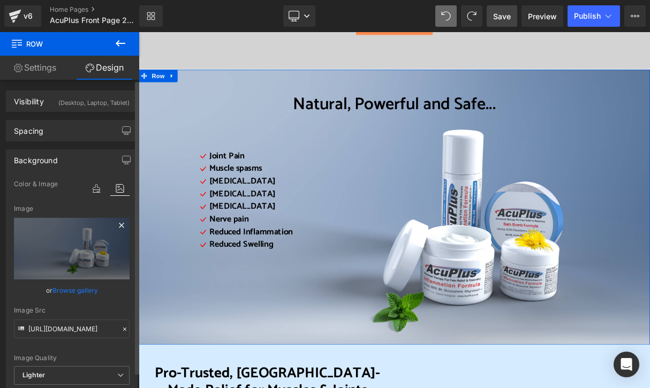
click at [119, 225] on icon at bounding box center [121, 225] width 13 height 13
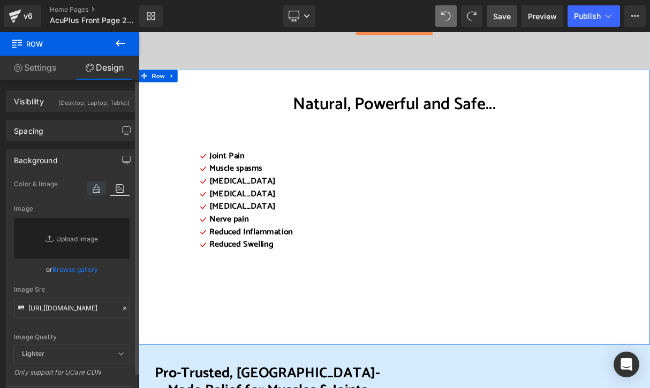
click at [90, 187] on icon at bounding box center [96, 188] width 19 height 14
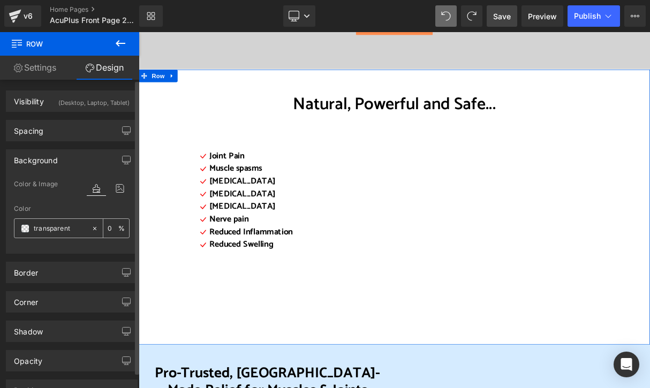
click at [34, 230] on input "transparent" at bounding box center [60, 229] width 52 height 12
click at [25, 229] on span at bounding box center [25, 228] width 9 height 9
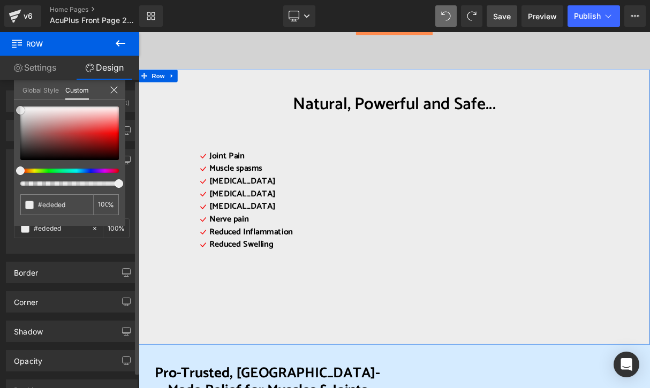
click at [20, 110] on div at bounding box center [69, 134] width 98 height 54
click at [17, 108] on span at bounding box center [20, 110] width 9 height 9
click at [19, 109] on span at bounding box center [21, 112] width 9 height 9
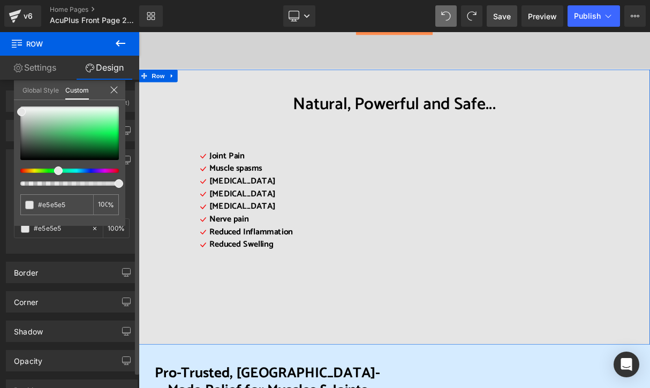
drag, startPoint x: 20, startPoint y: 168, endPoint x: 57, endPoint y: 172, distance: 37.2
click at [57, 172] on span at bounding box center [58, 170] width 9 height 9
drag, startPoint x: 17, startPoint y: 110, endPoint x: 62, endPoint y: 107, distance: 45.1
click at [62, 107] on div "transparent 0 %" at bounding box center [69, 166] width 111 height 119
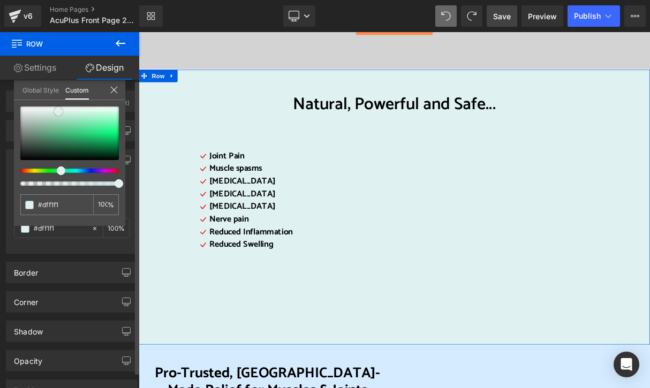
drag, startPoint x: 21, startPoint y: 109, endPoint x: 58, endPoint y: 109, distance: 36.9
click at [58, 109] on span at bounding box center [58, 111] width 9 height 9
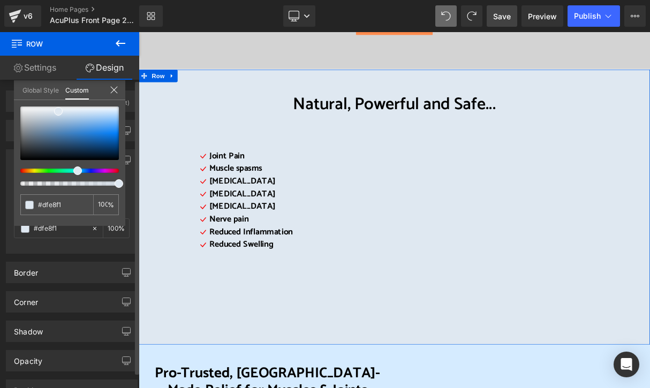
drag, startPoint x: 62, startPoint y: 171, endPoint x: 75, endPoint y: 174, distance: 13.1
click at [75, 174] on div at bounding box center [69, 146] width 98 height 79
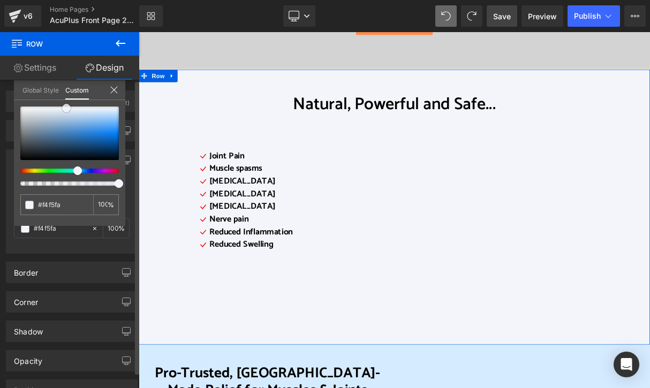
drag, startPoint x: 59, startPoint y: 112, endPoint x: 67, endPoint y: 109, distance: 8.6
click at [67, 109] on span at bounding box center [66, 108] width 9 height 9
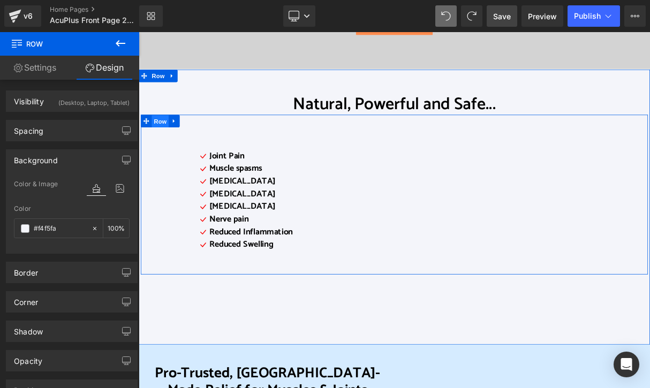
click at [163, 147] on span "Row" at bounding box center [165, 146] width 21 height 16
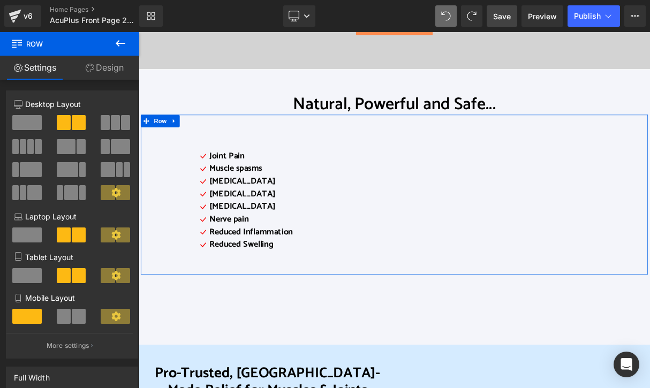
click at [111, 151] on span at bounding box center [120, 146] width 19 height 15
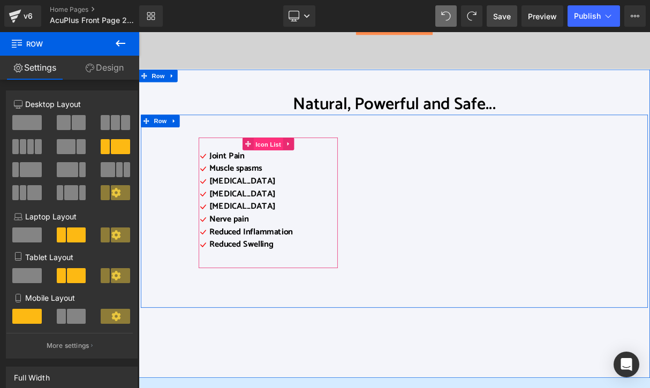
click at [289, 177] on span "Icon List" at bounding box center [302, 174] width 37 height 16
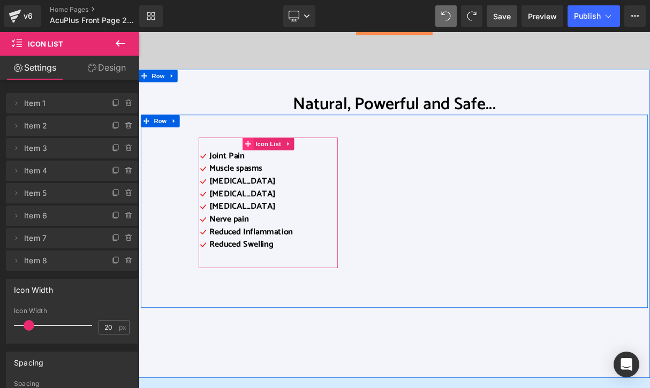
click at [273, 173] on icon at bounding box center [276, 173] width 7 height 7
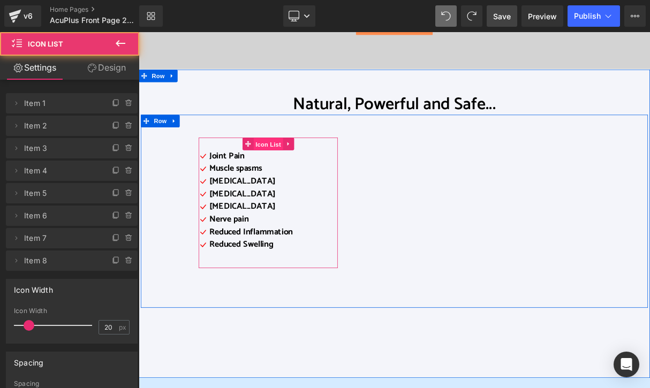
click at [292, 174] on span "Icon List" at bounding box center [302, 174] width 37 height 16
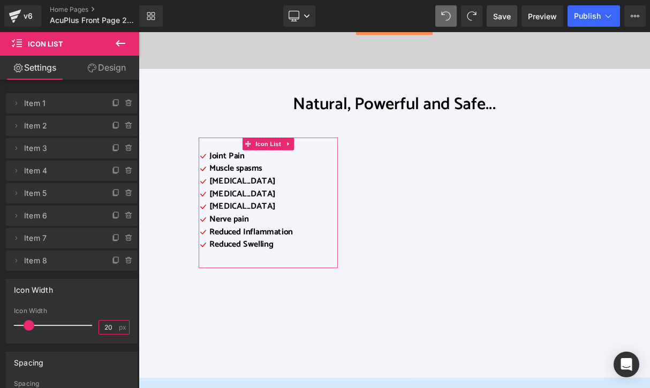
scroll to position [0, 0]
click at [103, 328] on input "20" at bounding box center [108, 327] width 19 height 13
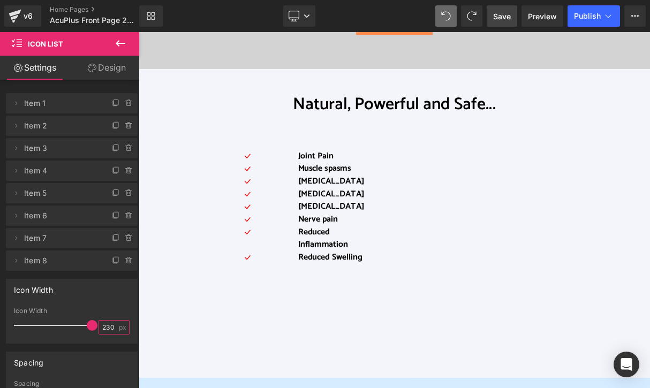
click at [102, 328] on input "230" at bounding box center [108, 327] width 19 height 13
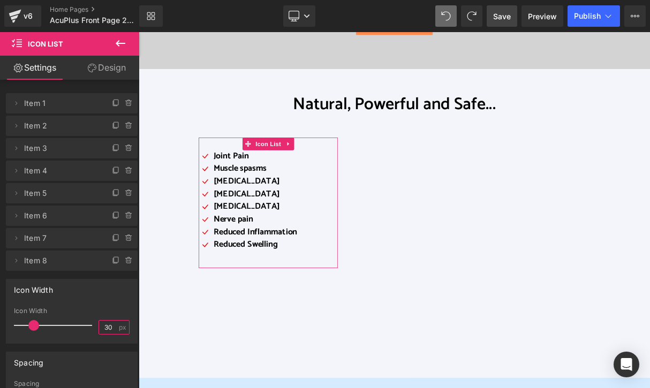
click at [101, 326] on input "30" at bounding box center [108, 327] width 19 height 13
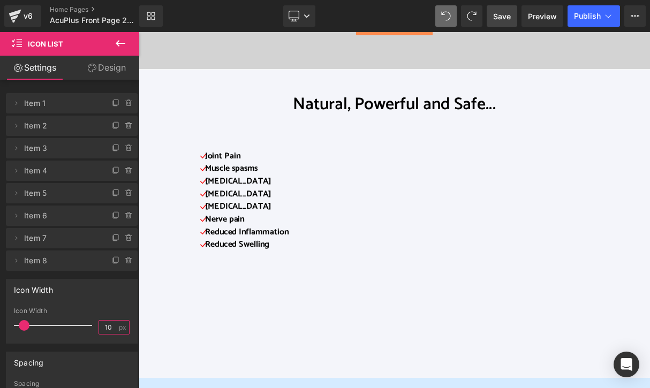
click at [100, 327] on input "10" at bounding box center [108, 327] width 19 height 13
type input "30"
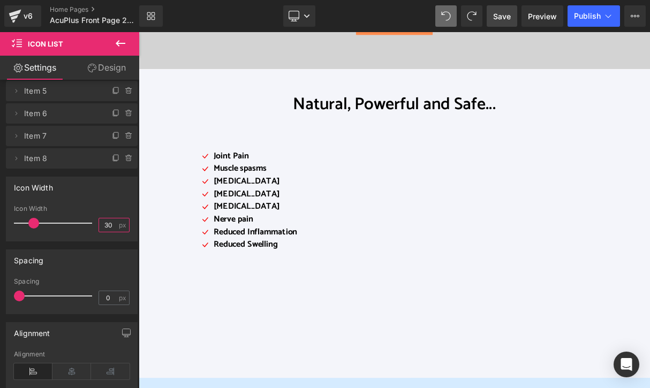
scroll to position [107, 0]
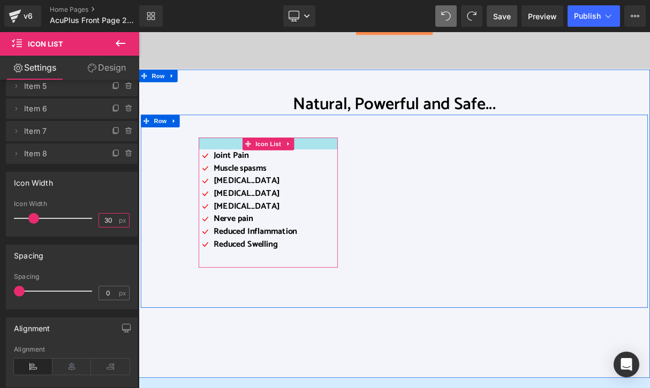
drag, startPoint x: 346, startPoint y: 171, endPoint x: 358, endPoint y: 170, distance: 12.3
click at [358, 170] on div at bounding box center [303, 173] width 176 height 15
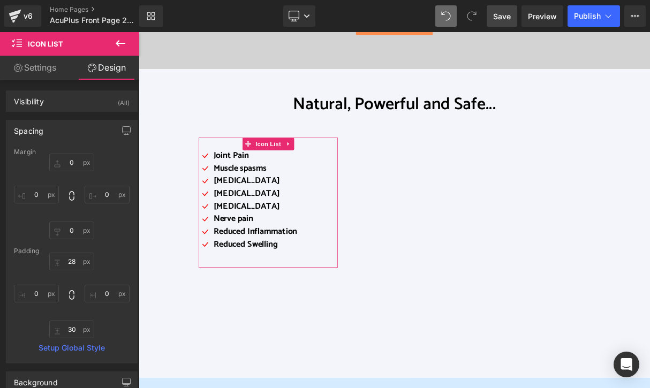
click at [48, 70] on link "Settings" at bounding box center [35, 68] width 70 height 24
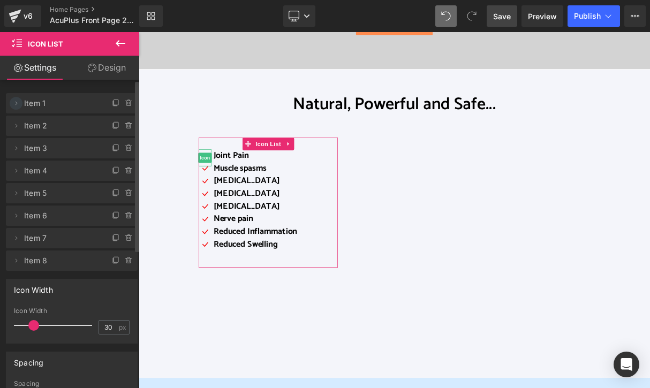
click at [16, 105] on icon at bounding box center [16, 103] width 9 height 9
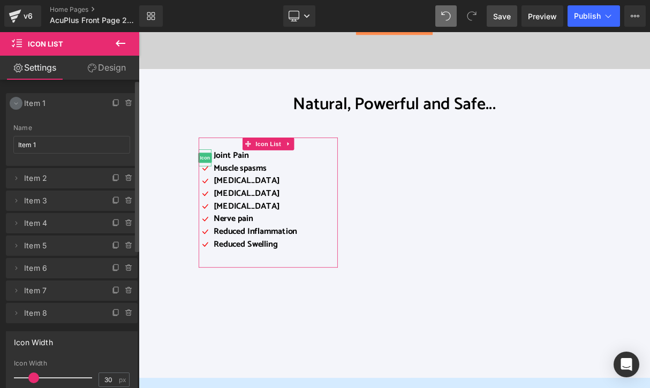
click at [16, 105] on icon at bounding box center [16, 103] width 9 height 9
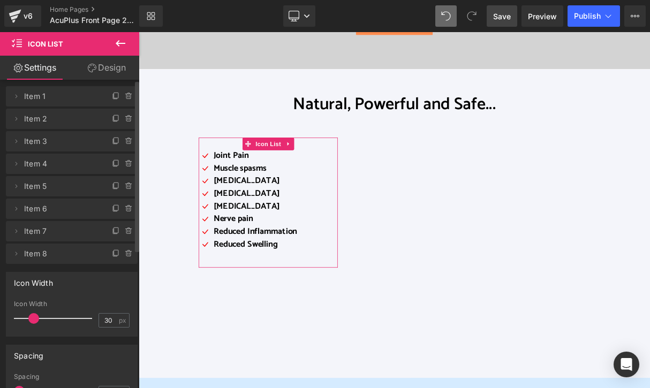
scroll to position [0, 0]
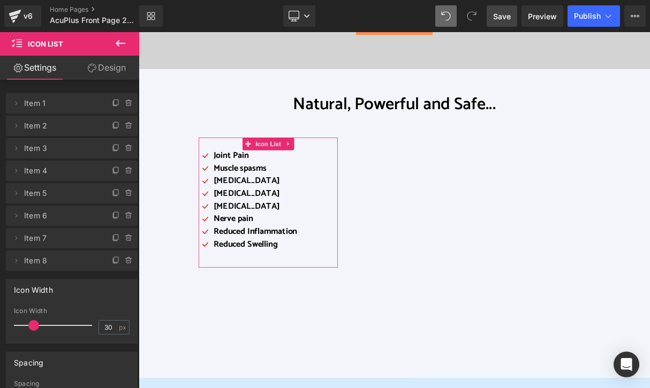
click at [114, 71] on link "Design" at bounding box center [107, 68] width 70 height 24
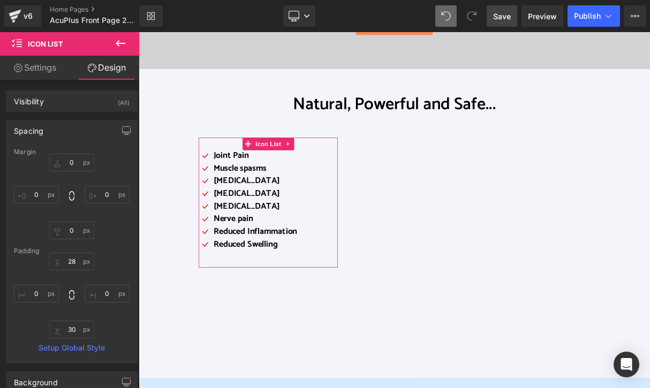
click at [29, 65] on link "Settings" at bounding box center [35, 68] width 70 height 24
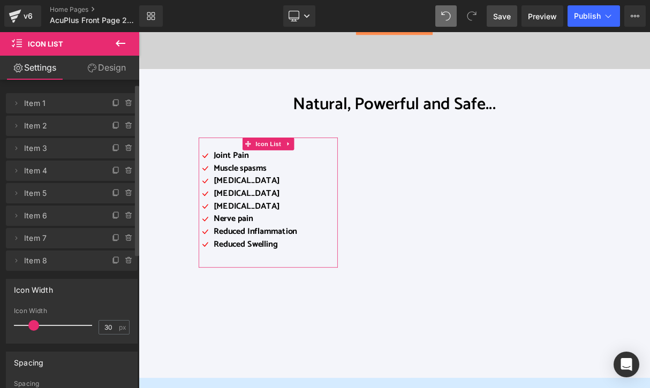
scroll to position [54, 0]
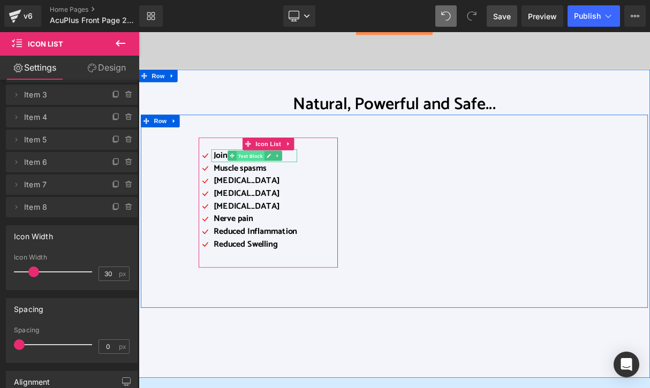
click at [263, 190] on span "Text Block" at bounding box center [279, 189] width 35 height 13
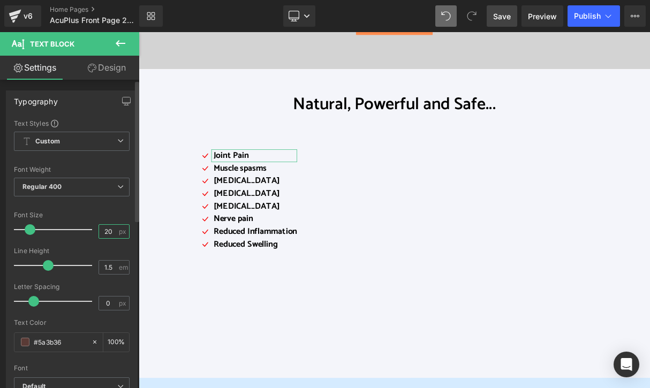
click at [107, 231] on input "20" at bounding box center [108, 231] width 19 height 13
type input "25"
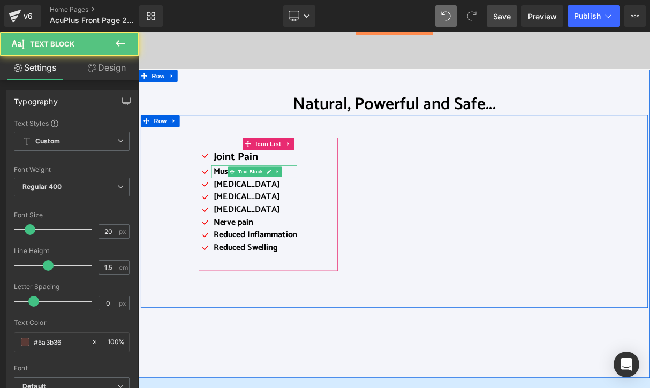
click at [233, 209] on span "Muscle spasms" at bounding box center [266, 209] width 67 height 18
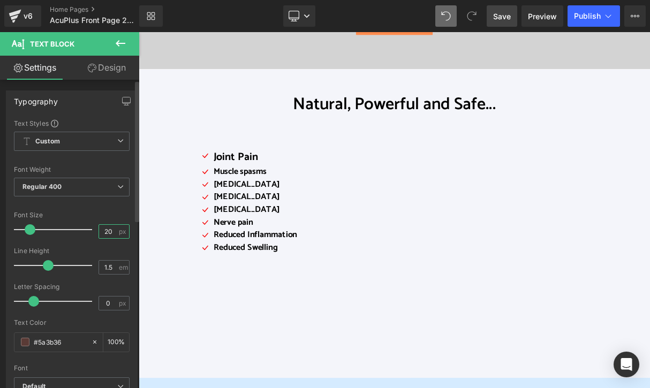
scroll to position [0, 0]
click at [109, 232] on input "20" at bounding box center [108, 231] width 19 height 13
type input "25"
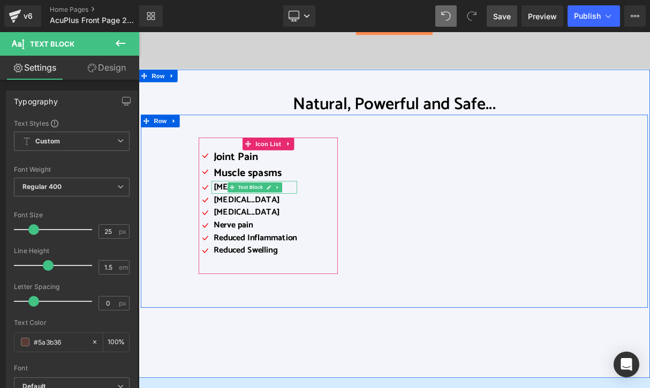
click at [233, 229] on span "[MEDICAL_DATA]" at bounding box center [275, 229] width 84 height 18
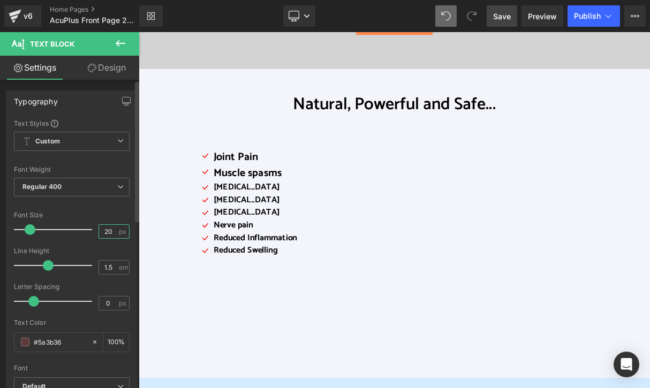
click at [108, 232] on input "20" at bounding box center [108, 231] width 19 height 13
type input "25"
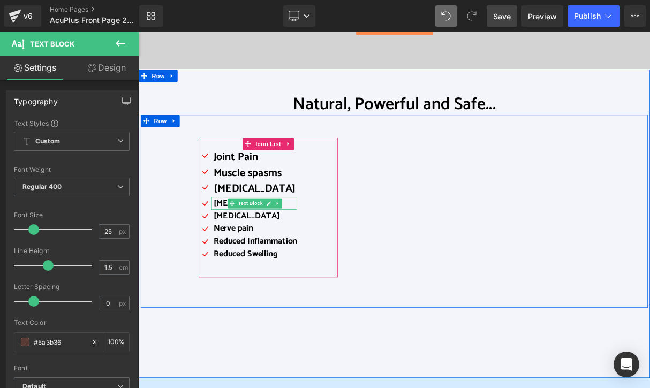
click at [233, 248] on span "[MEDICAL_DATA]" at bounding box center [275, 249] width 84 height 18
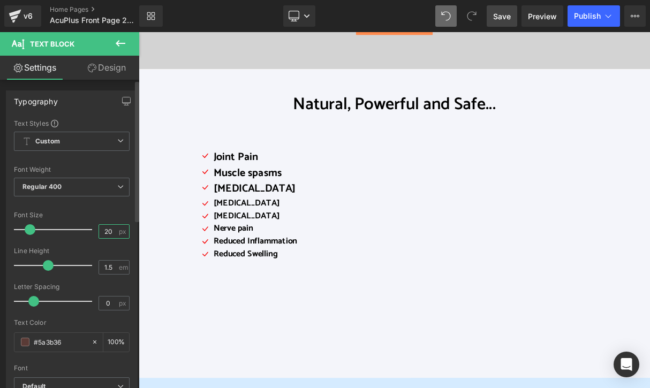
click at [108, 232] on input "20" at bounding box center [108, 231] width 19 height 13
type input "25"
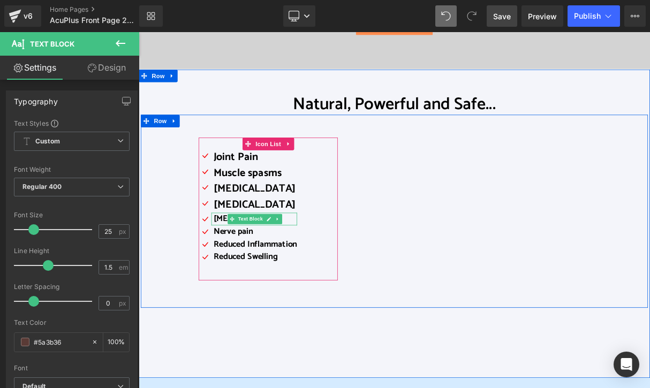
click at [238, 267] on span "[MEDICAL_DATA]" at bounding box center [275, 269] width 84 height 18
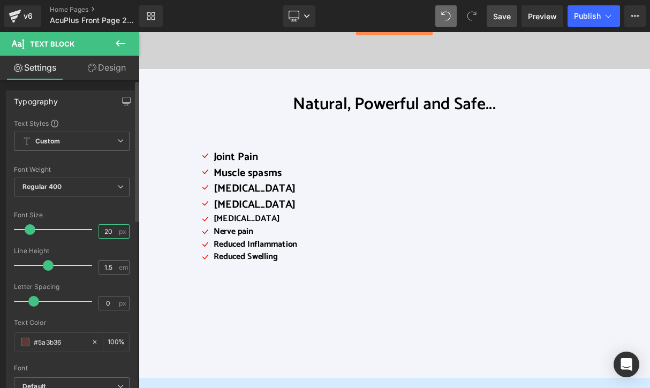
drag, startPoint x: 104, startPoint y: 233, endPoint x: 111, endPoint y: 233, distance: 7.5
click at [111, 233] on input "20" at bounding box center [108, 231] width 19 height 13
type input "25"
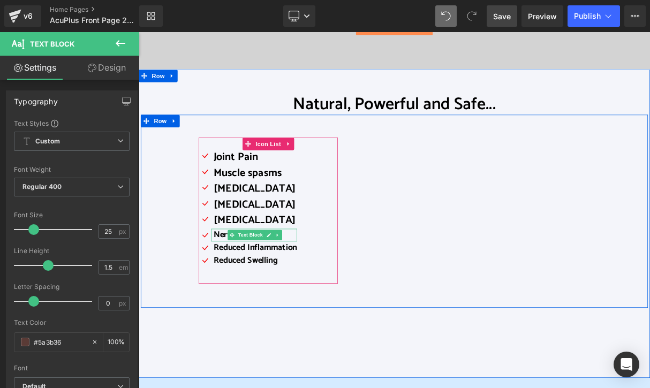
click at [238, 290] on span "Nerve pain" at bounding box center [258, 289] width 50 height 18
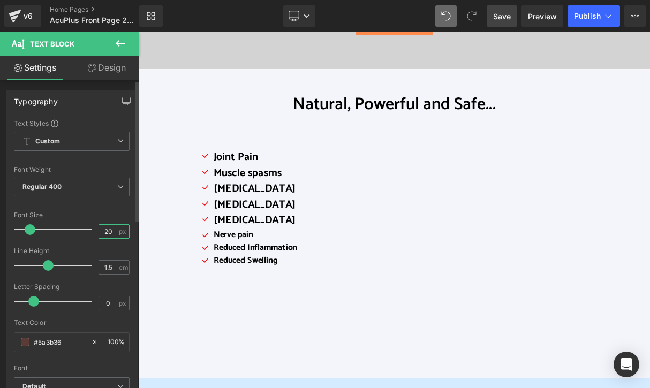
click at [109, 231] on input "20" at bounding box center [108, 231] width 19 height 13
type input "25"
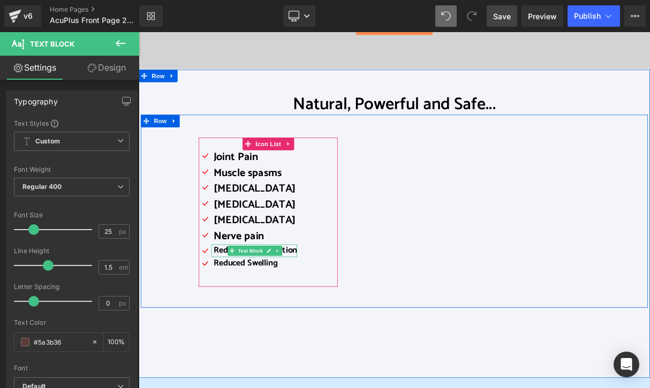
click at [235, 313] on span "Reduced Inflammation" at bounding box center [286, 309] width 106 height 18
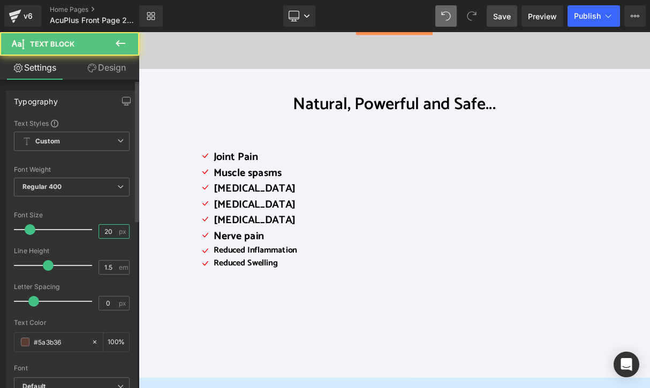
drag, startPoint x: 106, startPoint y: 233, endPoint x: 112, endPoint y: 233, distance: 5.9
click at [112, 233] on input "20" at bounding box center [108, 231] width 19 height 13
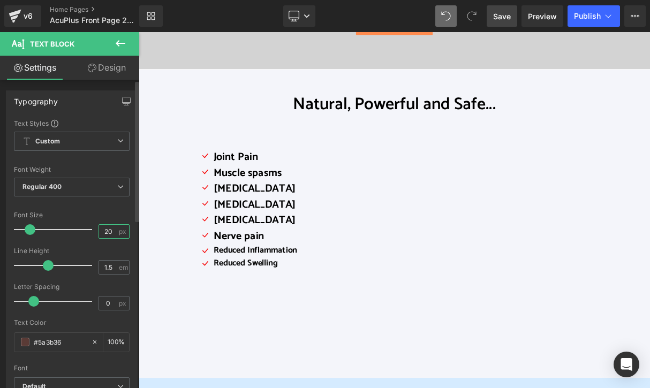
type input "25"
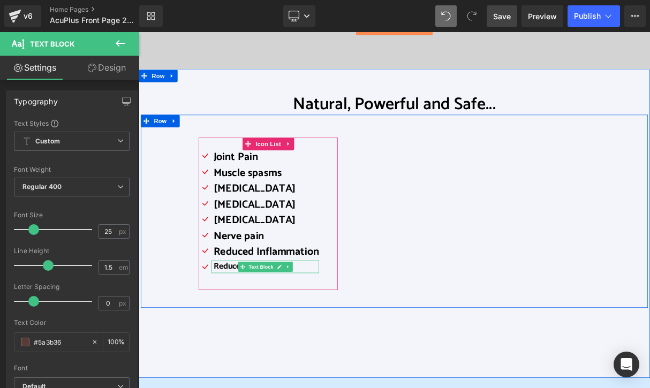
click at [241, 330] on span "Reduced Swelling" at bounding box center [273, 330] width 81 height 18
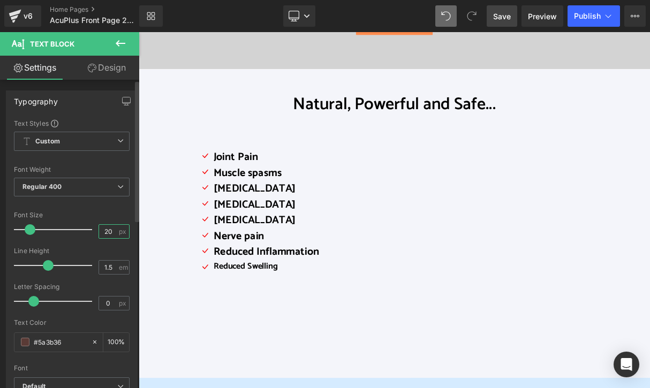
drag, startPoint x: 105, startPoint y: 231, endPoint x: 112, endPoint y: 234, distance: 7.5
click at [111, 233] on input "20" at bounding box center [108, 231] width 19 height 13
type input "25"
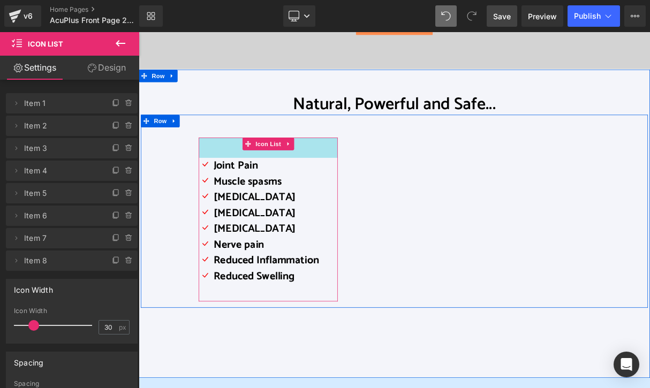
drag, startPoint x: 256, startPoint y: 170, endPoint x: 257, endPoint y: 181, distance: 10.8
click at [257, 181] on div "48px" at bounding box center [303, 179] width 176 height 26
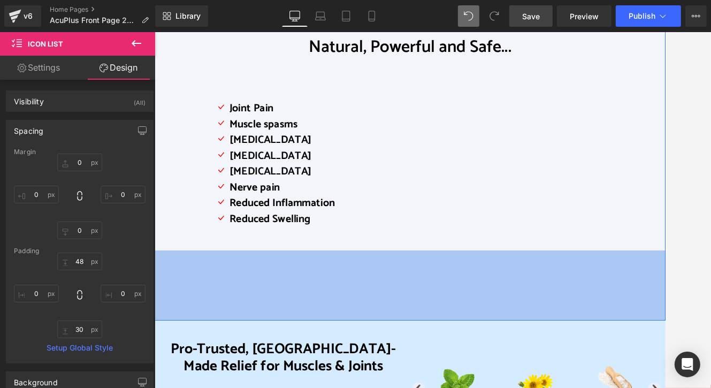
scroll to position [268, 0]
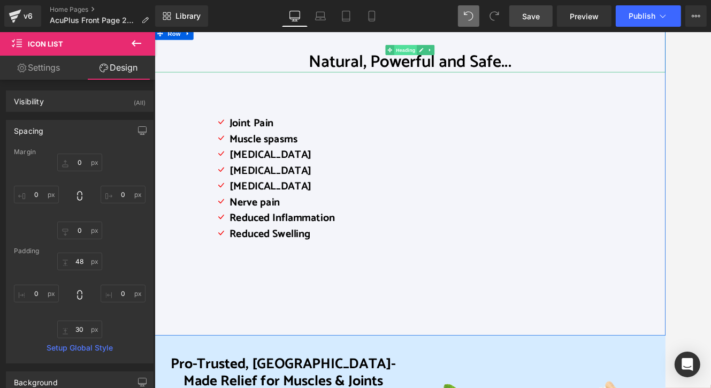
click at [472, 53] on span "Heading" at bounding box center [472, 54] width 29 height 13
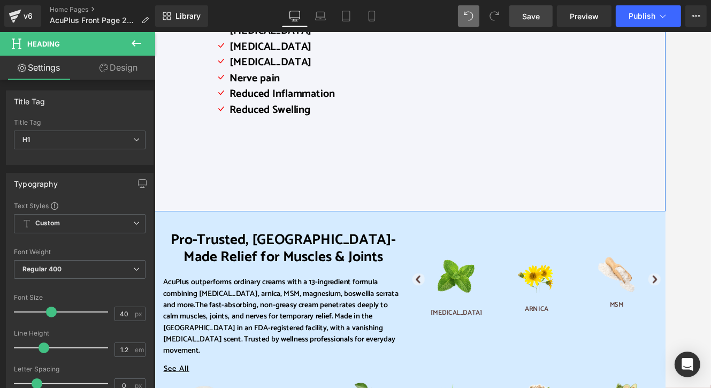
scroll to position [428, 0]
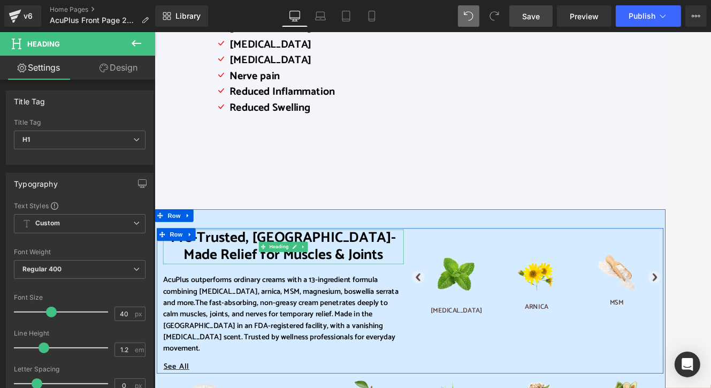
click at [252, 314] on font "Pro-Trusted, [GEOGRAPHIC_DATA]-Made Relief for Muscles & Joints" at bounding box center [317, 302] width 285 height 51
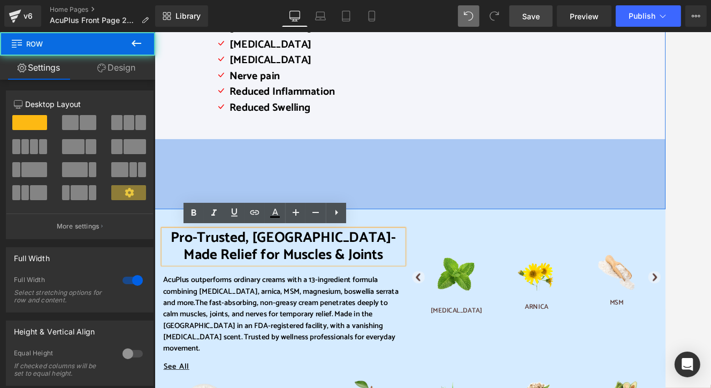
click at [161, 255] on div "166px" at bounding box center [478, 211] width 648 height 89
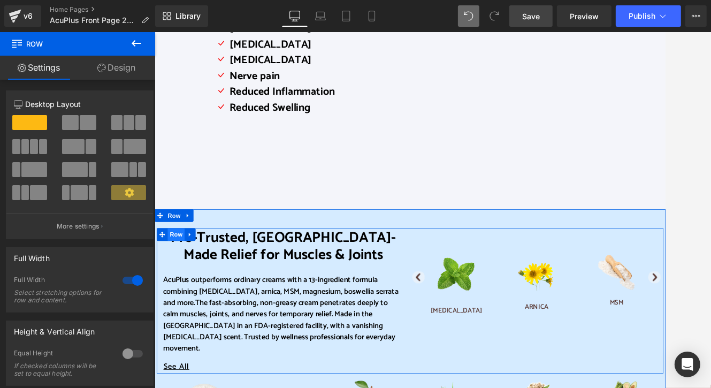
click at [178, 288] on span "Row" at bounding box center [181, 288] width 21 height 16
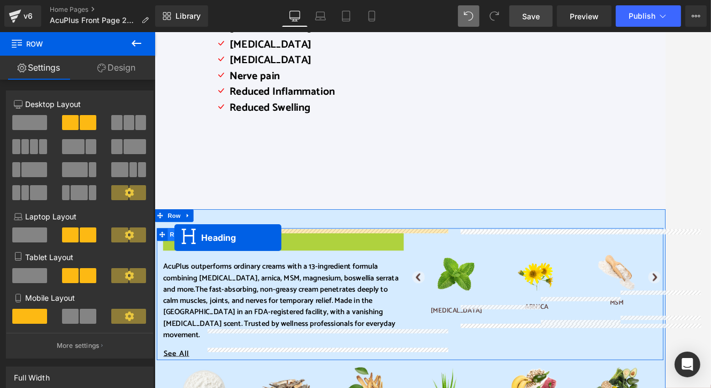
drag, startPoint x: 286, startPoint y: 306, endPoint x: 179, endPoint y: 292, distance: 107.9
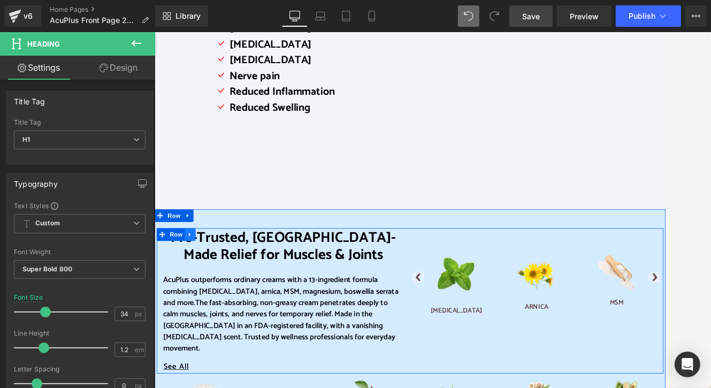
click at [199, 286] on link at bounding box center [199, 288] width 14 height 16
click at [209, 287] on icon at bounding box center [212, 287] width 7 height 7
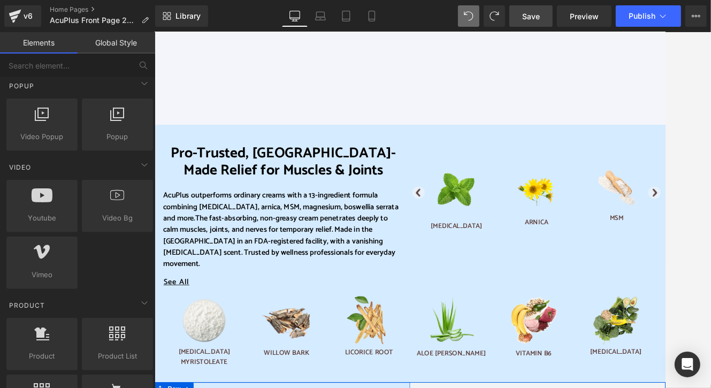
scroll to position [535, 0]
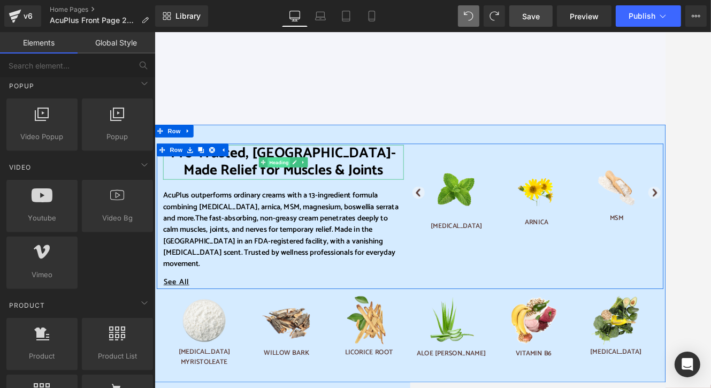
click at [307, 196] on span "Heading" at bounding box center [312, 197] width 29 height 13
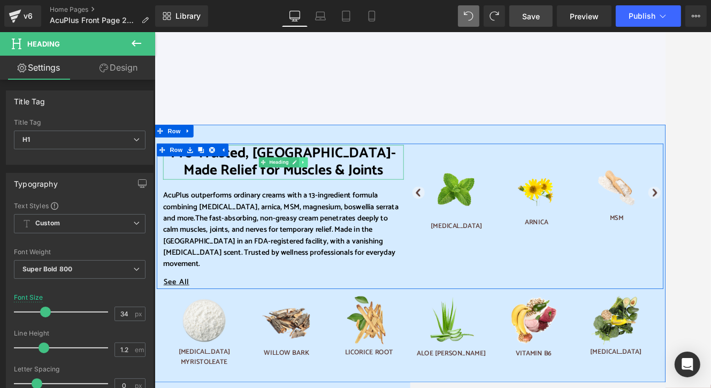
click at [342, 195] on link at bounding box center [342, 196] width 11 height 13
click at [335, 196] on icon at bounding box center [338, 196] width 6 height 6
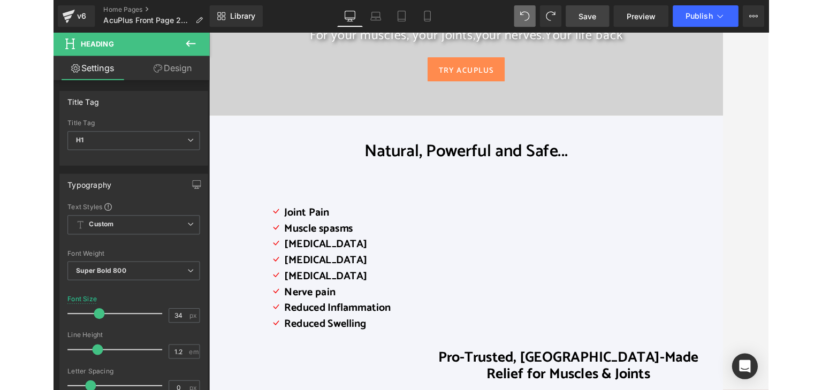
scroll to position [223, 0]
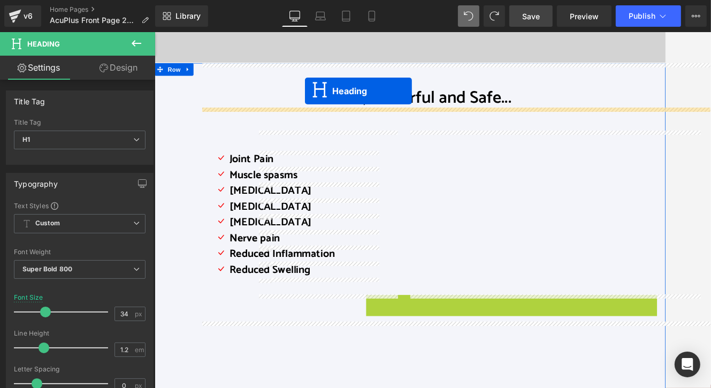
drag, startPoint x: 575, startPoint y: 385, endPoint x: 345, endPoint y: 107, distance: 361.1
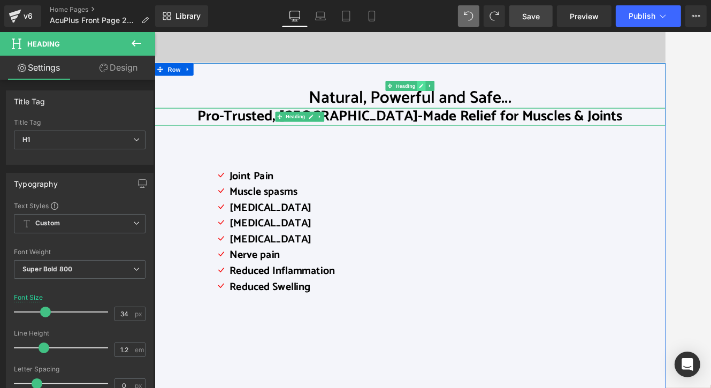
click at [489, 93] on link at bounding box center [492, 99] width 11 height 13
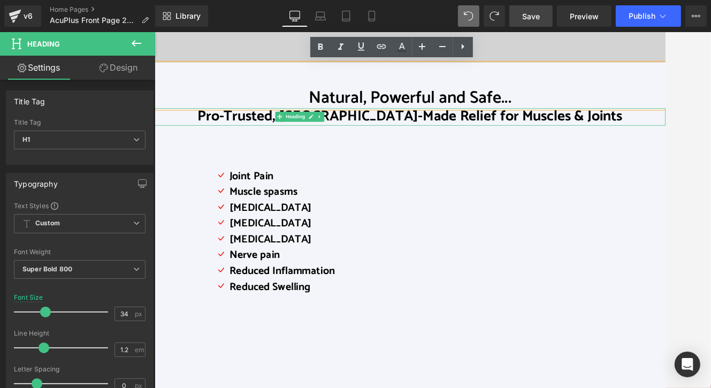
click at [466, 113] on span "Natural, Powerful and Safe..." at bounding box center [478, 114] width 257 height 35
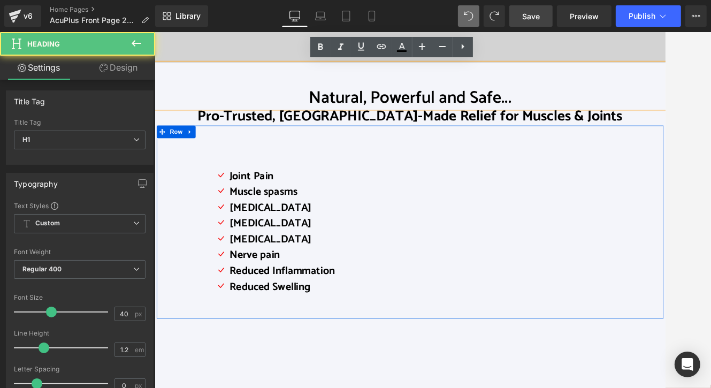
click at [360, 181] on div "Icon Joint Pain Text Block Icon Muscle spasms Text Block Icon [MEDICAL_DATA] Te…" at bounding box center [318, 283] width 176 height 208
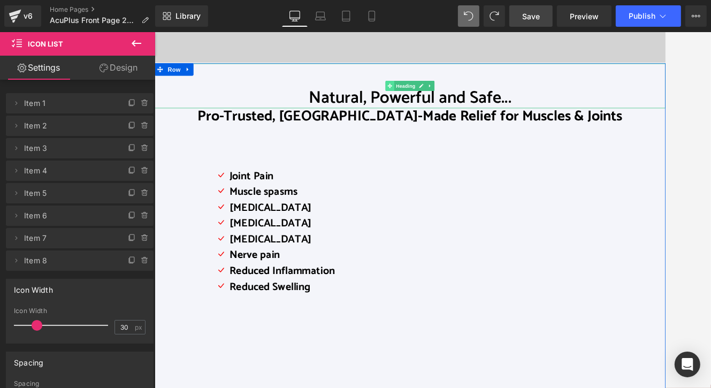
click at [448, 96] on span at bounding box center [452, 99] width 11 height 13
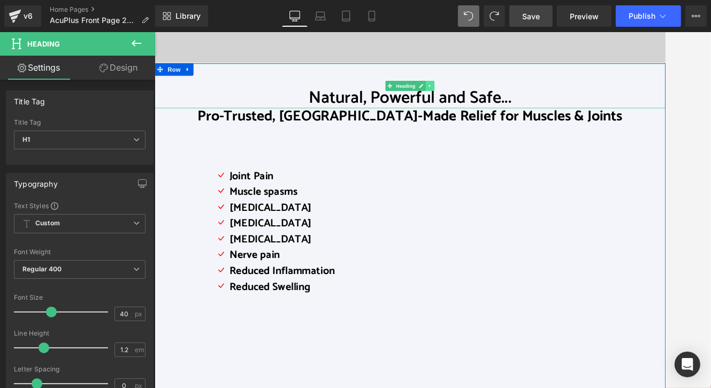
click at [500, 98] on icon at bounding box center [503, 99] width 6 height 6
click at [506, 100] on icon at bounding box center [509, 99] width 6 height 6
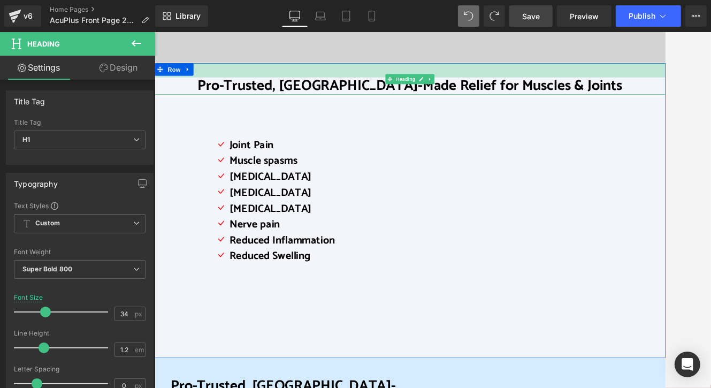
drag, startPoint x: 681, startPoint y: 73, endPoint x: 686, endPoint y: 90, distance: 18.5
click at [686, 90] on div "Pro-Trusted, [GEOGRAPHIC_DATA]-Made Relief for Muscles & Joints Heading 33px" at bounding box center [478, 91] width 648 height 40
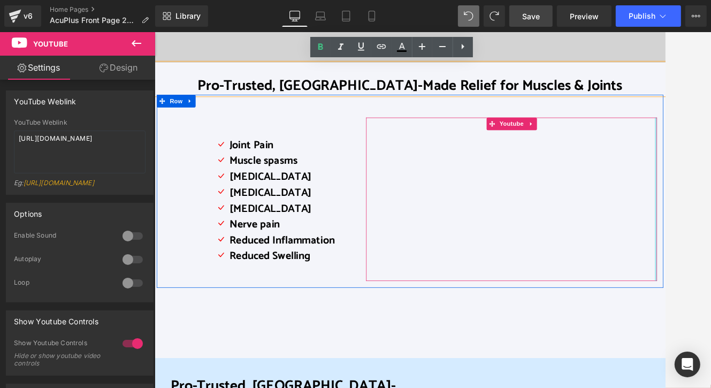
drag, startPoint x: 786, startPoint y: 216, endPoint x: 795, endPoint y: 218, distance: 9.9
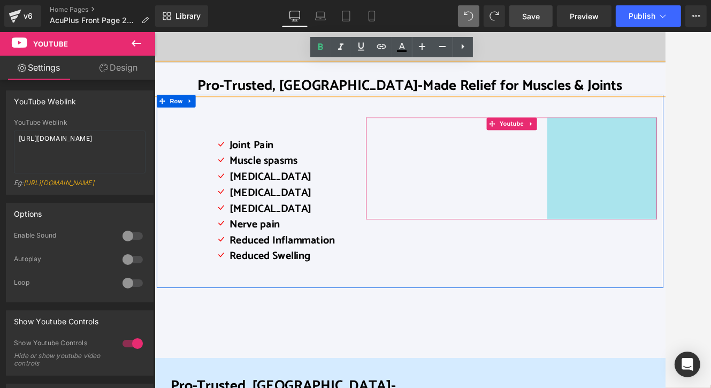
click at [658, 390] on div "Pro-Trusted, [GEOGRAPHIC_DATA]-Made Relief for Muscles & Joints Heading 33px Ic…" at bounding box center [478, 258] width 648 height 374
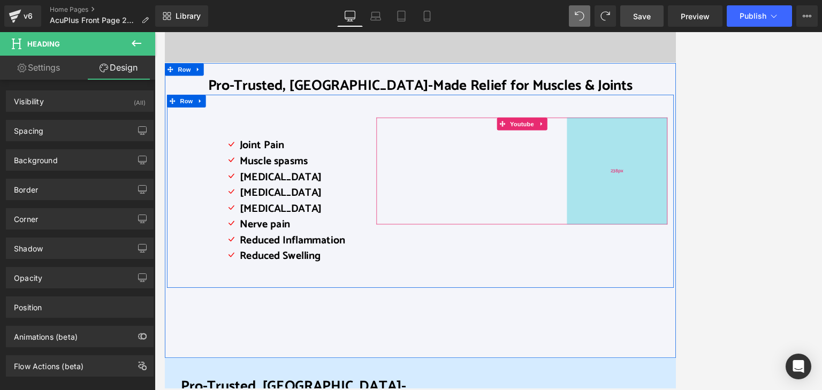
click at [703, 170] on div "Youtube 238px" at bounding box center [616, 208] width 369 height 136
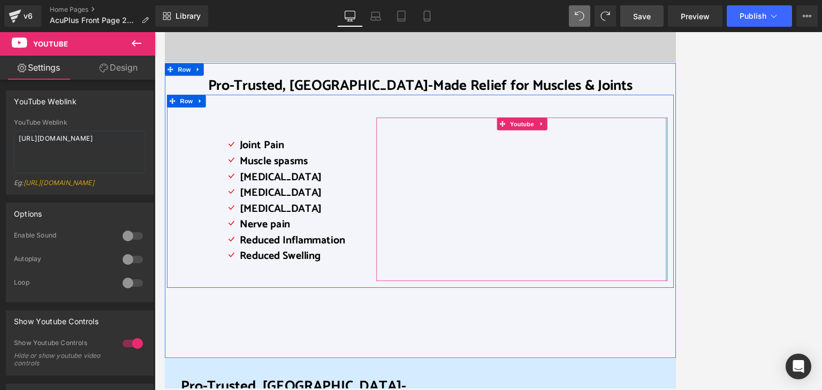
drag, startPoint x: 673, startPoint y: 205, endPoint x: 804, endPoint y: 211, distance: 131.8
click at [685, 147] on div at bounding box center [488, 211] width 667 height 358
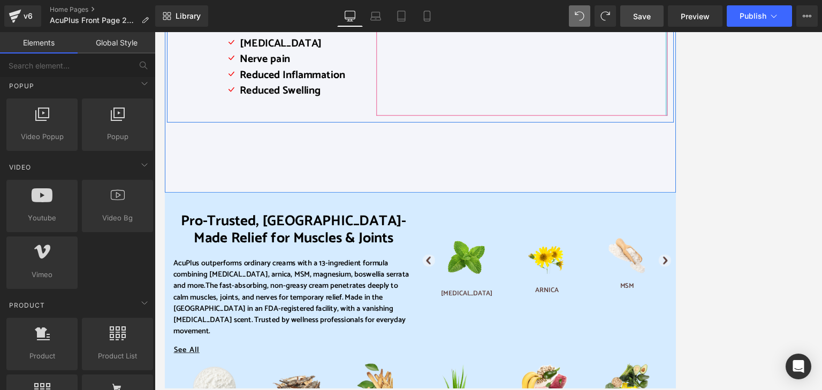
scroll to position [476, 0]
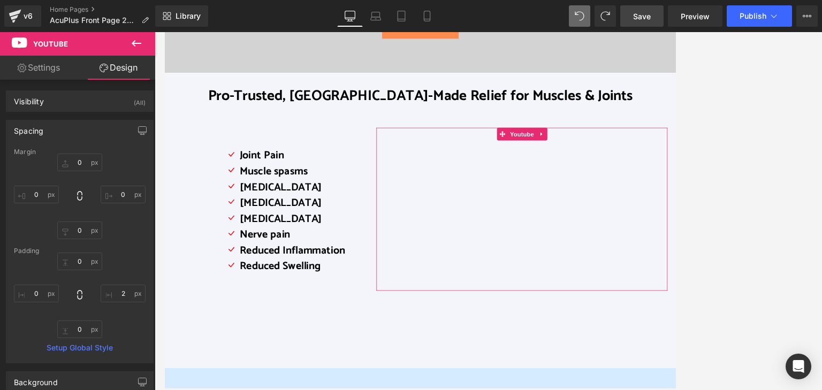
scroll to position [209, 0]
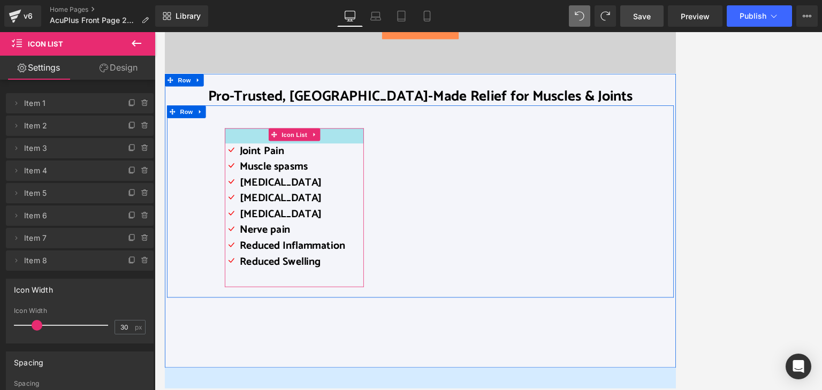
drag, startPoint x: 282, startPoint y: 169, endPoint x: 285, endPoint y: 162, distance: 7.2
click at [285, 162] on div "36px" at bounding box center [328, 163] width 176 height 19
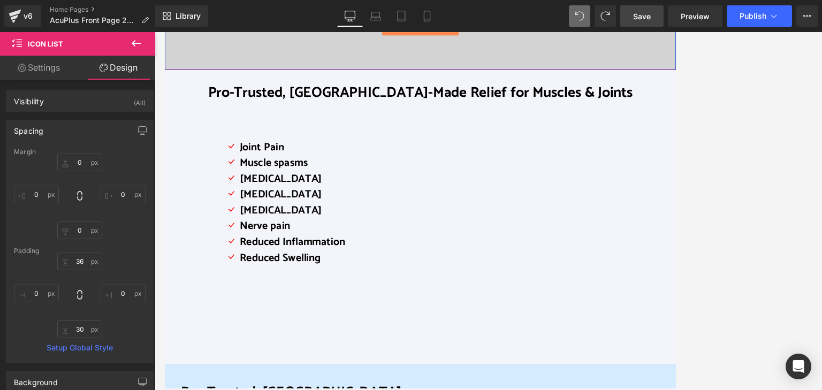
scroll to position [214, 0]
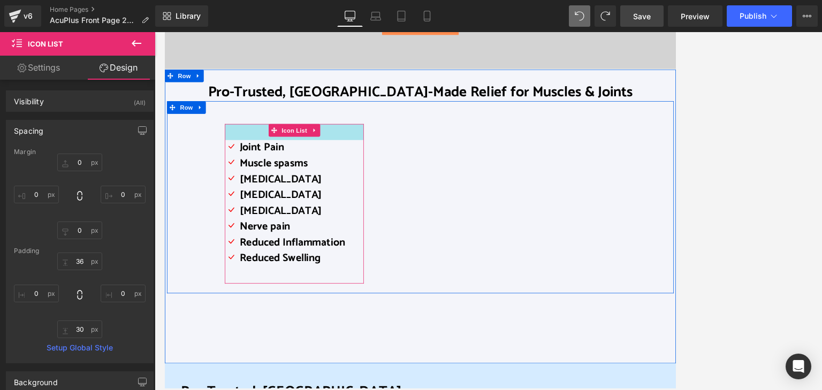
click at [279, 156] on div "38px" at bounding box center [328, 159] width 176 height 20
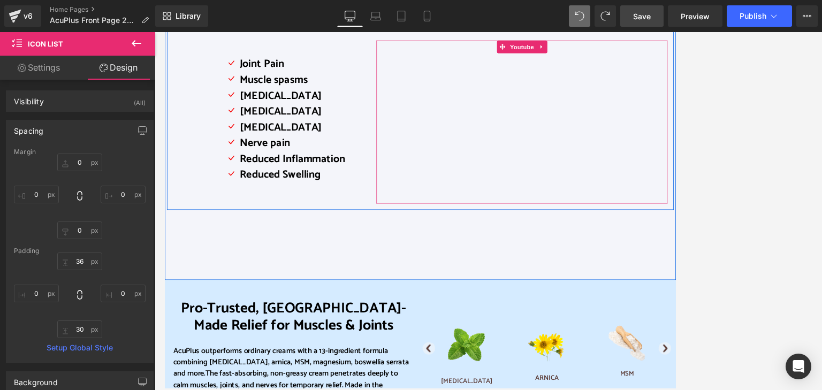
scroll to position [321, 0]
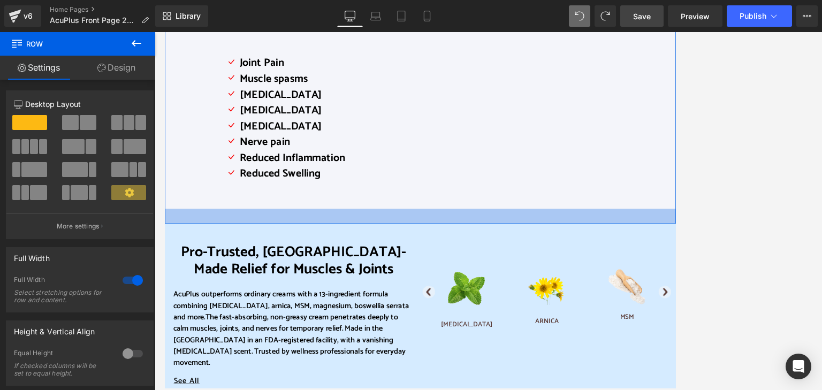
drag, startPoint x: 568, startPoint y: 322, endPoint x: 569, endPoint y: 252, distance: 70.1
click at [569, 252] on div "Pro-Trusted, [GEOGRAPHIC_DATA]-Made Relief for Muscles & Joints Heading Icon Jo…" at bounding box center [488, 124] width 648 height 302
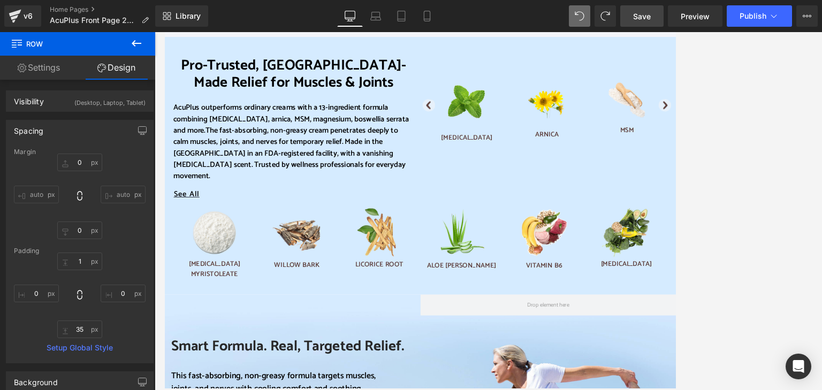
scroll to position [696, 0]
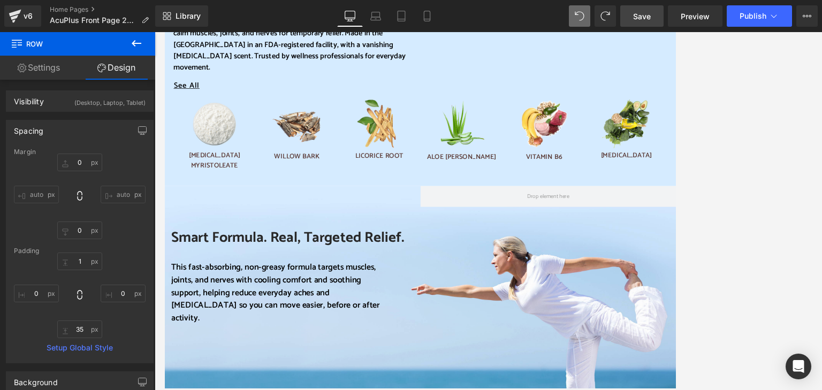
click at [640, 18] on span "Save" at bounding box center [642, 16] width 18 height 11
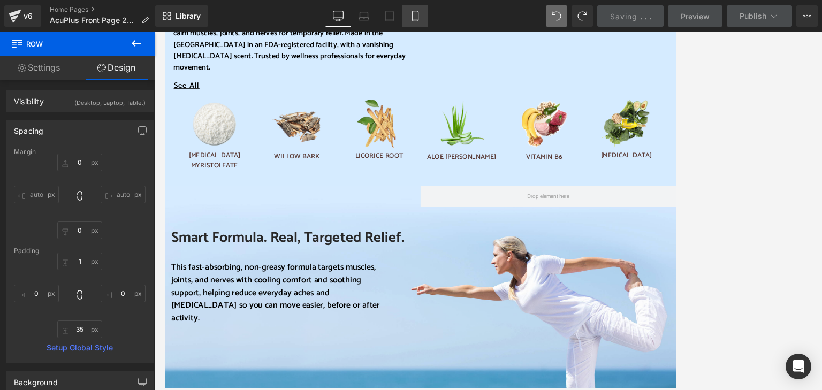
drag, startPoint x: 416, startPoint y: 16, endPoint x: 55, endPoint y: 3, distance: 361.5
click at [416, 16] on icon at bounding box center [415, 16] width 11 height 11
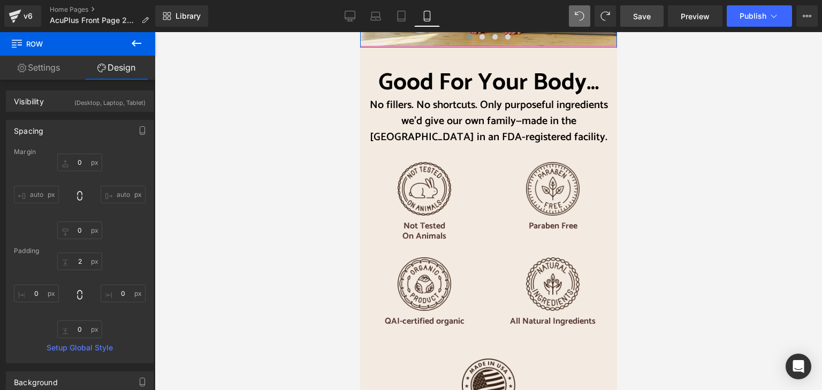
scroll to position [2676, 0]
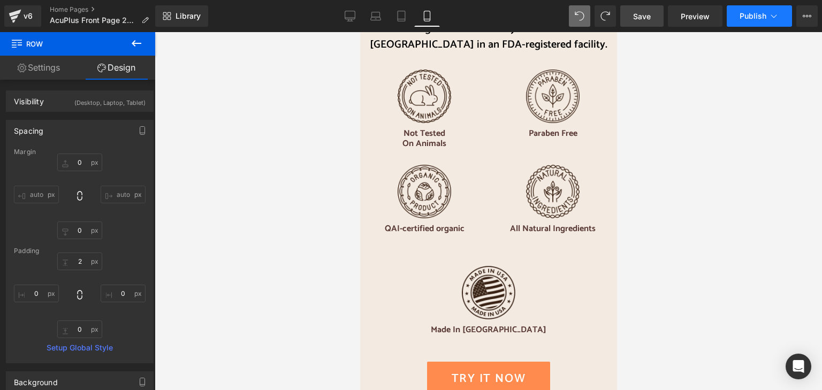
click at [730, 16] on button "Publish" at bounding box center [759, 15] width 65 height 21
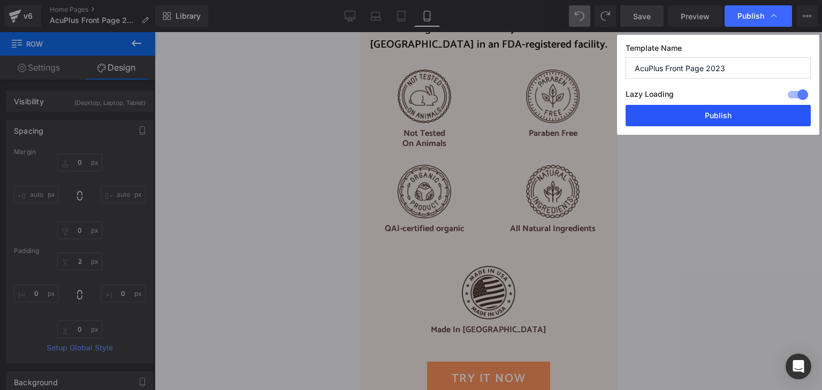
click at [699, 117] on button "Publish" at bounding box center [718, 115] width 185 height 21
